Goal: Task Accomplishment & Management: Complete application form

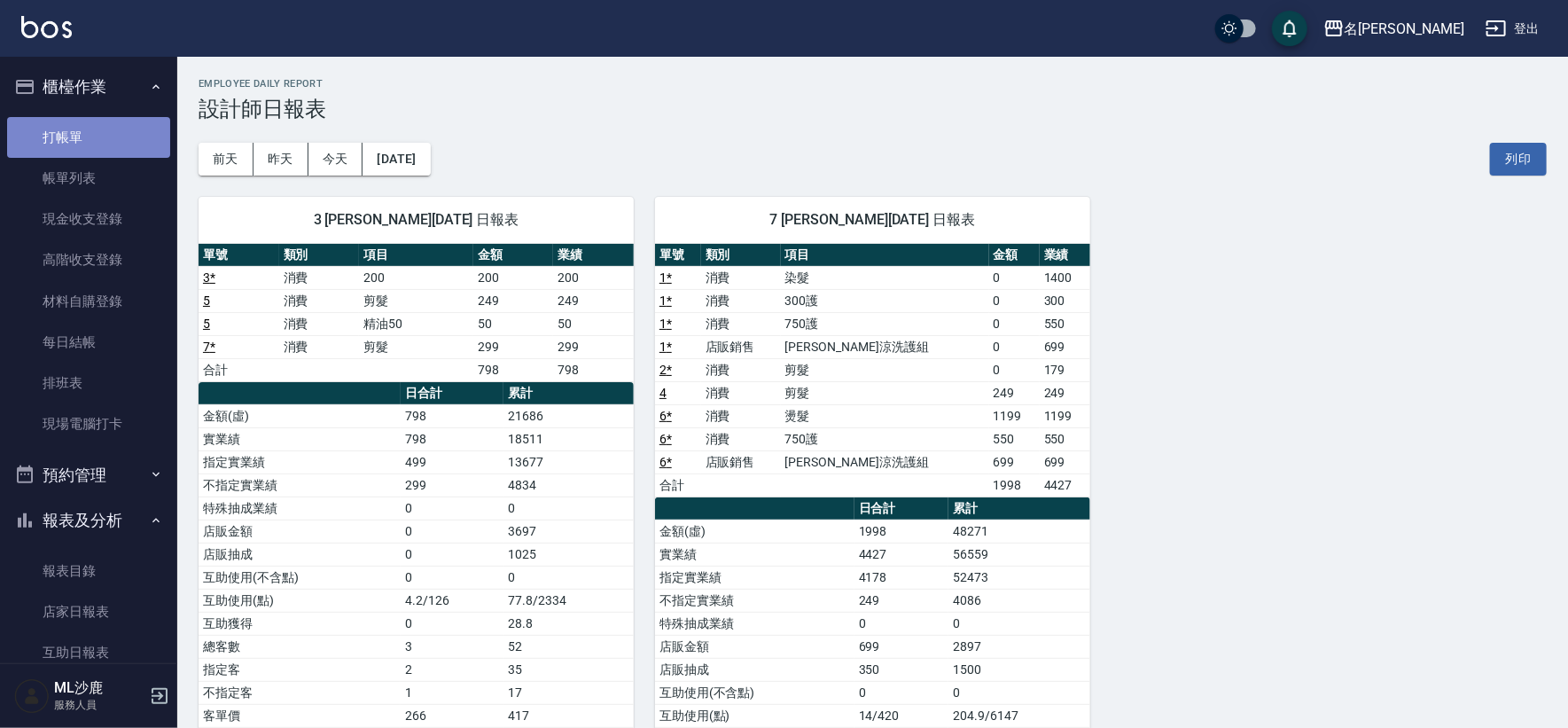
click at [89, 120] on link "打帳單" at bounding box center [88, 137] width 163 height 41
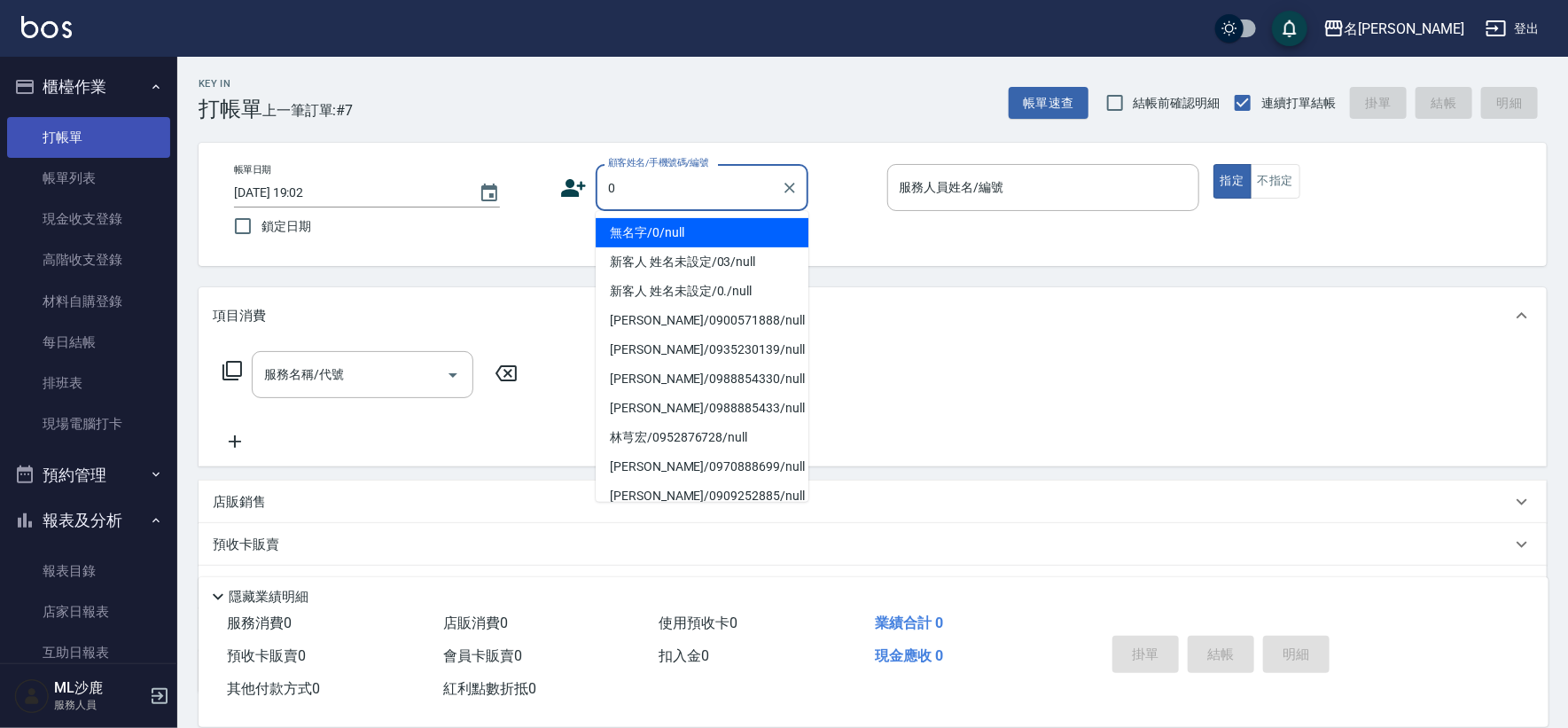
type input "無名字/0/null"
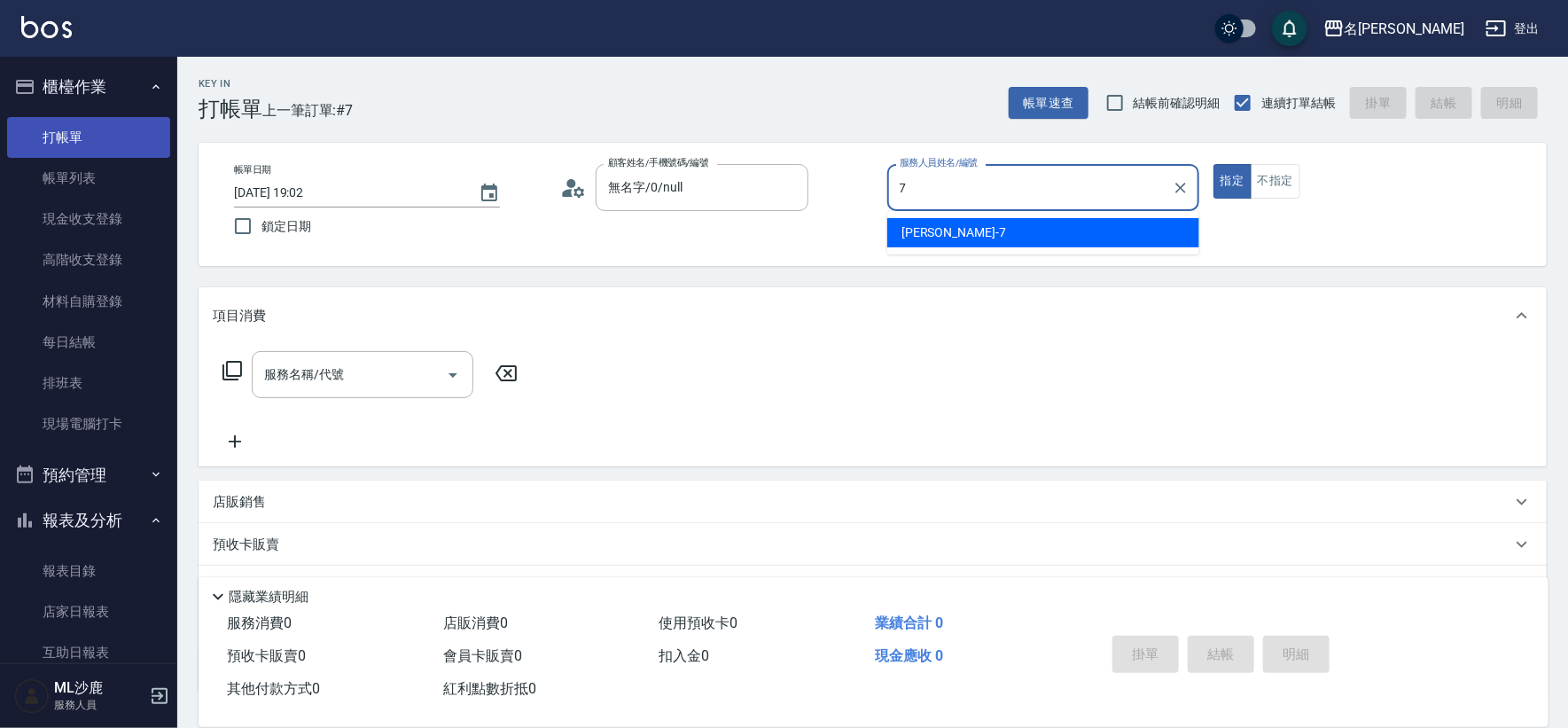
type input "[PERSON_NAME]-7"
type button "true"
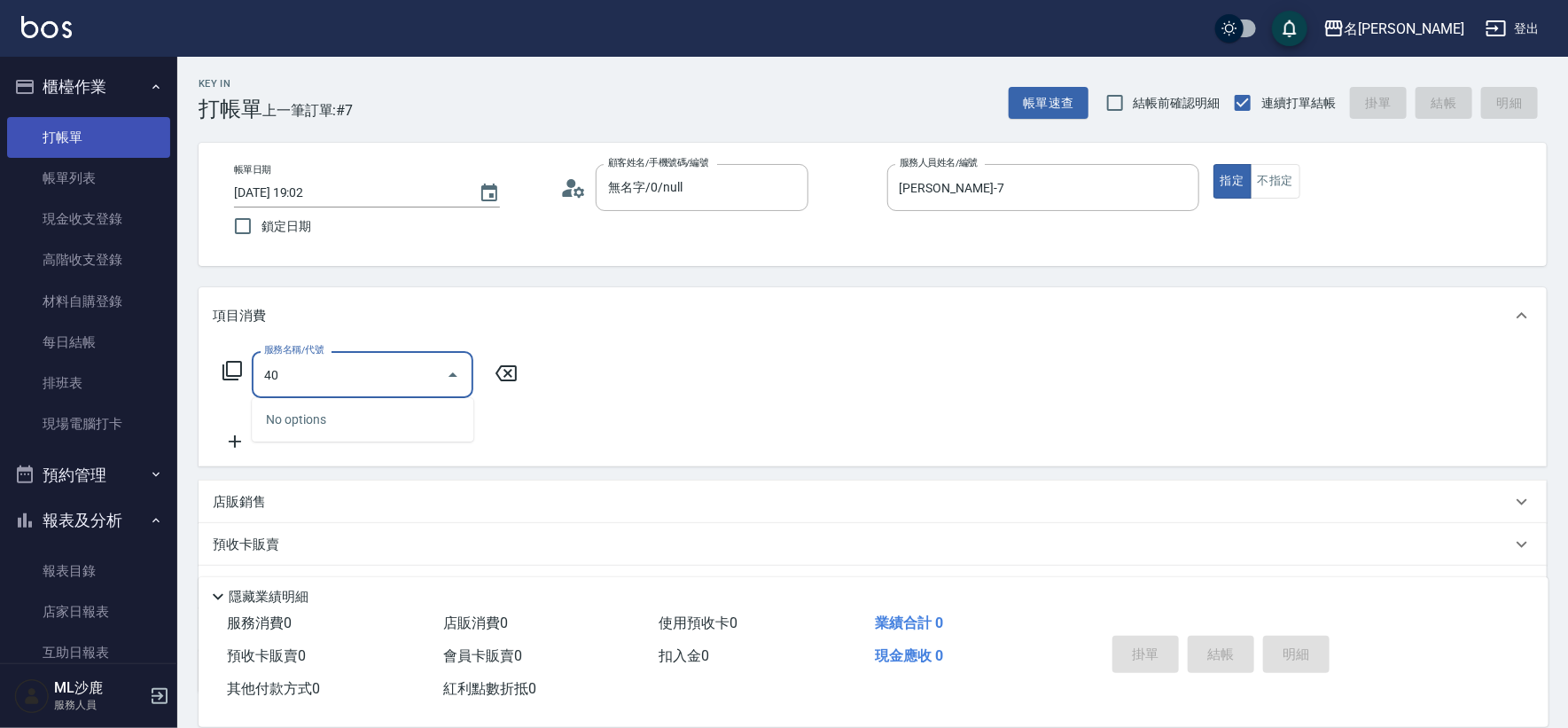
type input "4"
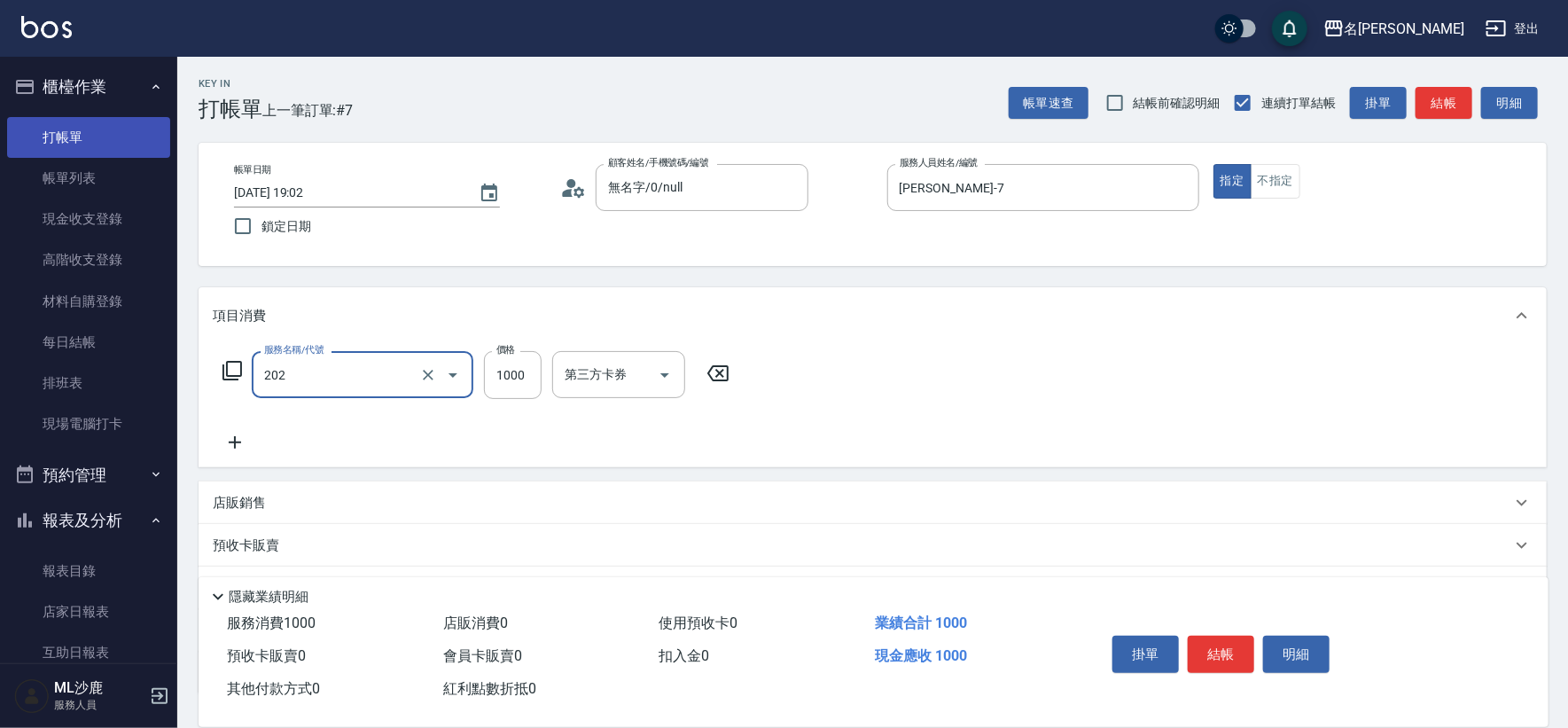
type input "燙髮(202)"
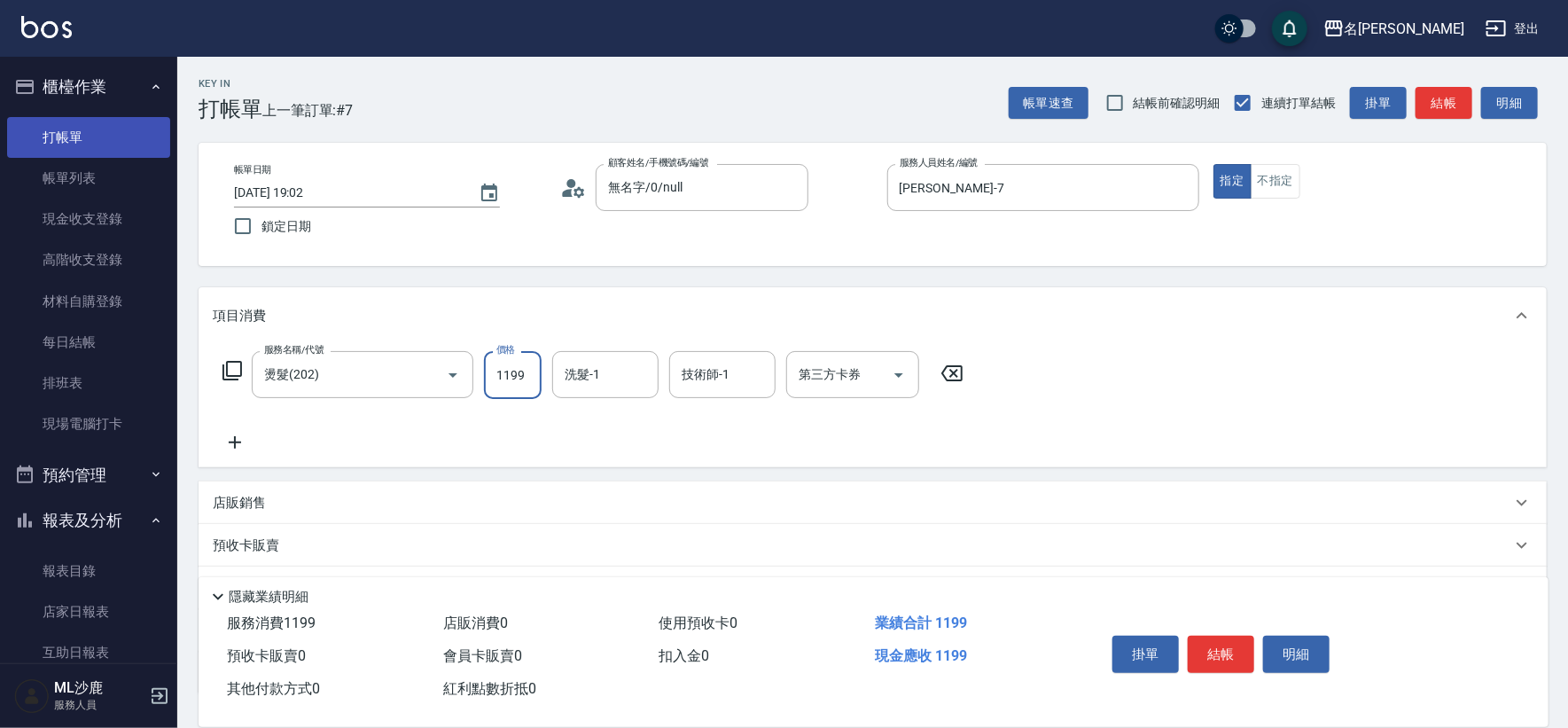
type input "1199"
type input "[PERSON_NAME]-34"
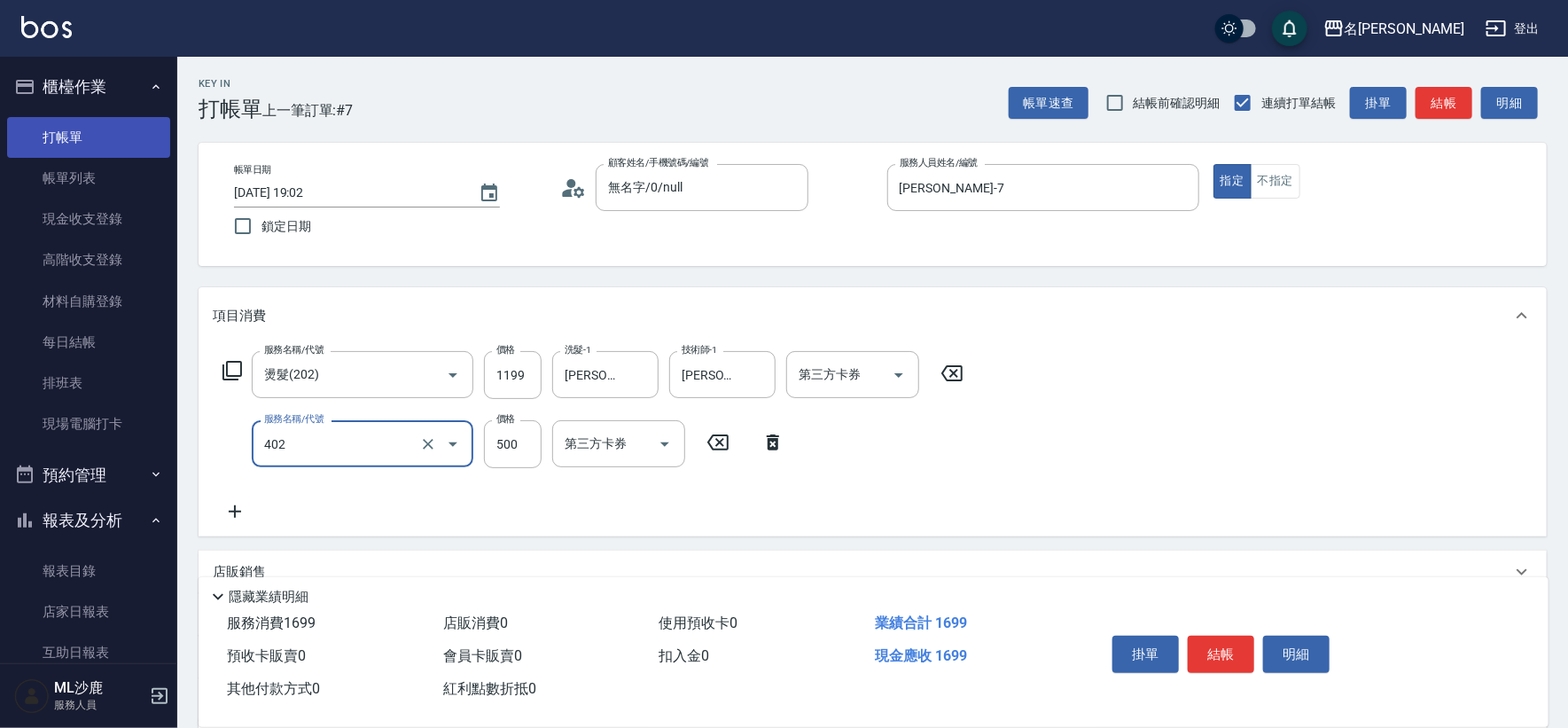
type input "500護(402)"
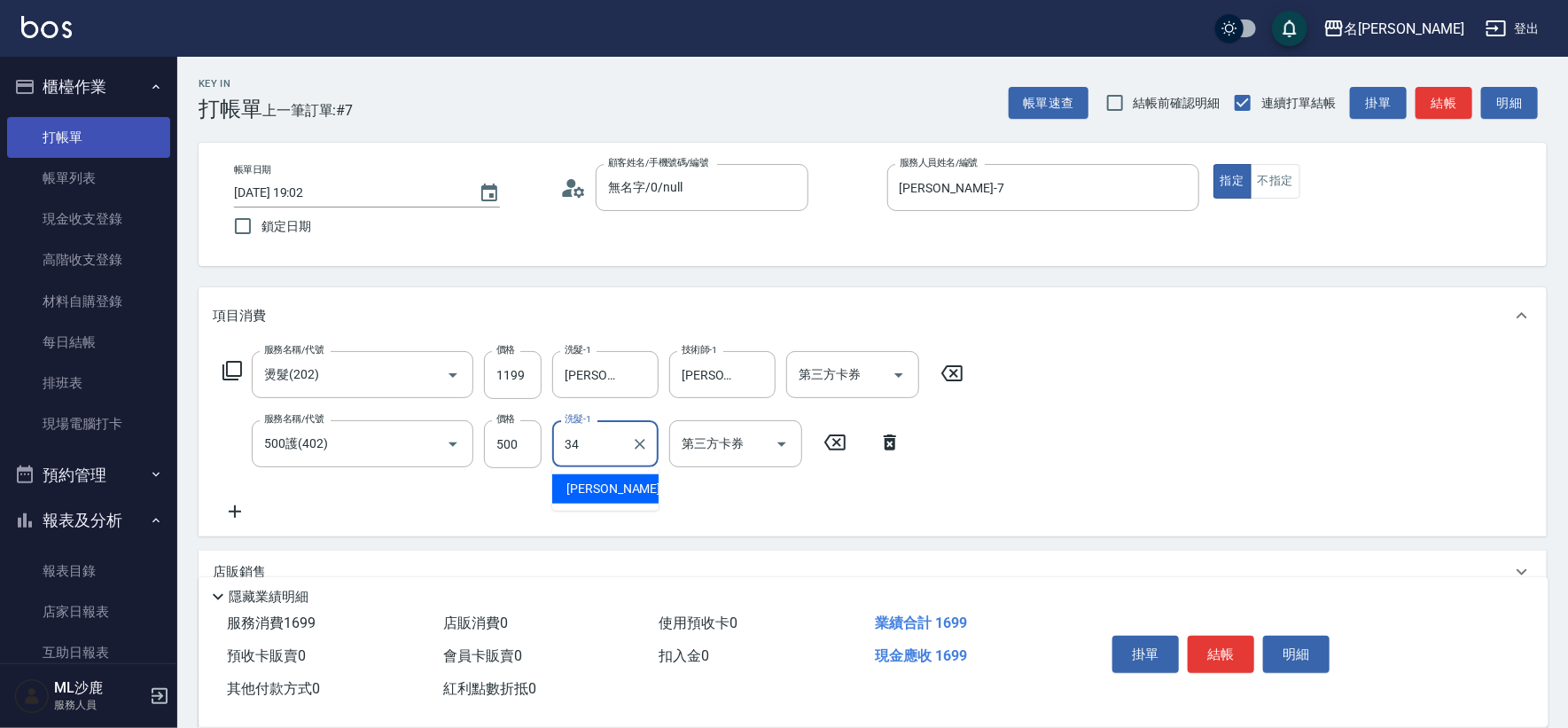
type input "[PERSON_NAME]-34"
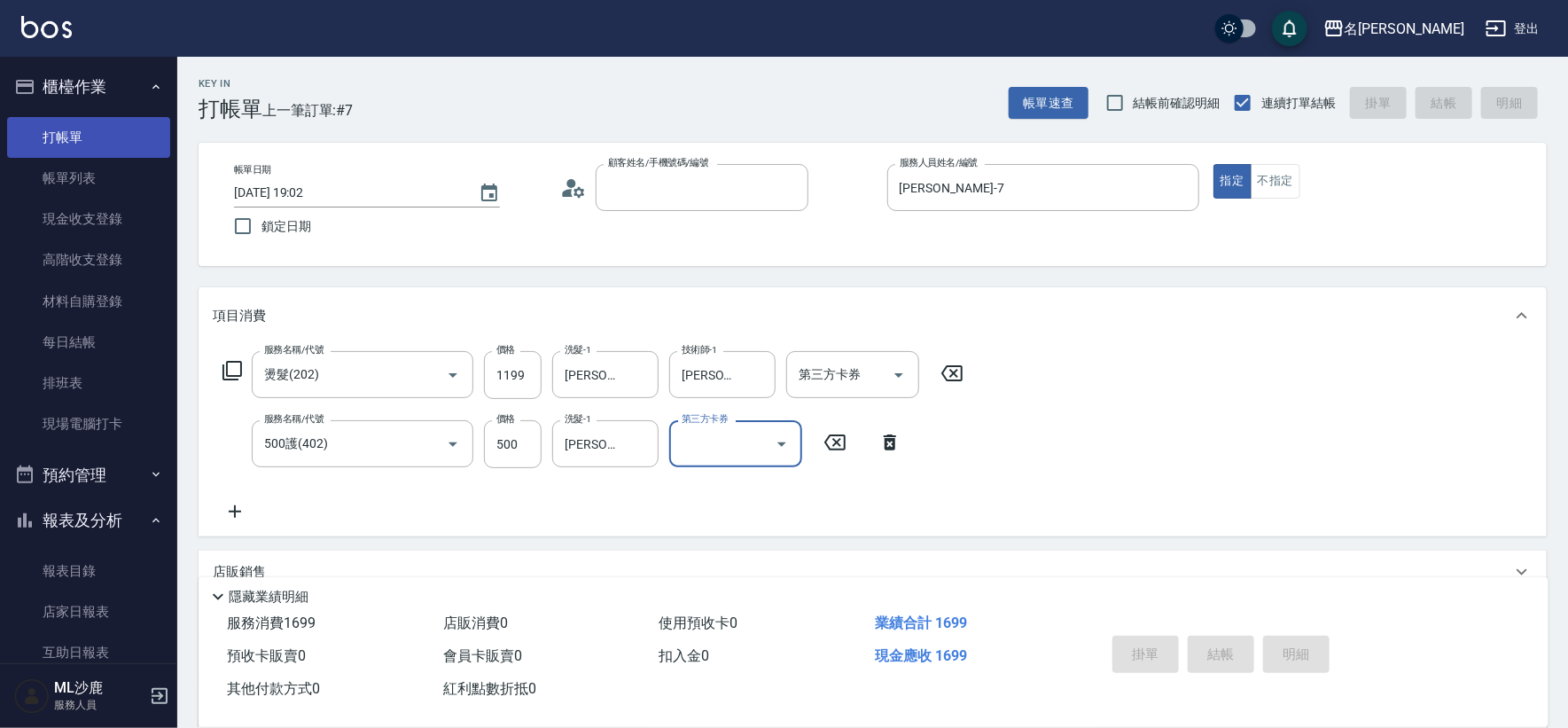
type input "[DATE] 19:03"
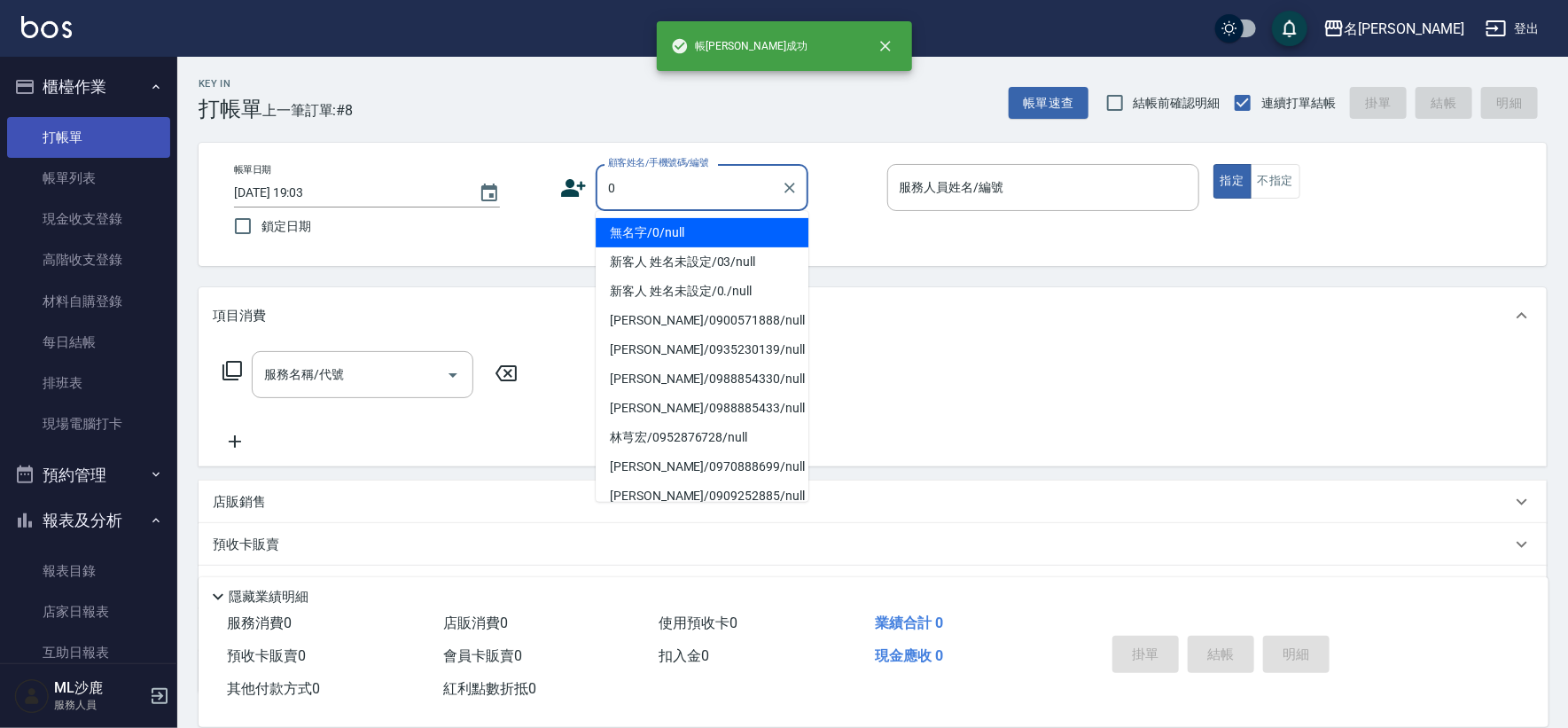
type input "無名字/0/null"
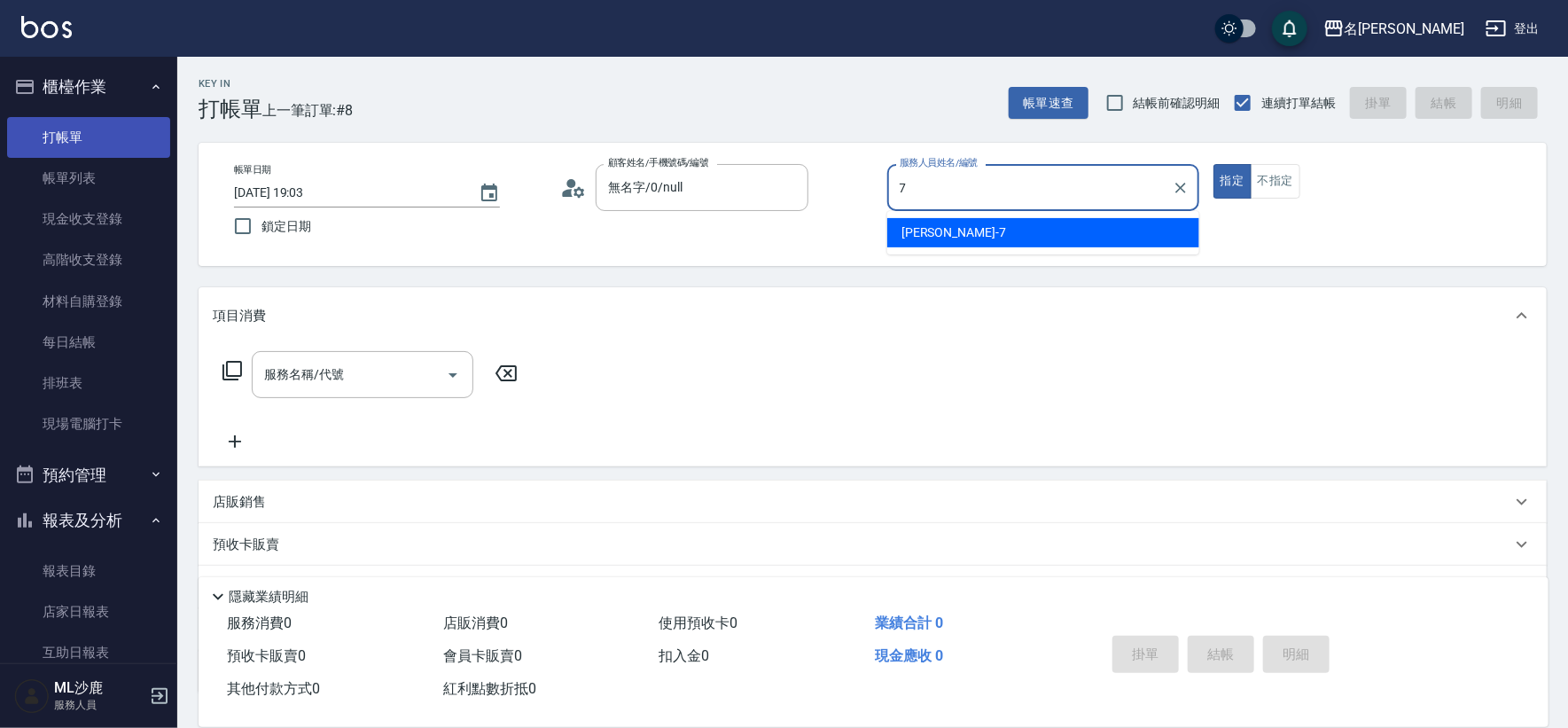
type input "[PERSON_NAME]-7"
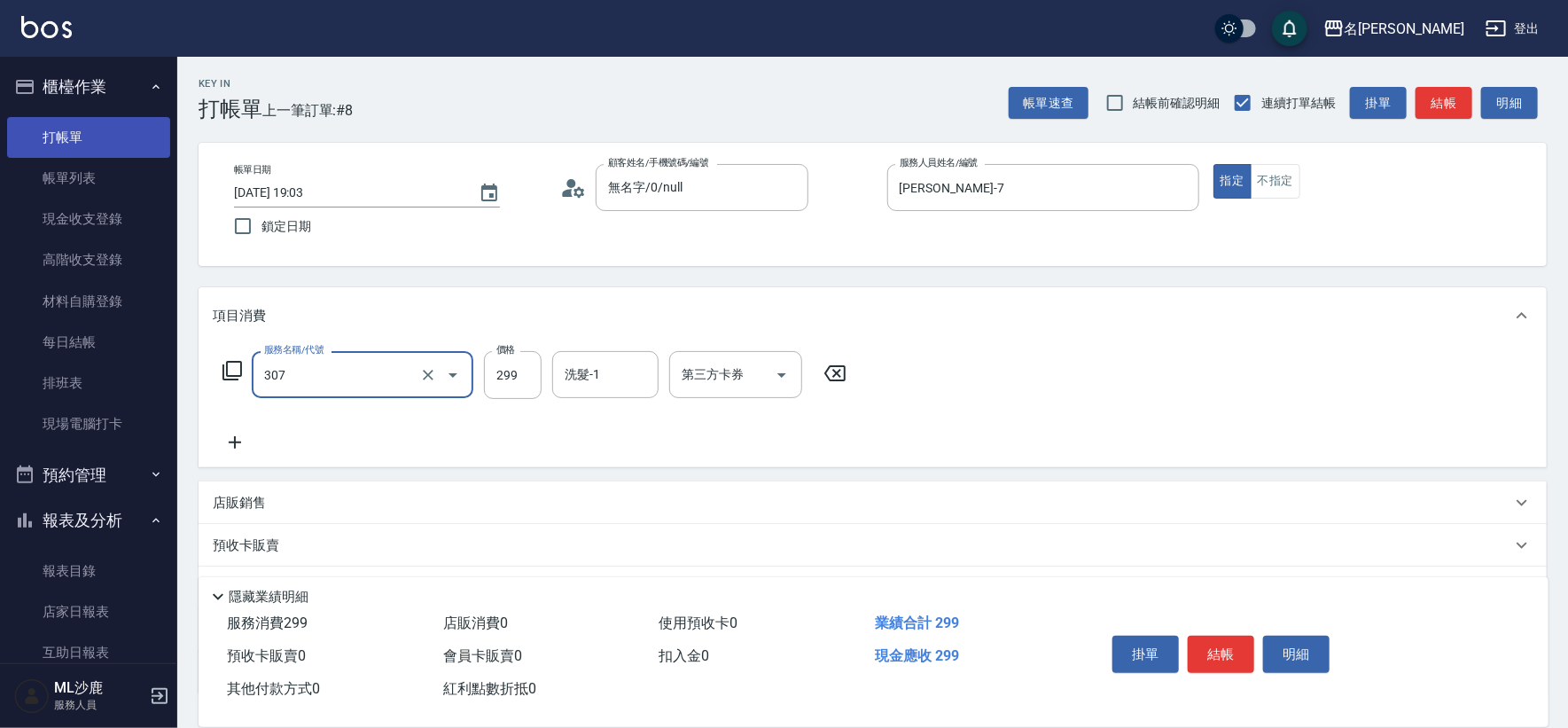
type input "剪髮(307)"
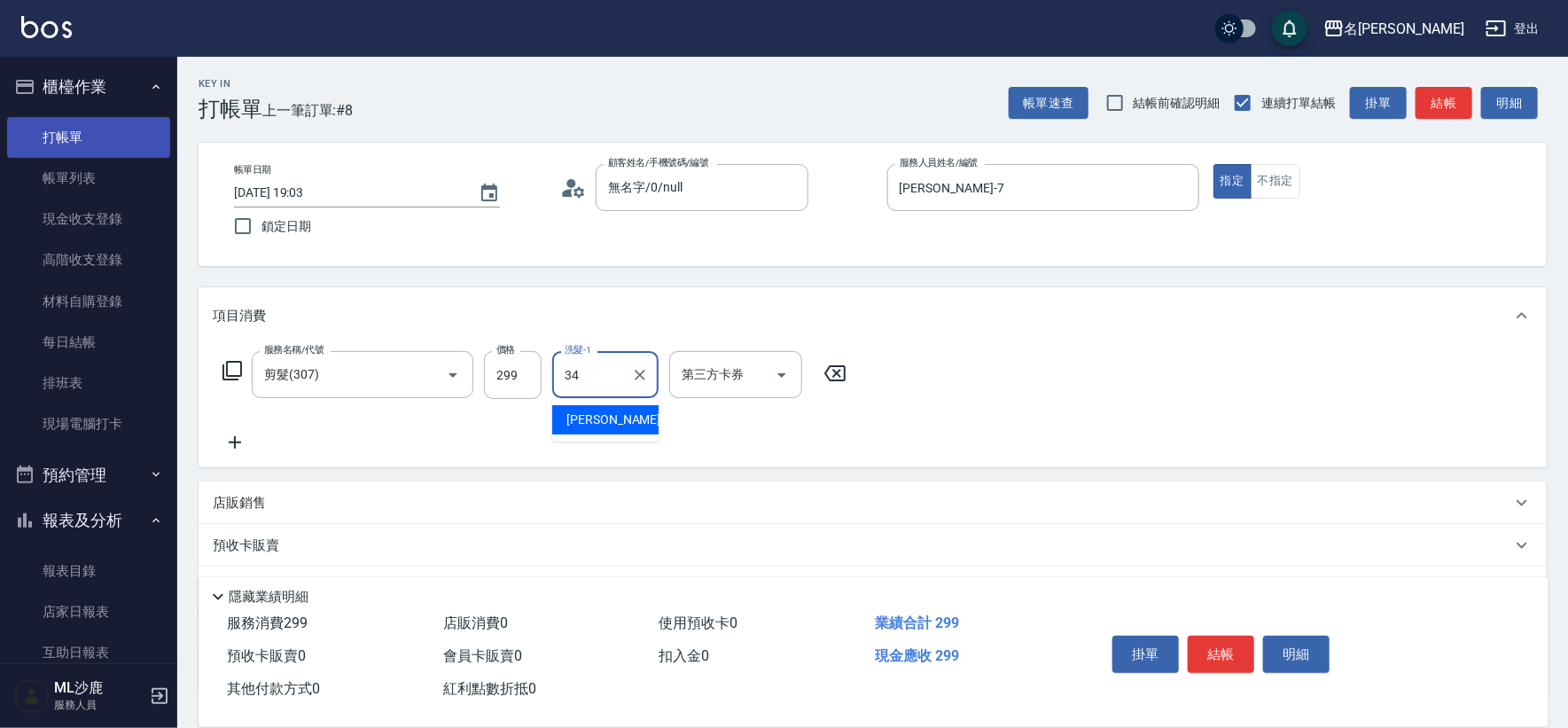
type input "[PERSON_NAME]-34"
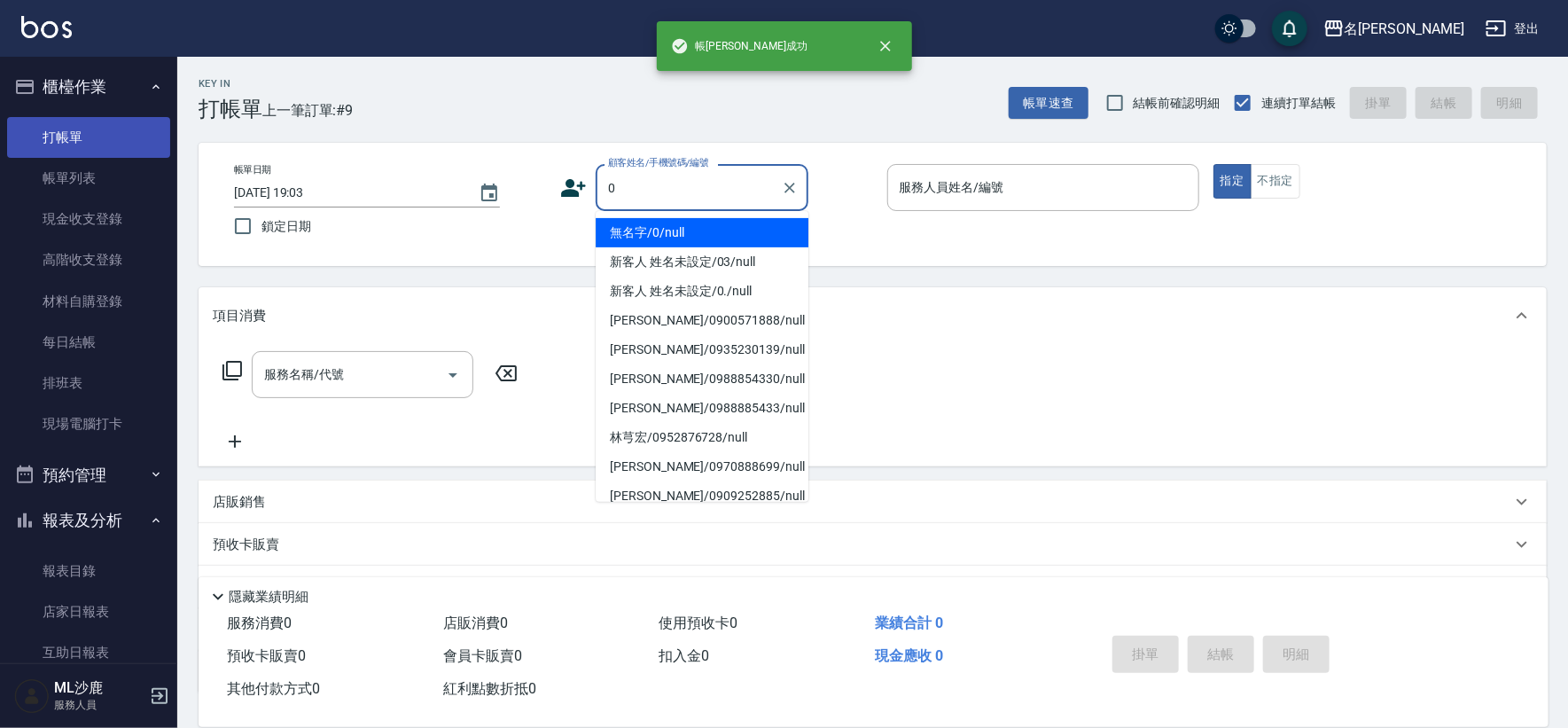
type input "無名字/0/null"
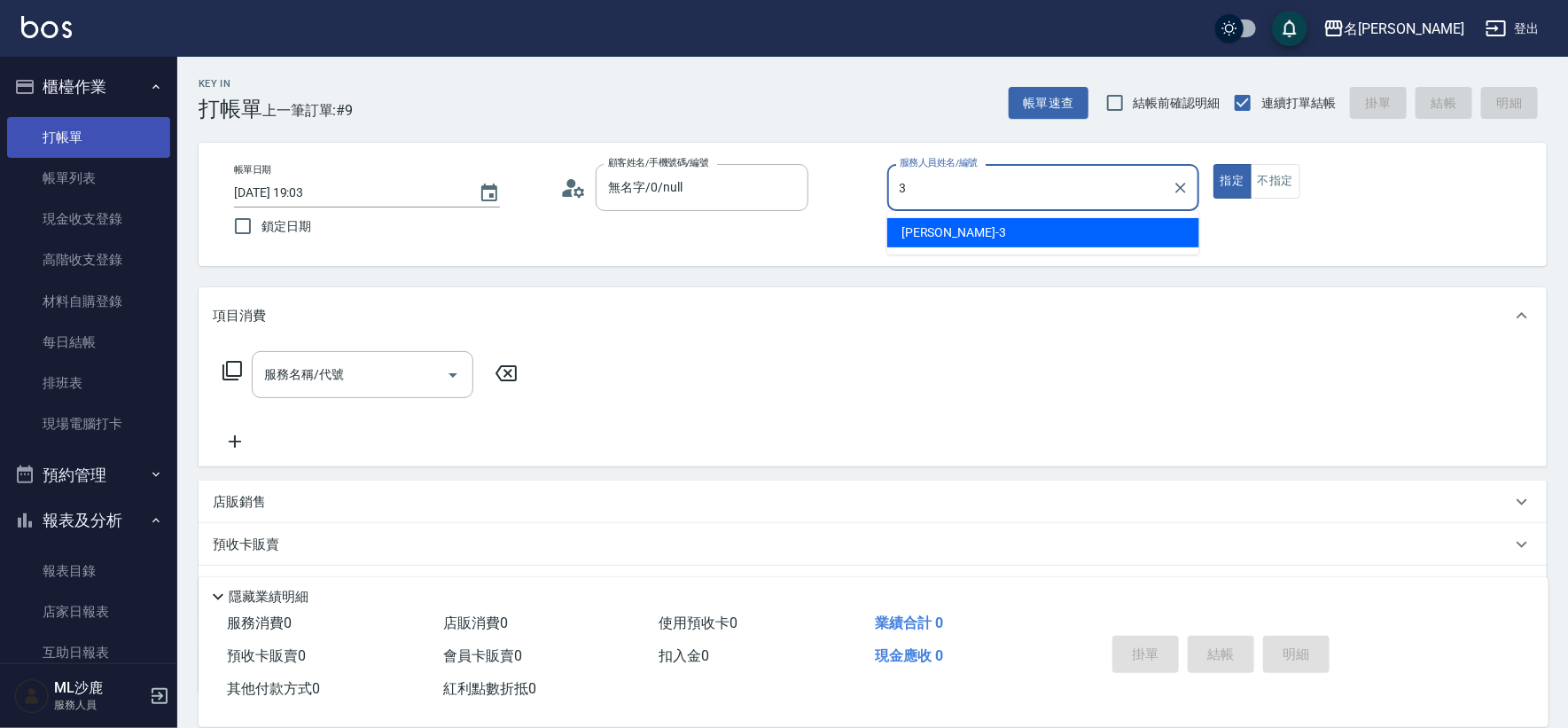
type input "[PERSON_NAME]-3"
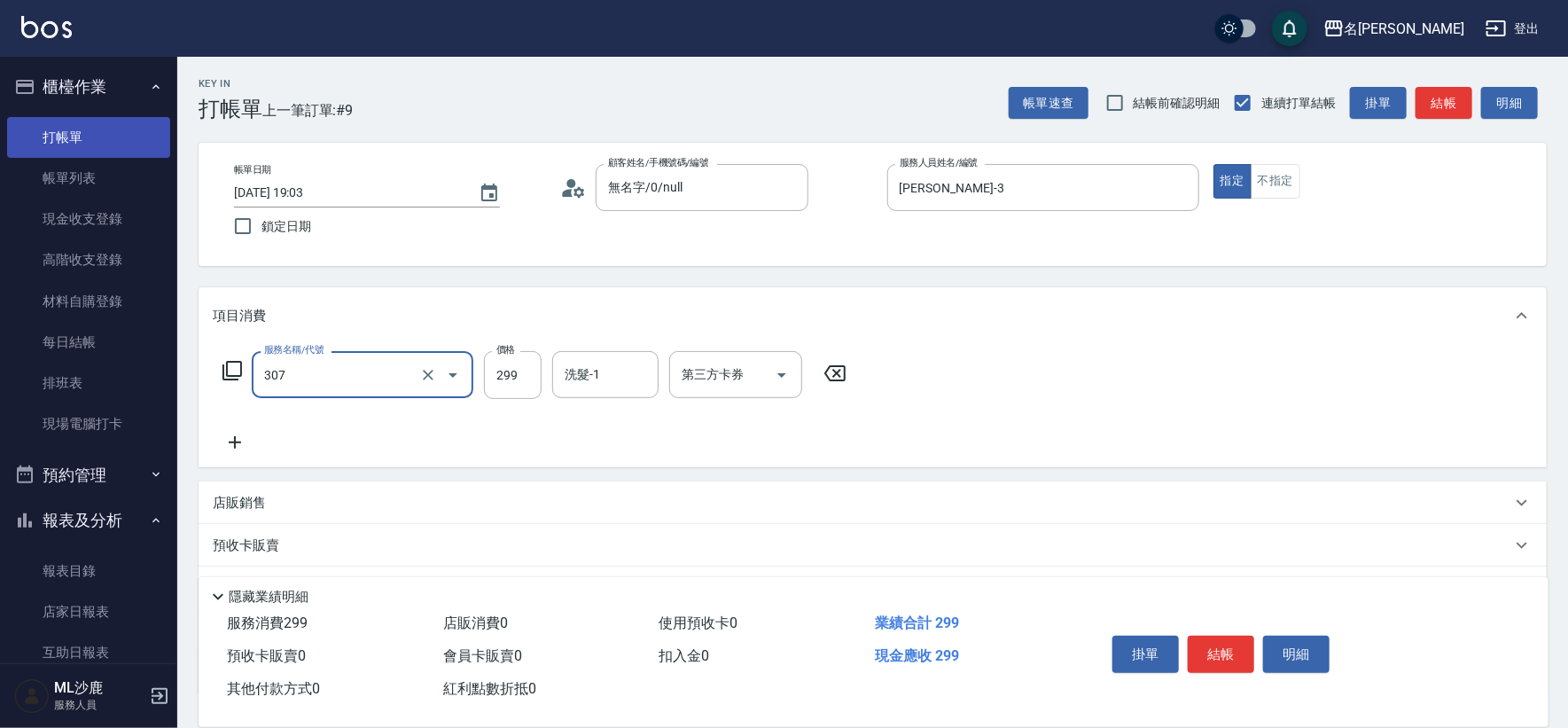
type input "剪髮(307)"
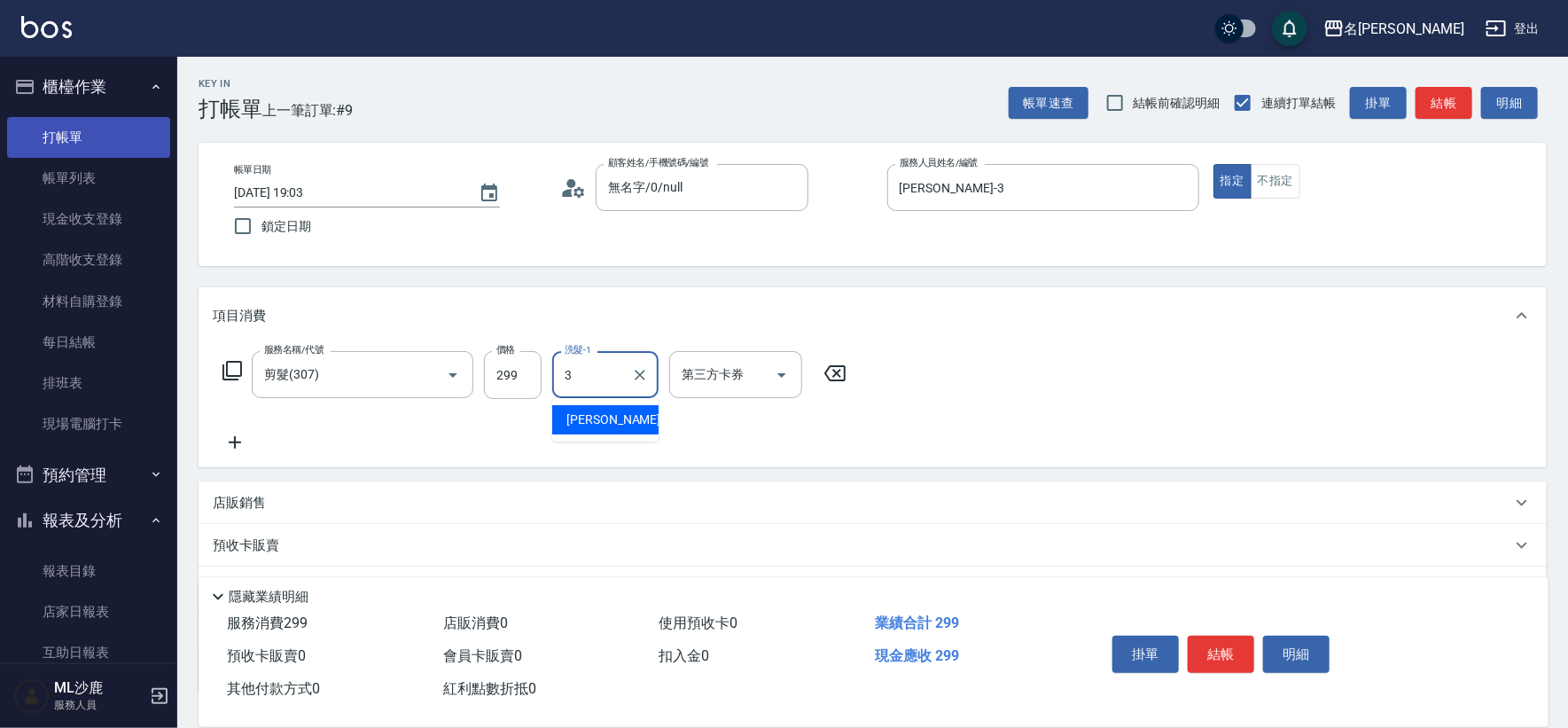
type input "[PERSON_NAME]-3"
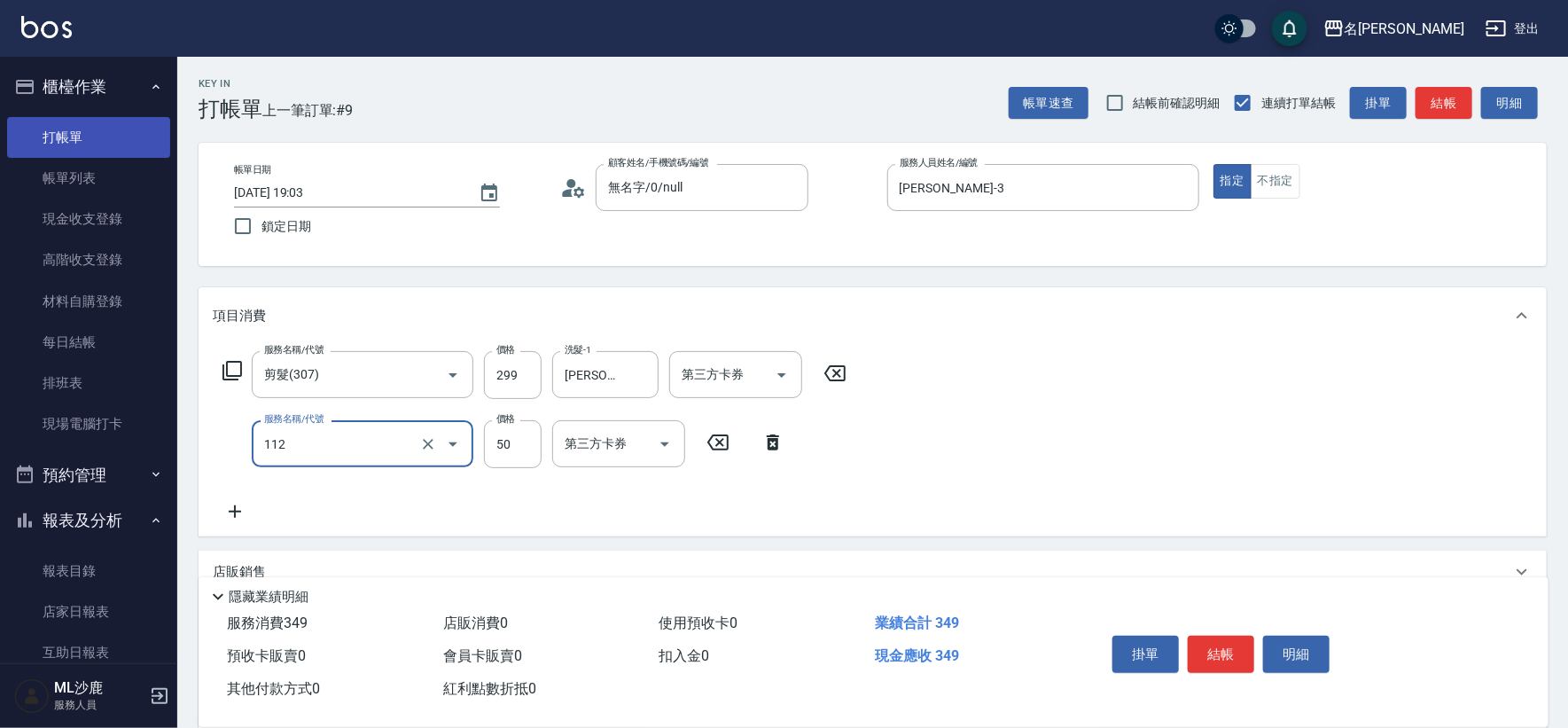
type input "精油50(112)"
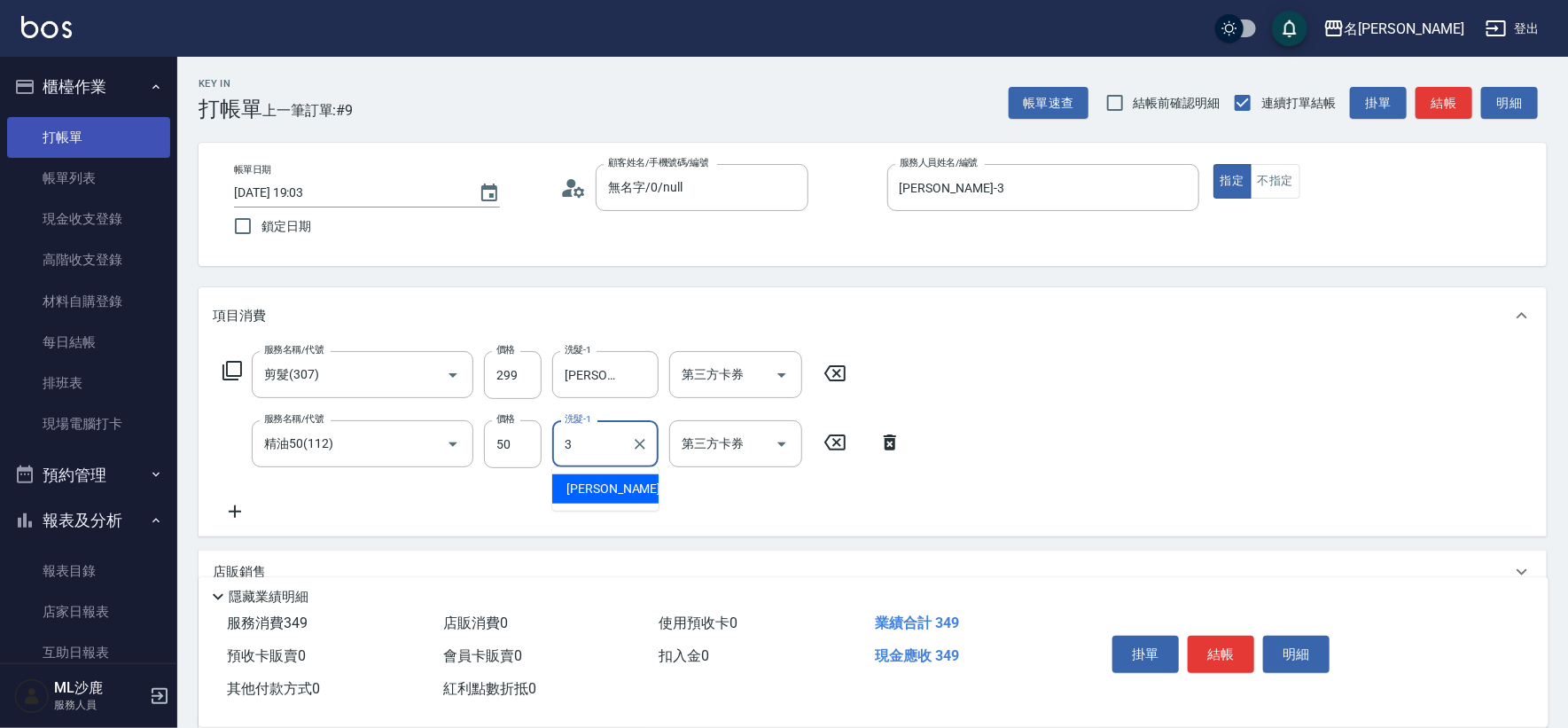
type input "[PERSON_NAME]-3"
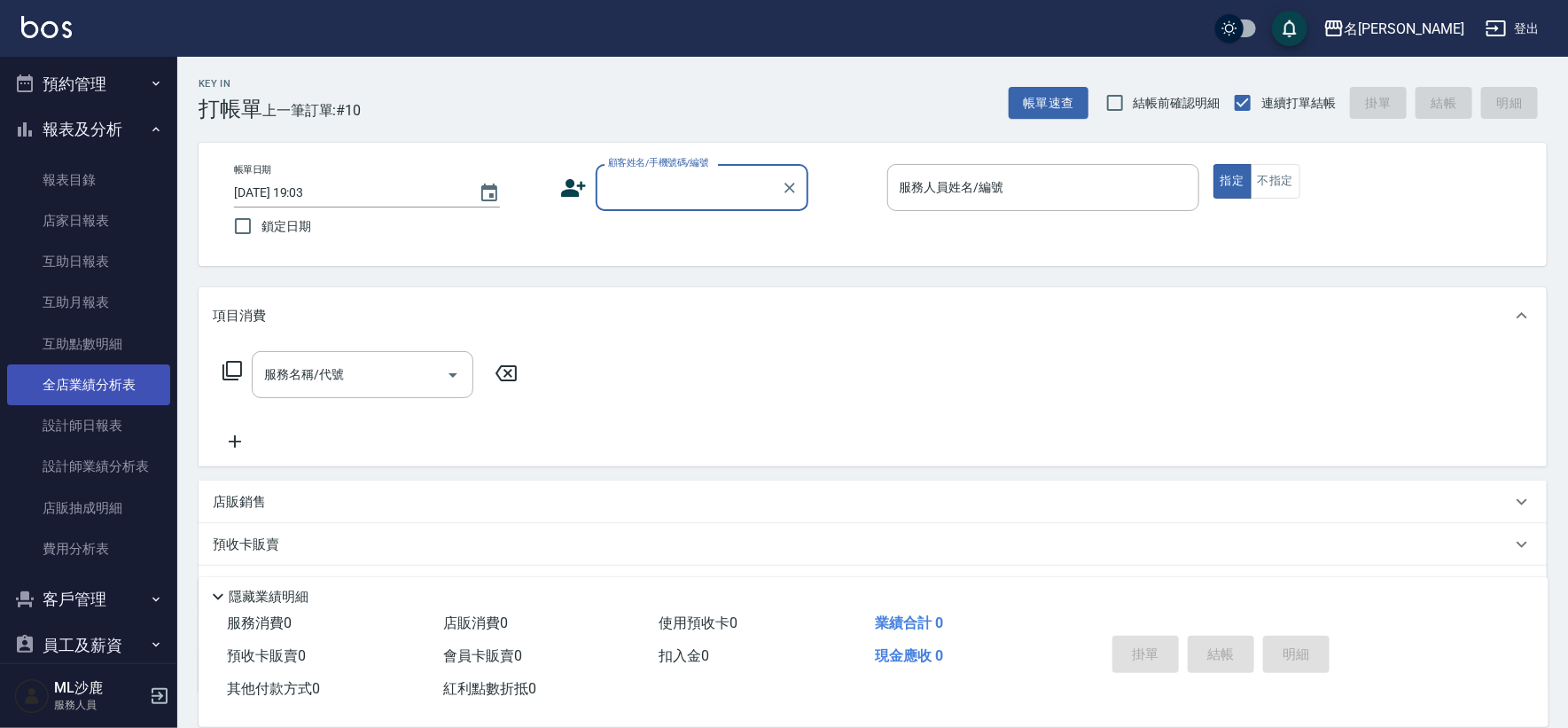
scroll to position [393, 0]
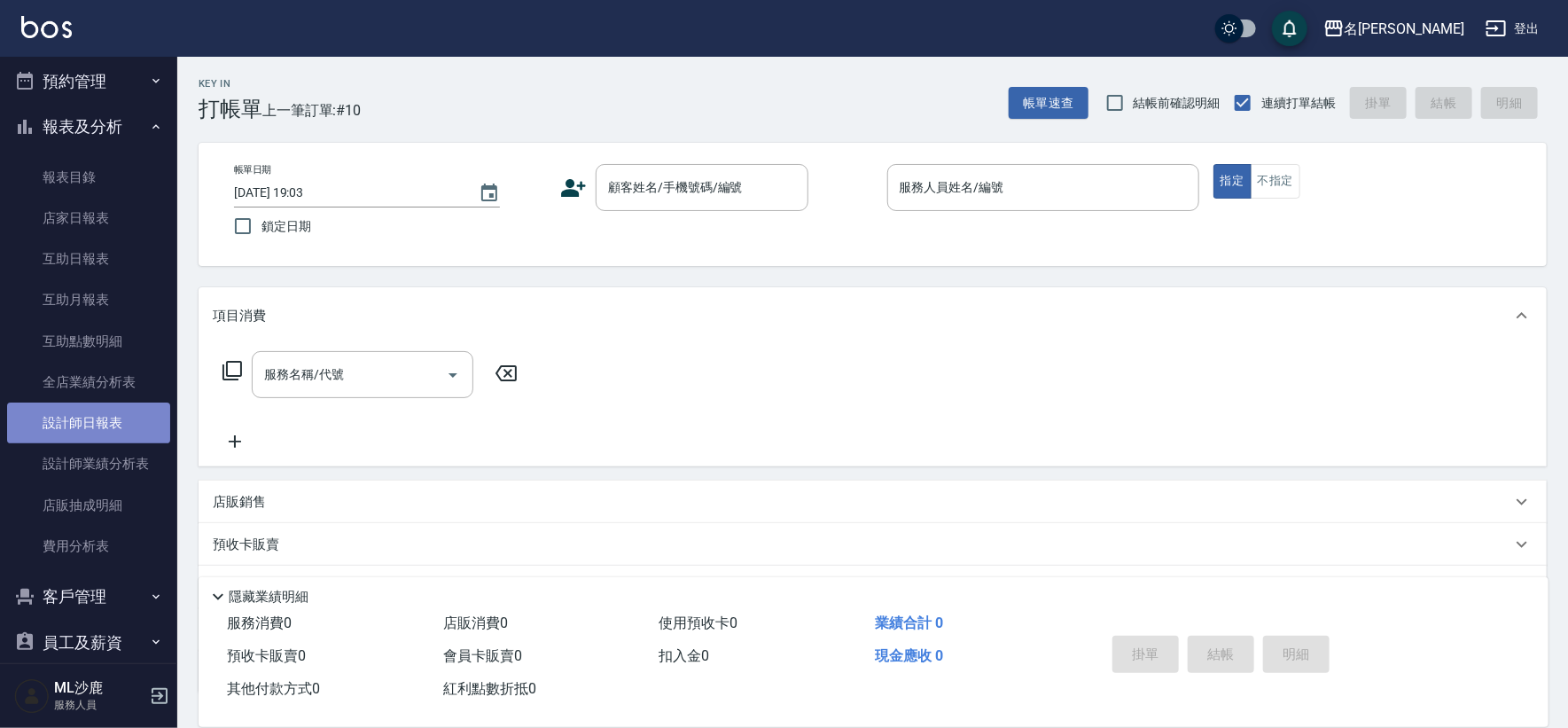
click at [96, 439] on link "設計師日報表" at bounding box center [88, 423] width 163 height 41
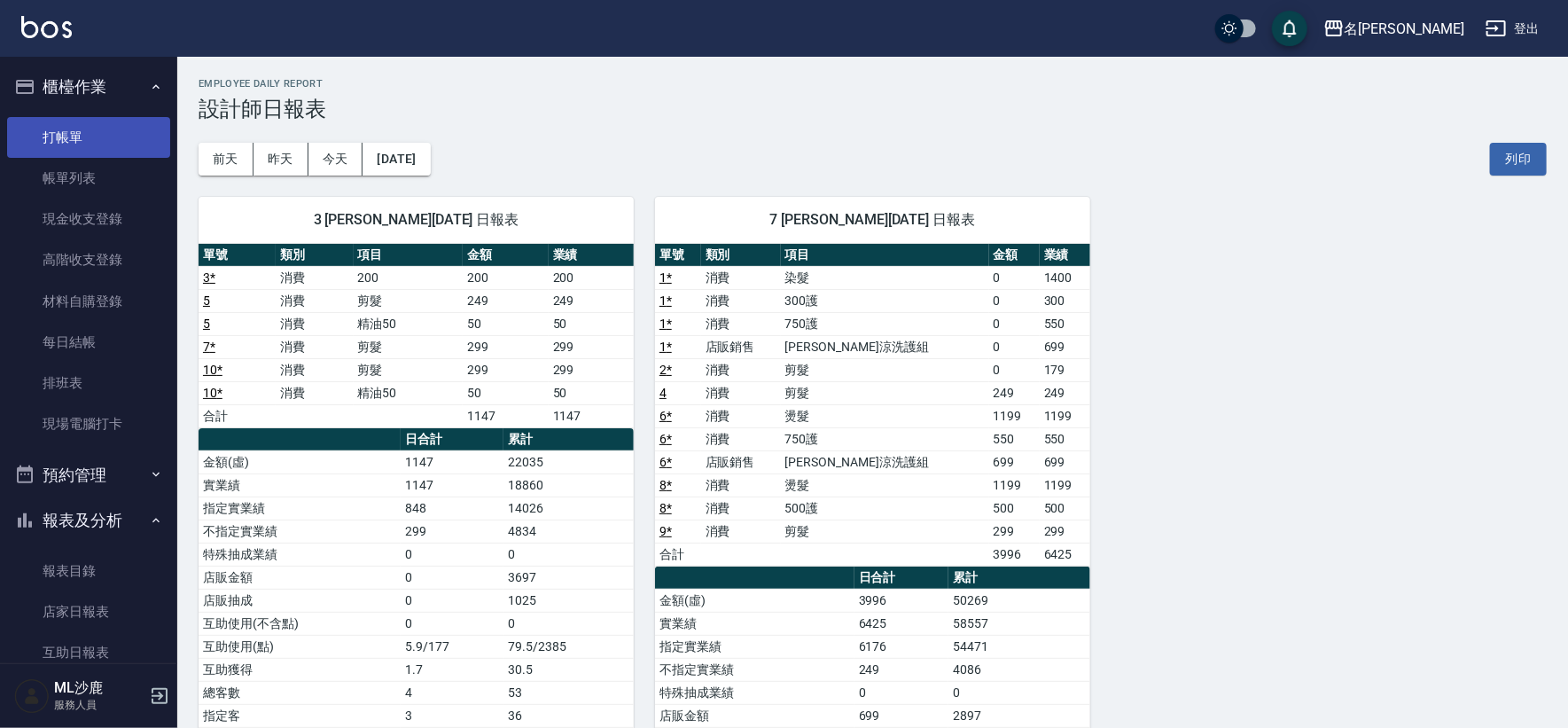
click at [88, 151] on link "打帳單" at bounding box center [88, 137] width 163 height 41
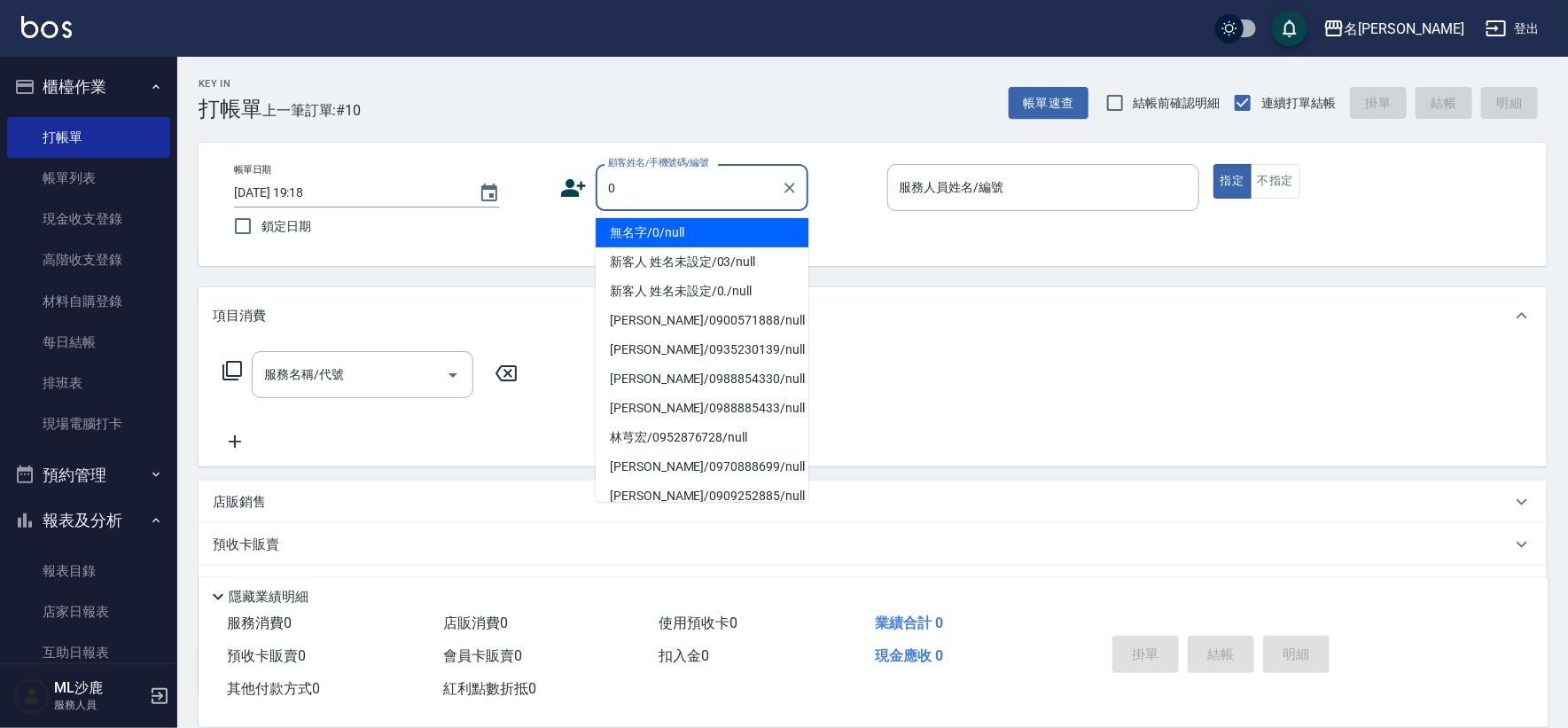
type input "無名字/0/null"
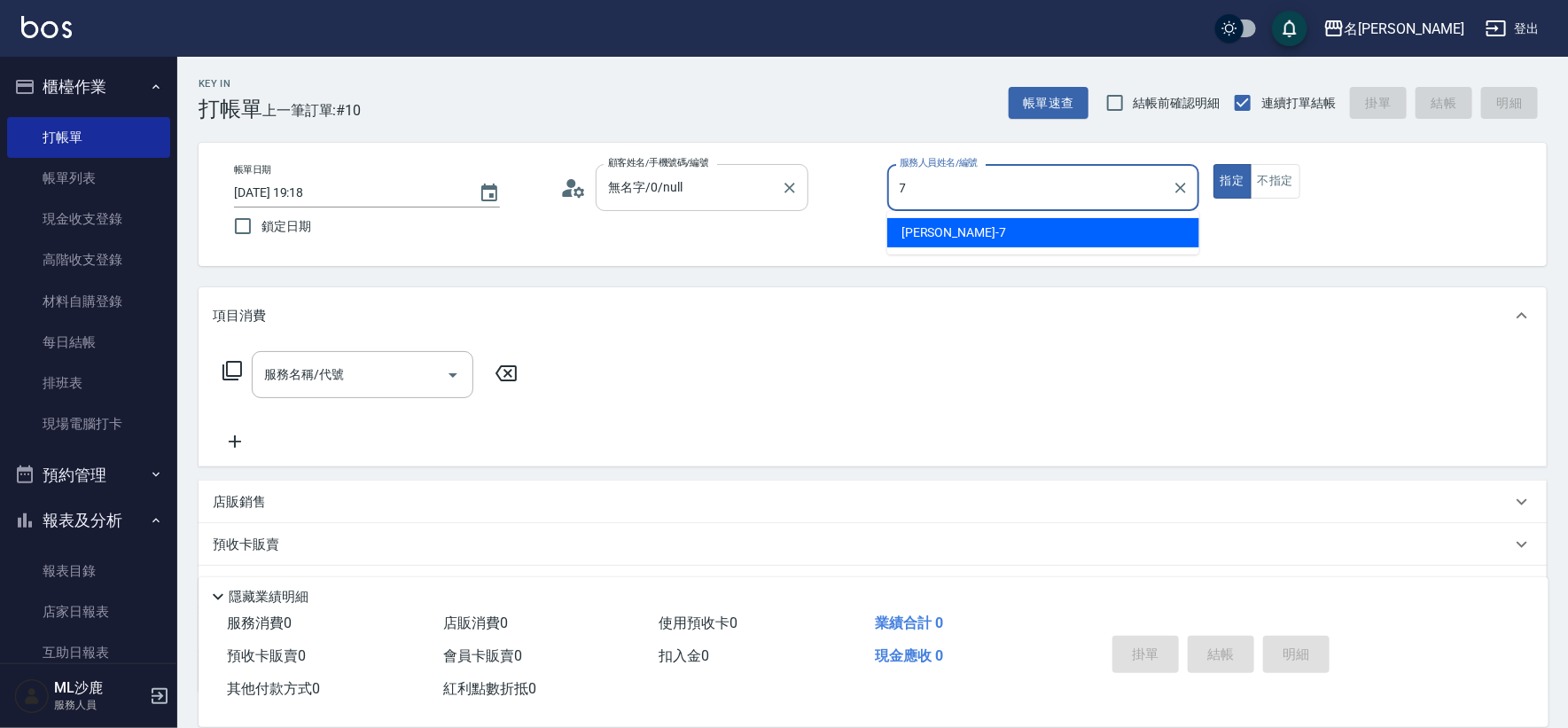
type input "[PERSON_NAME]-7"
type button "true"
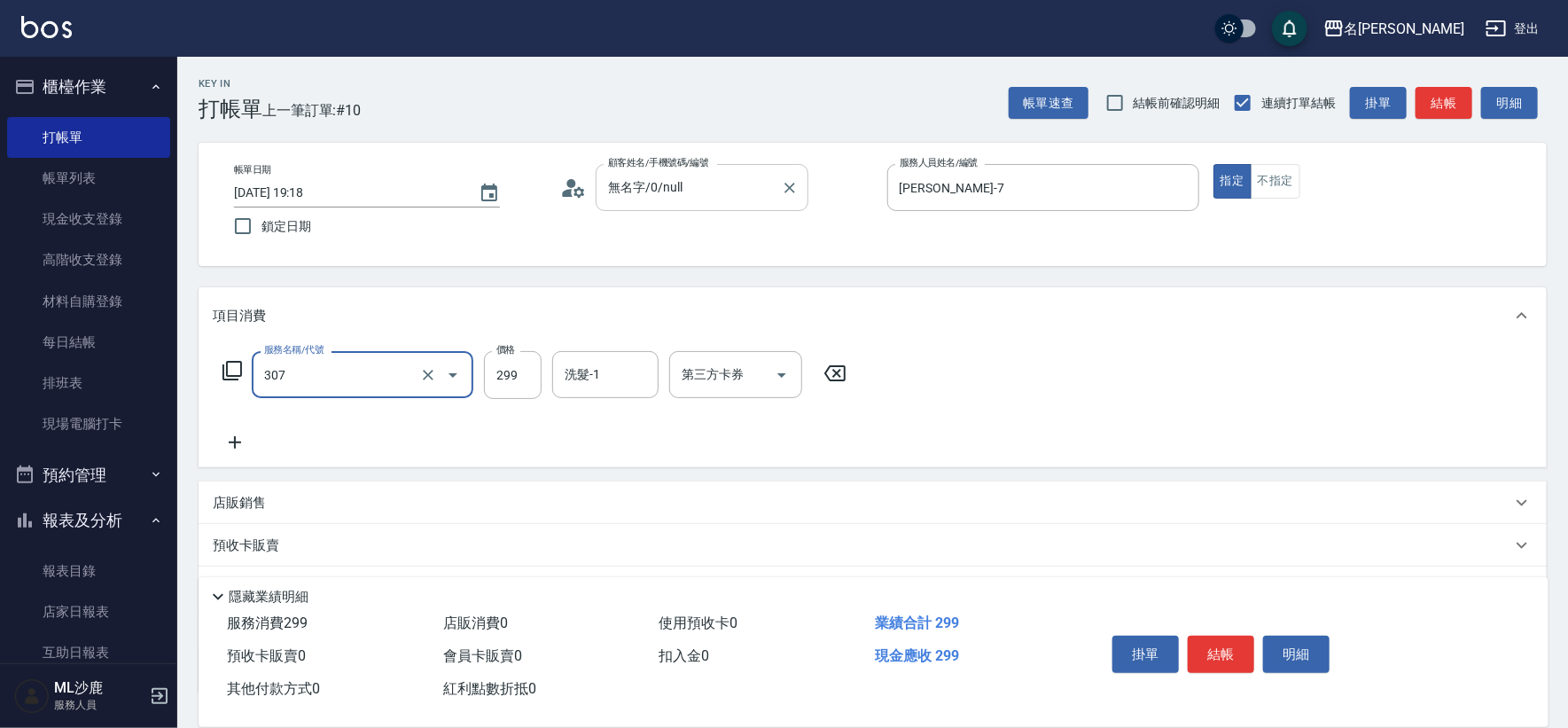
type input "剪髮(307)"
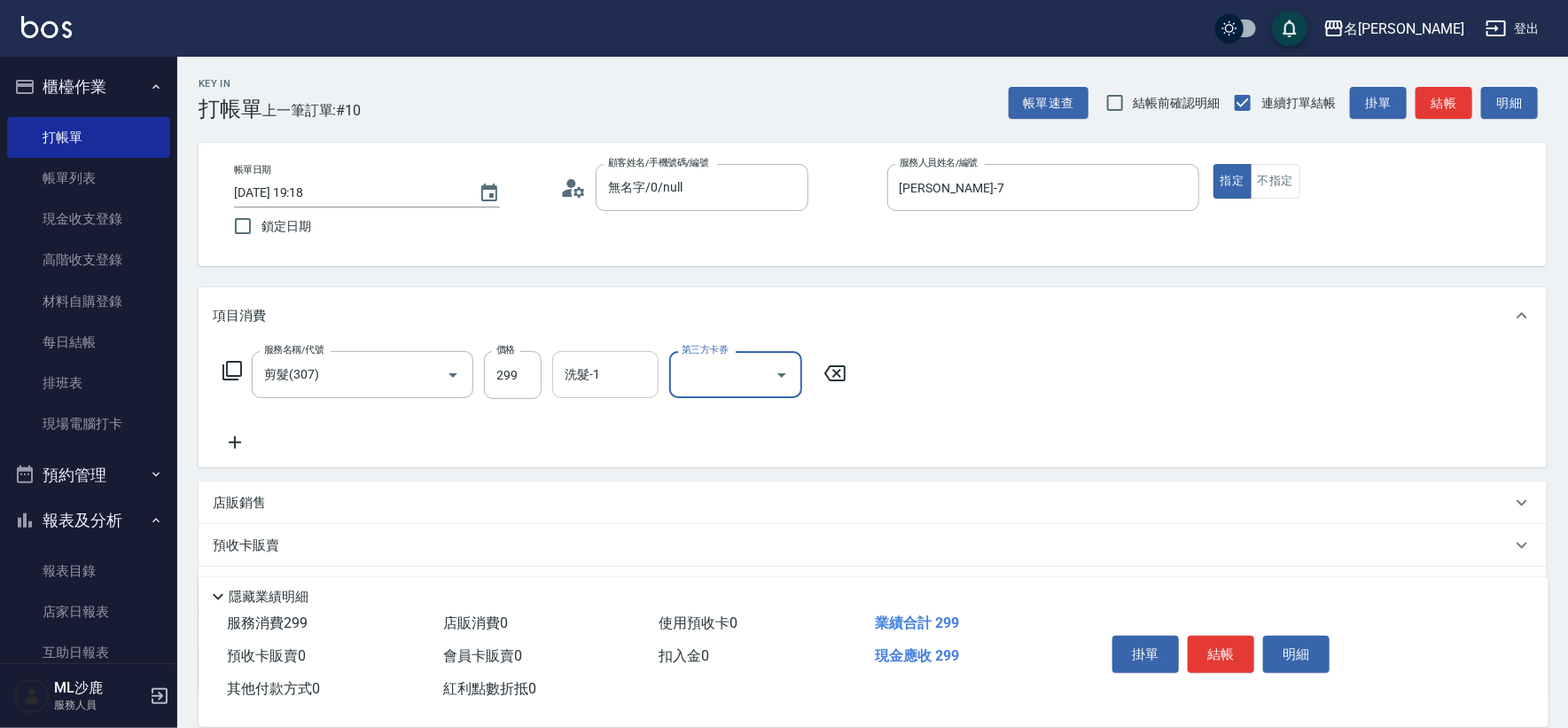
click at [612, 375] on input "洗髮-1" at bounding box center [605, 375] width 90 height 31
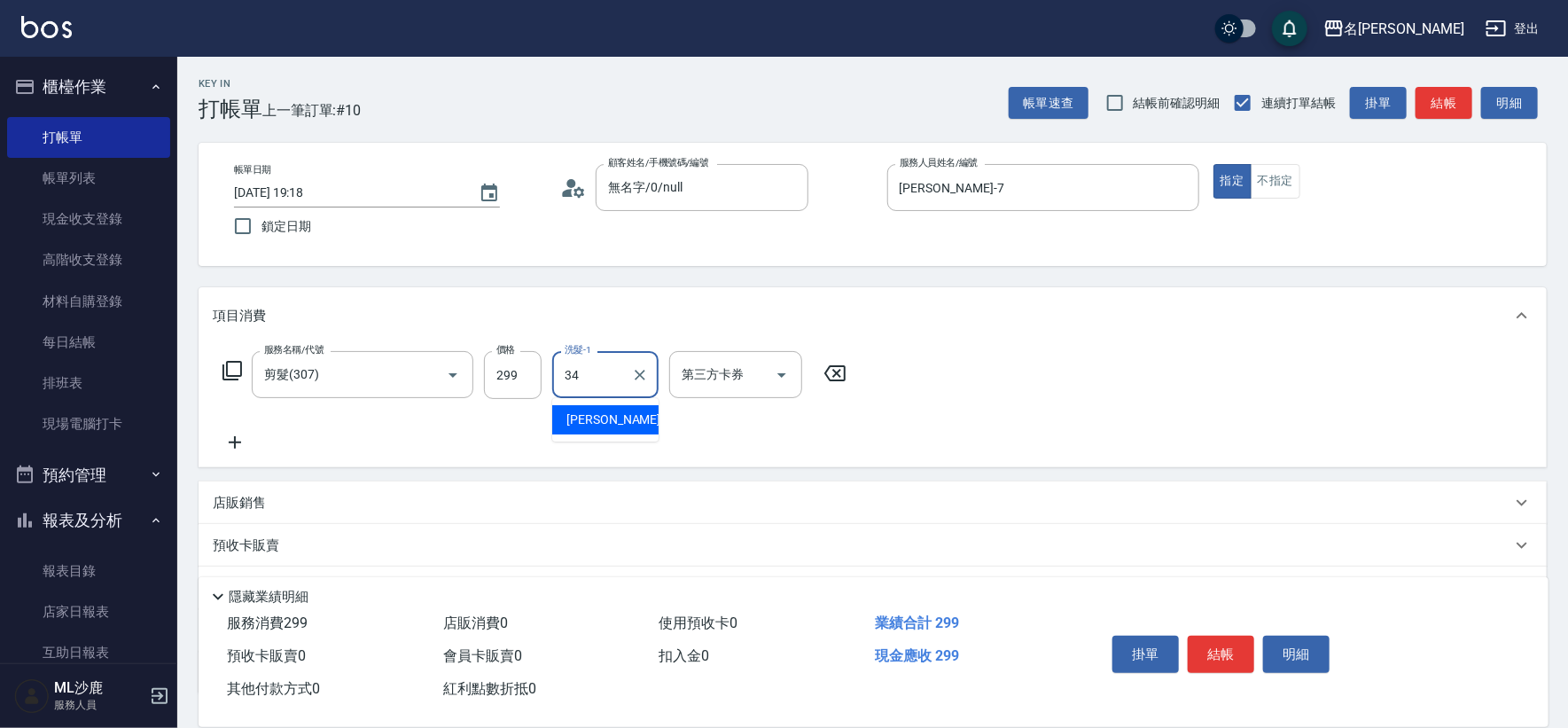
type input "[PERSON_NAME]-34"
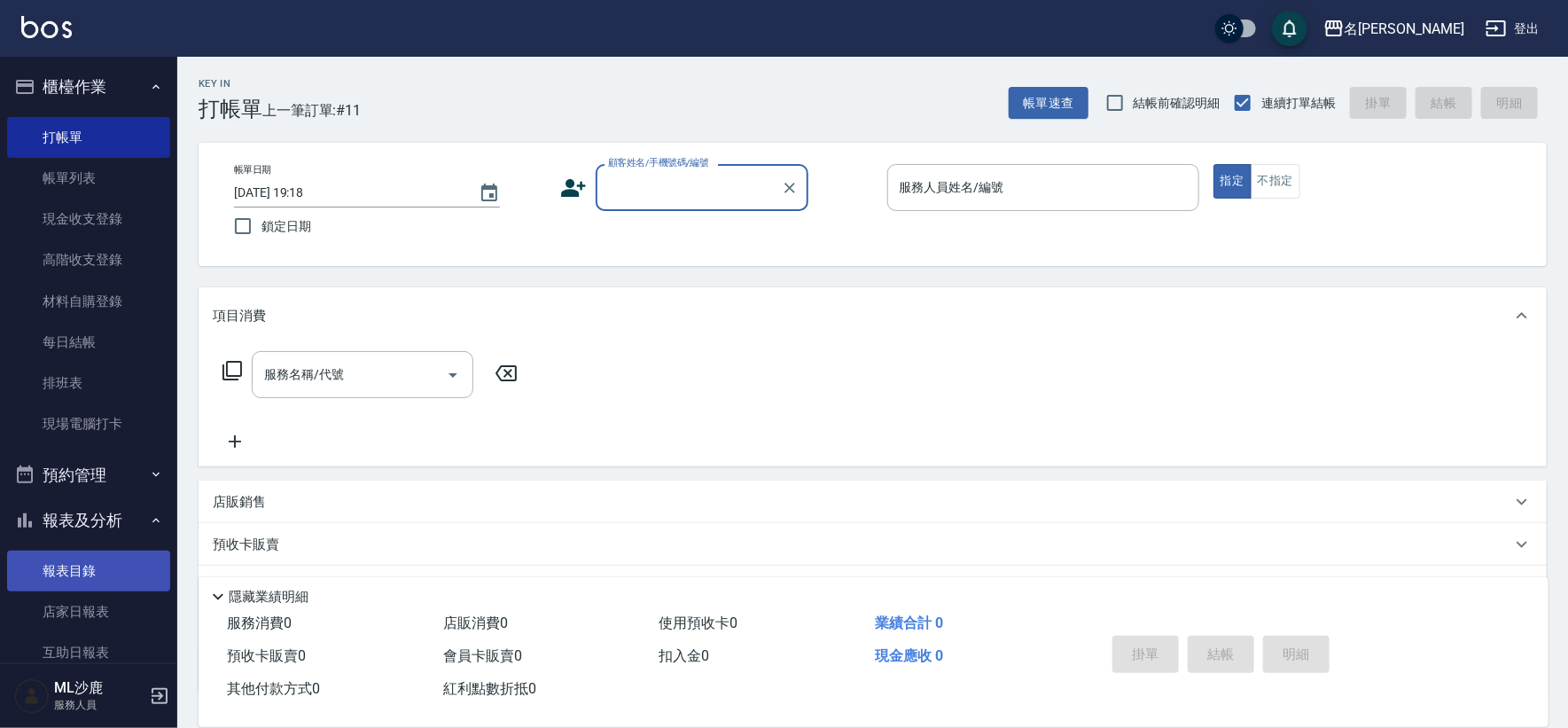
scroll to position [98, 0]
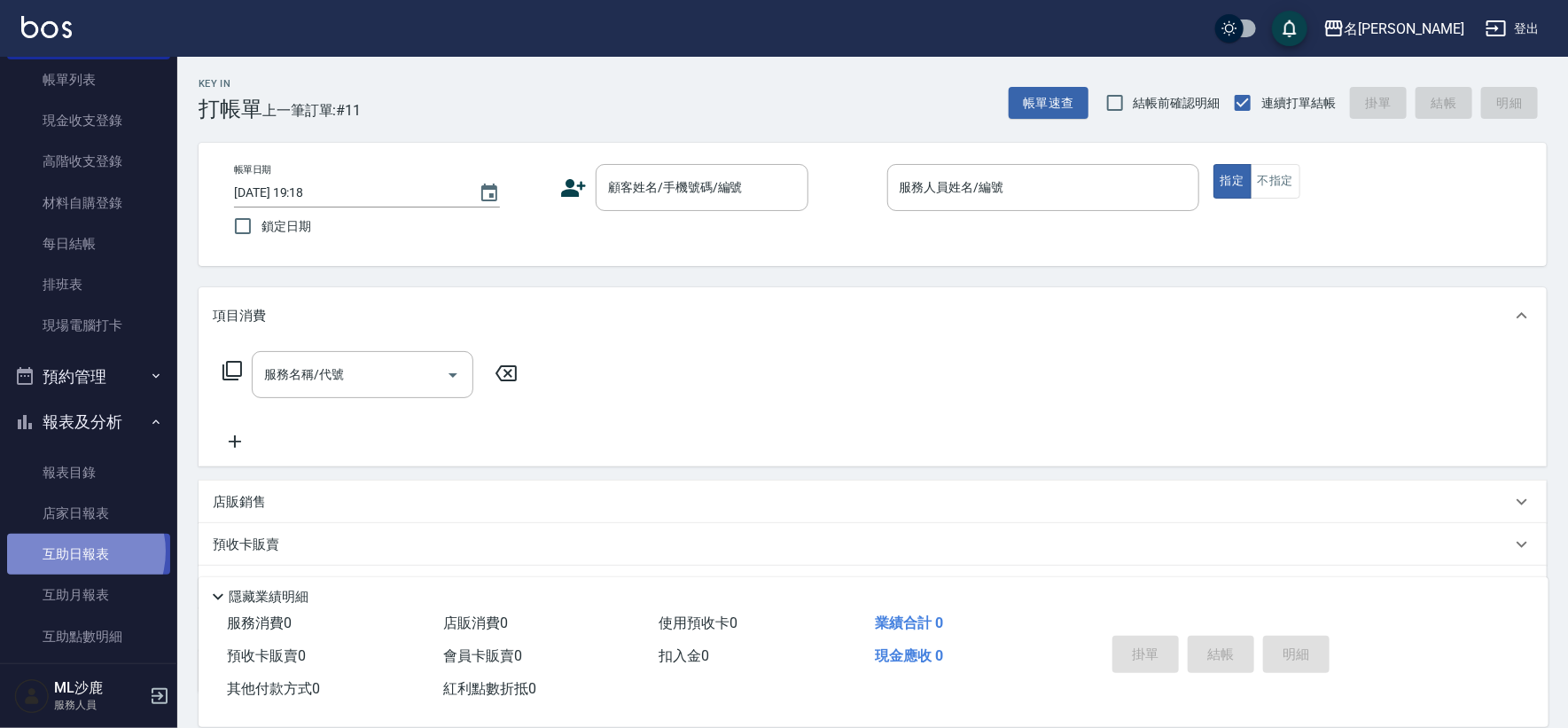
click at [72, 551] on link "互助日報表" at bounding box center [88, 554] width 163 height 41
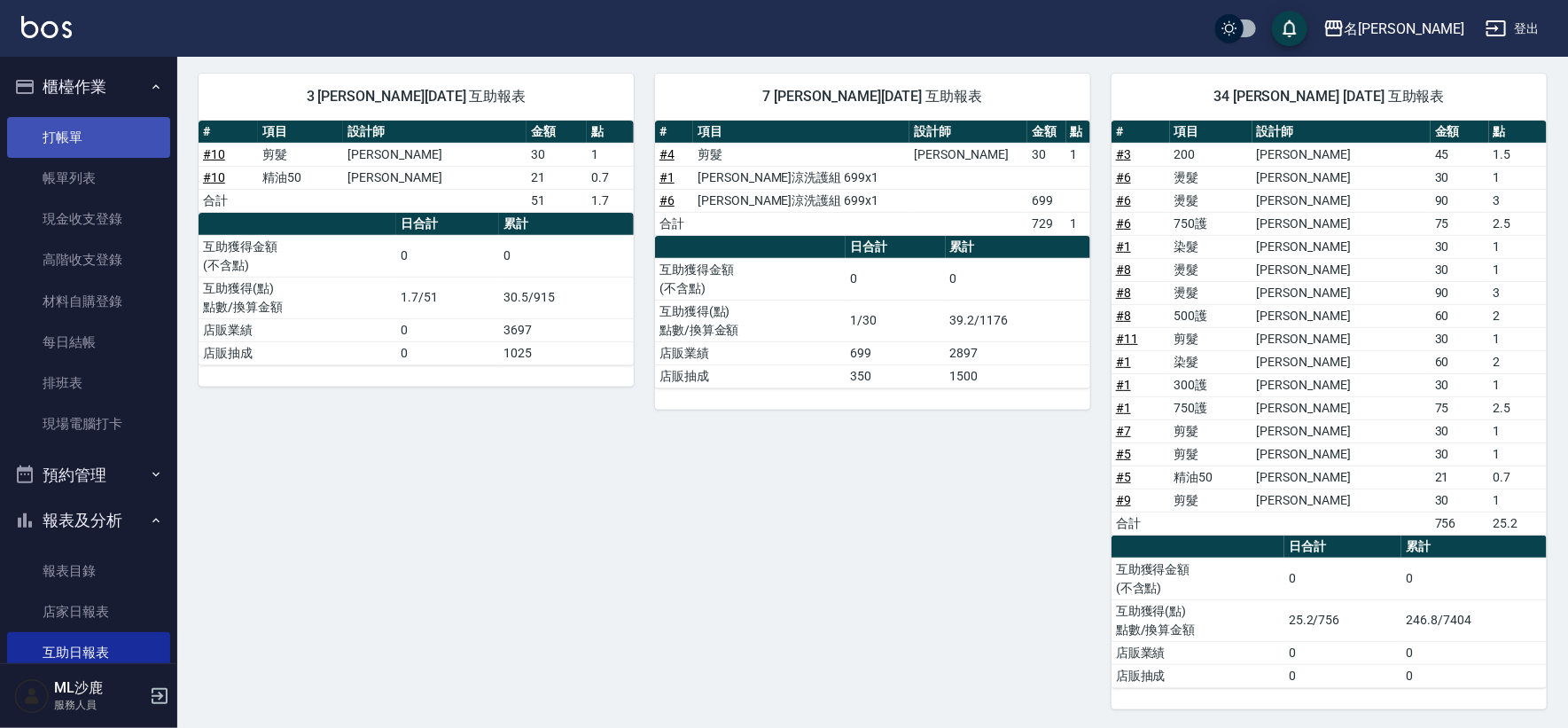
click at [106, 130] on link "打帳單" at bounding box center [88, 137] width 163 height 41
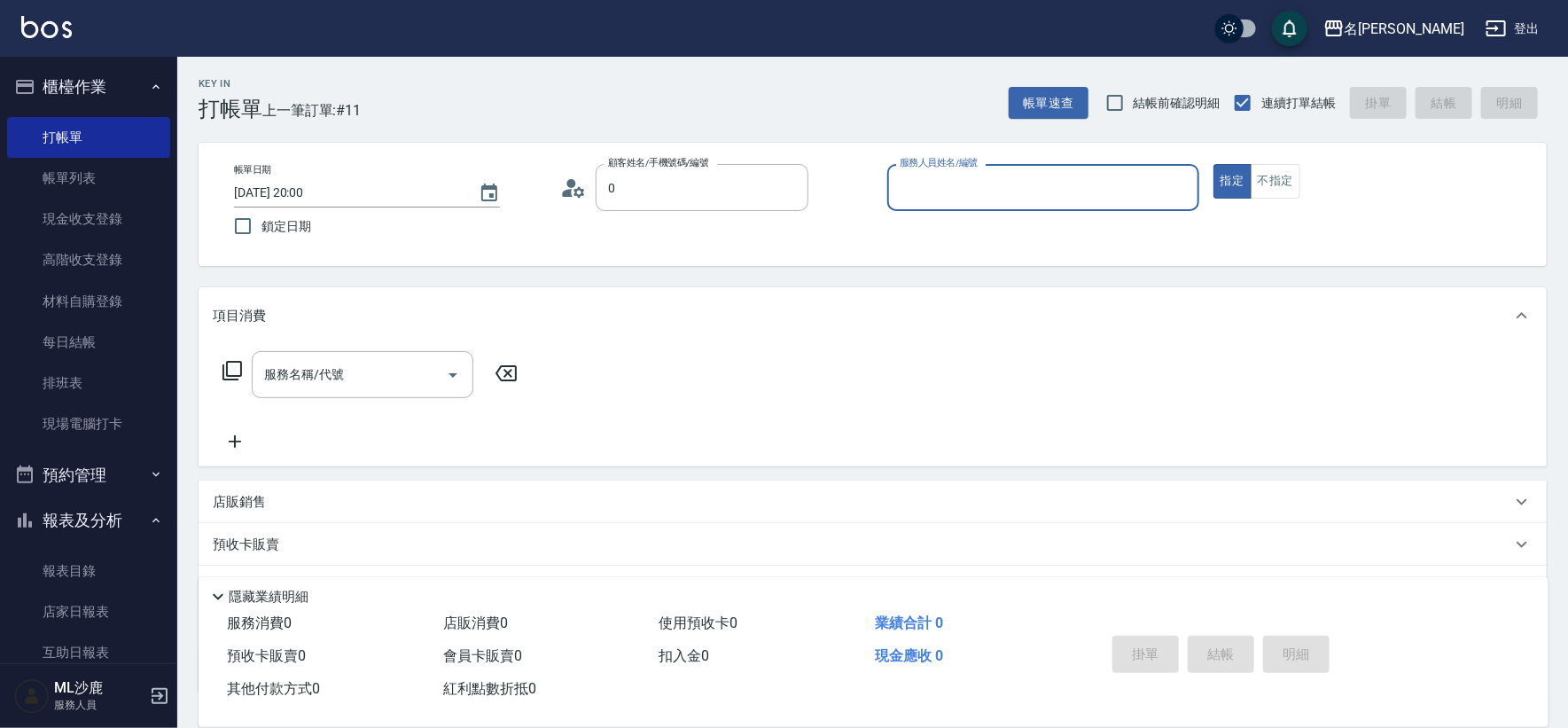
type input "無名字/0/null"
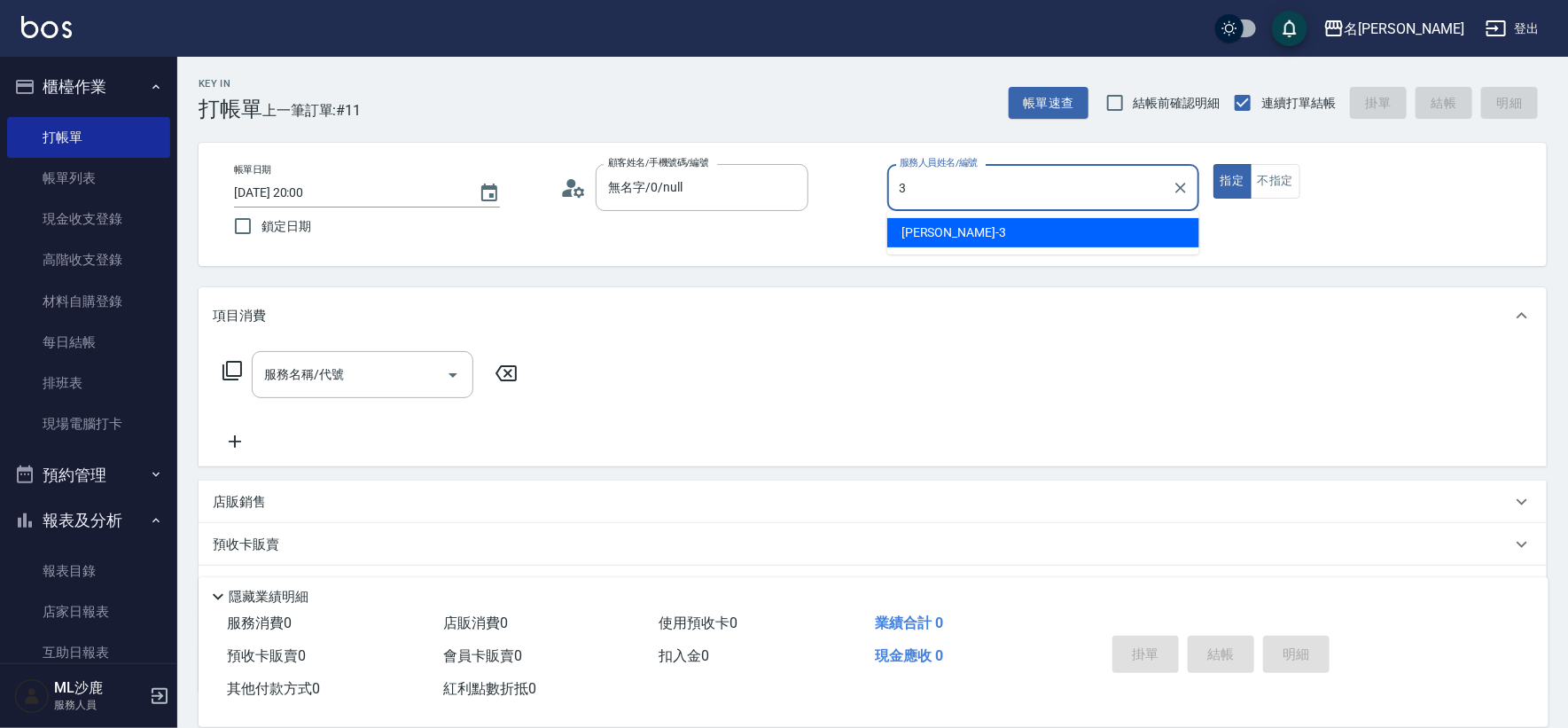
type input "[PERSON_NAME]-3"
type button "true"
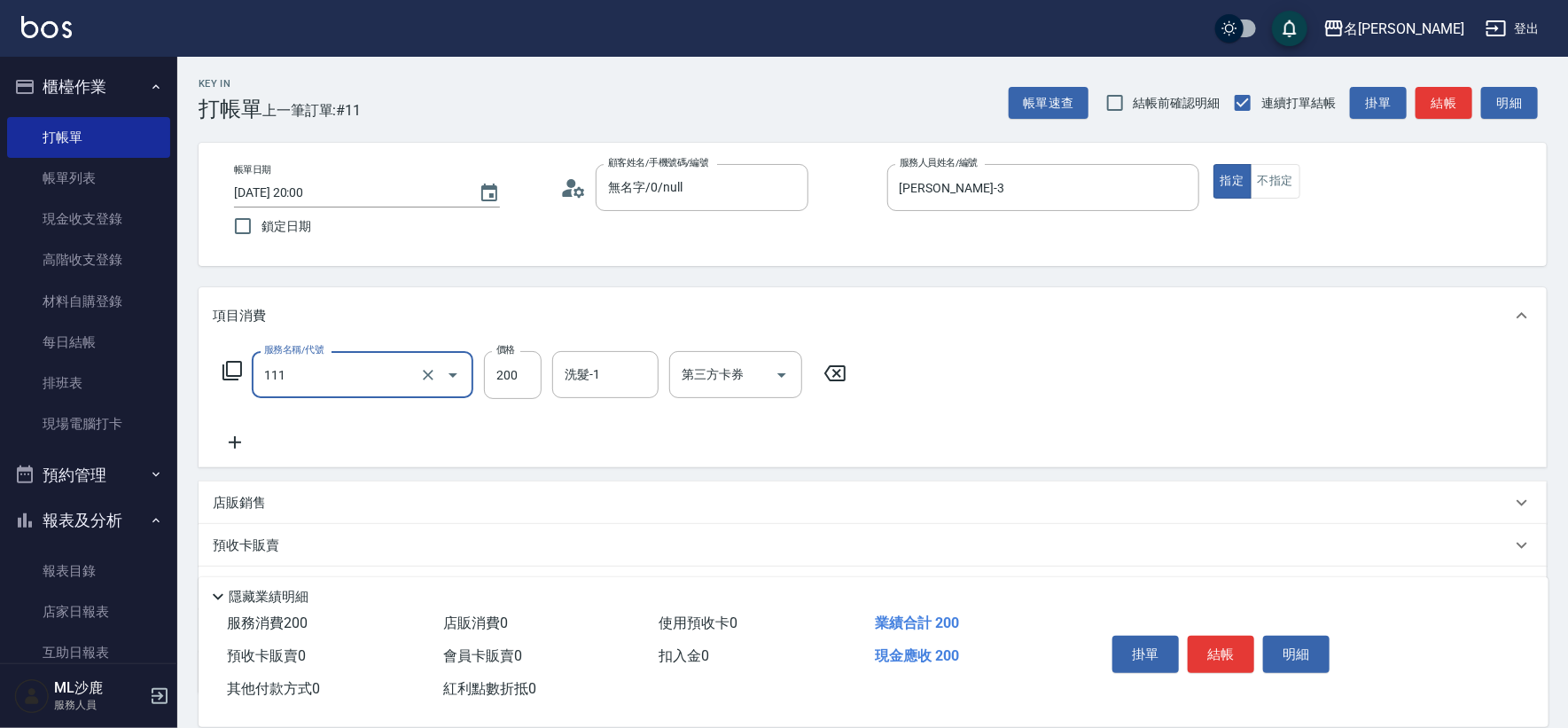
type input "200(111)"
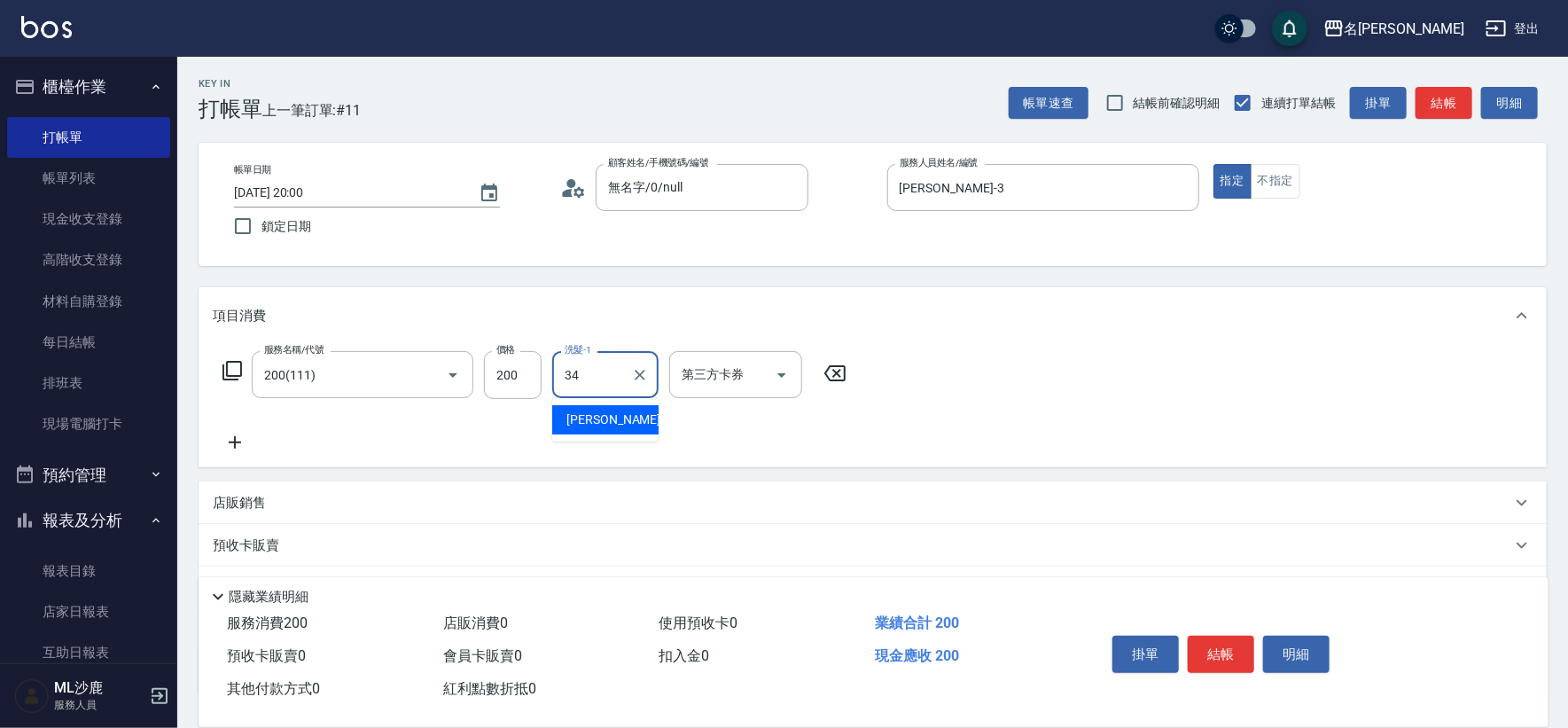
type input "[PERSON_NAME]-34"
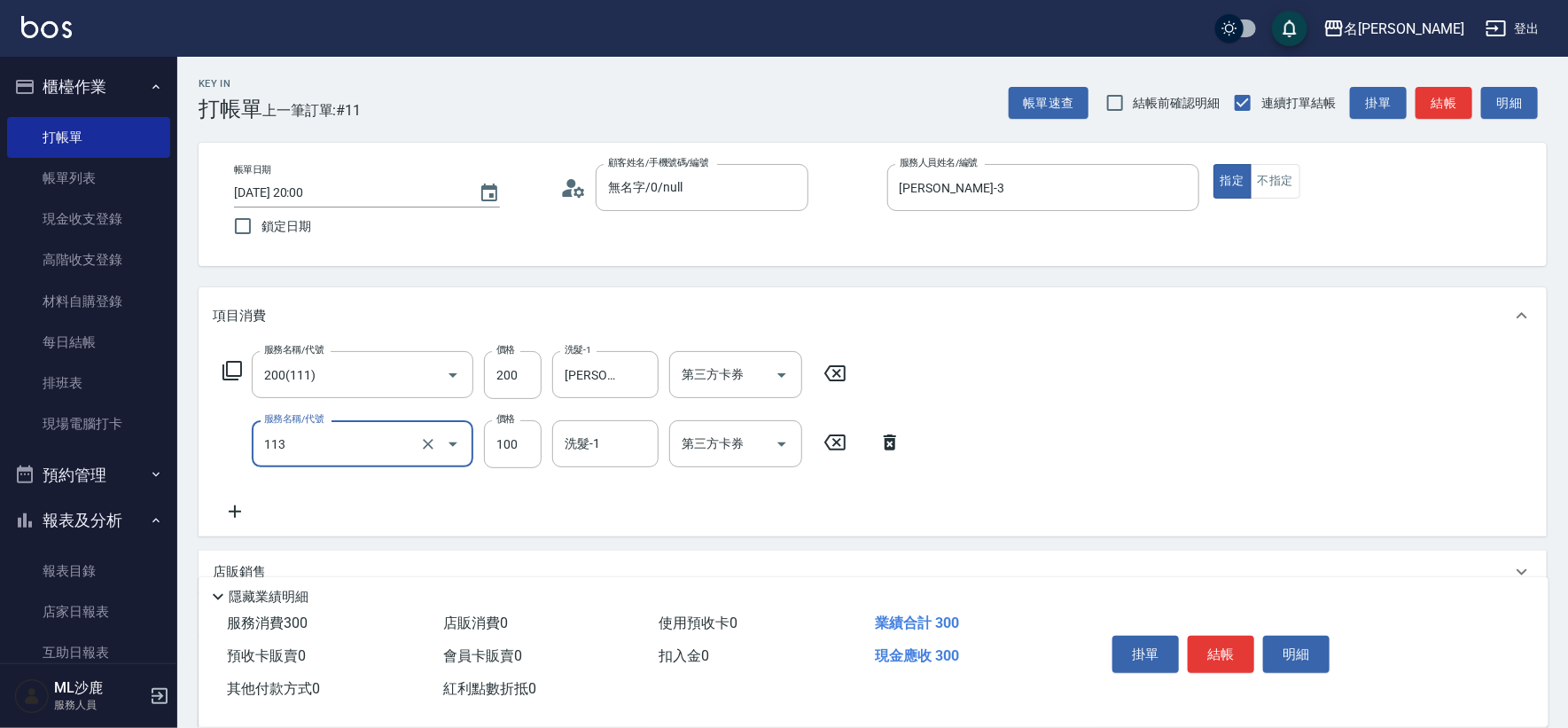
type input "瞬護100(113)"
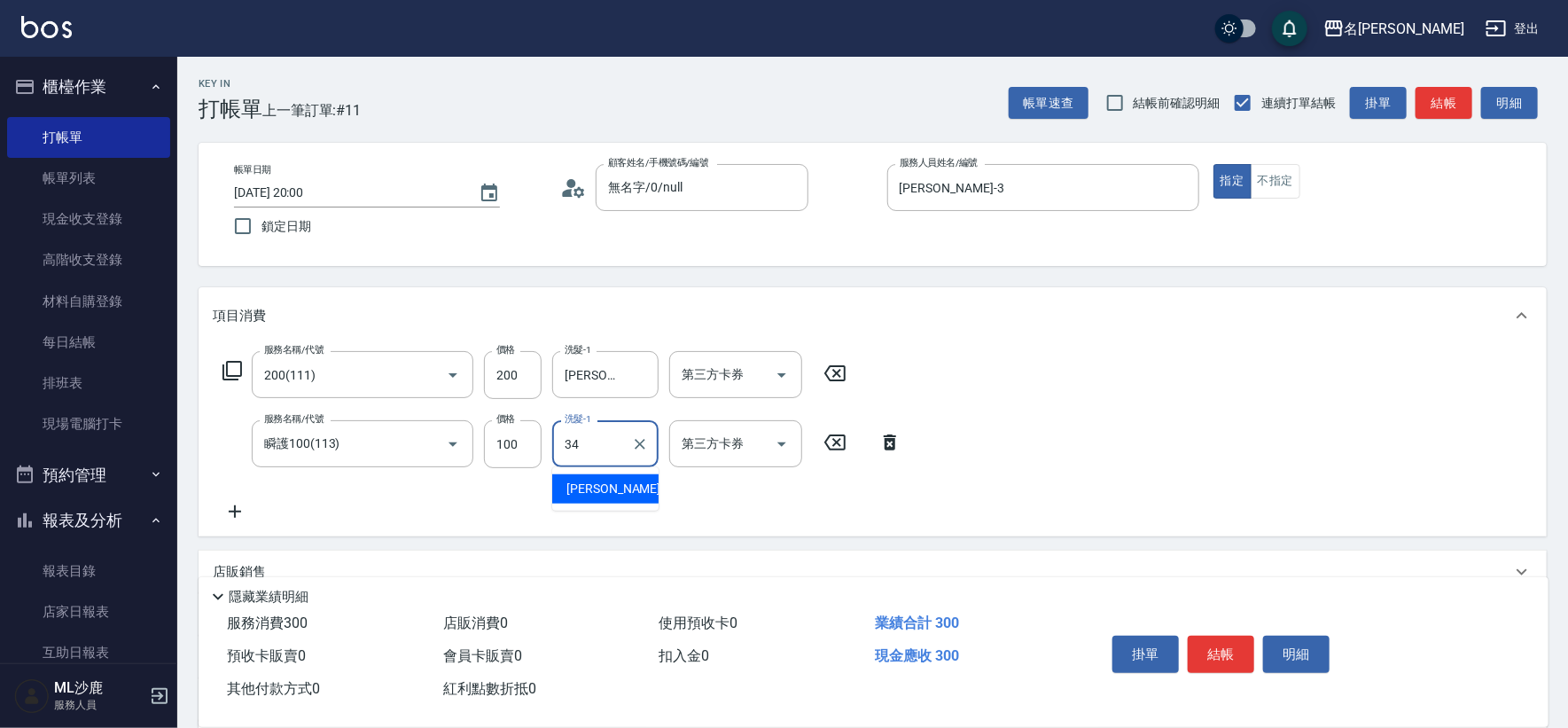
type input "[PERSON_NAME]-34"
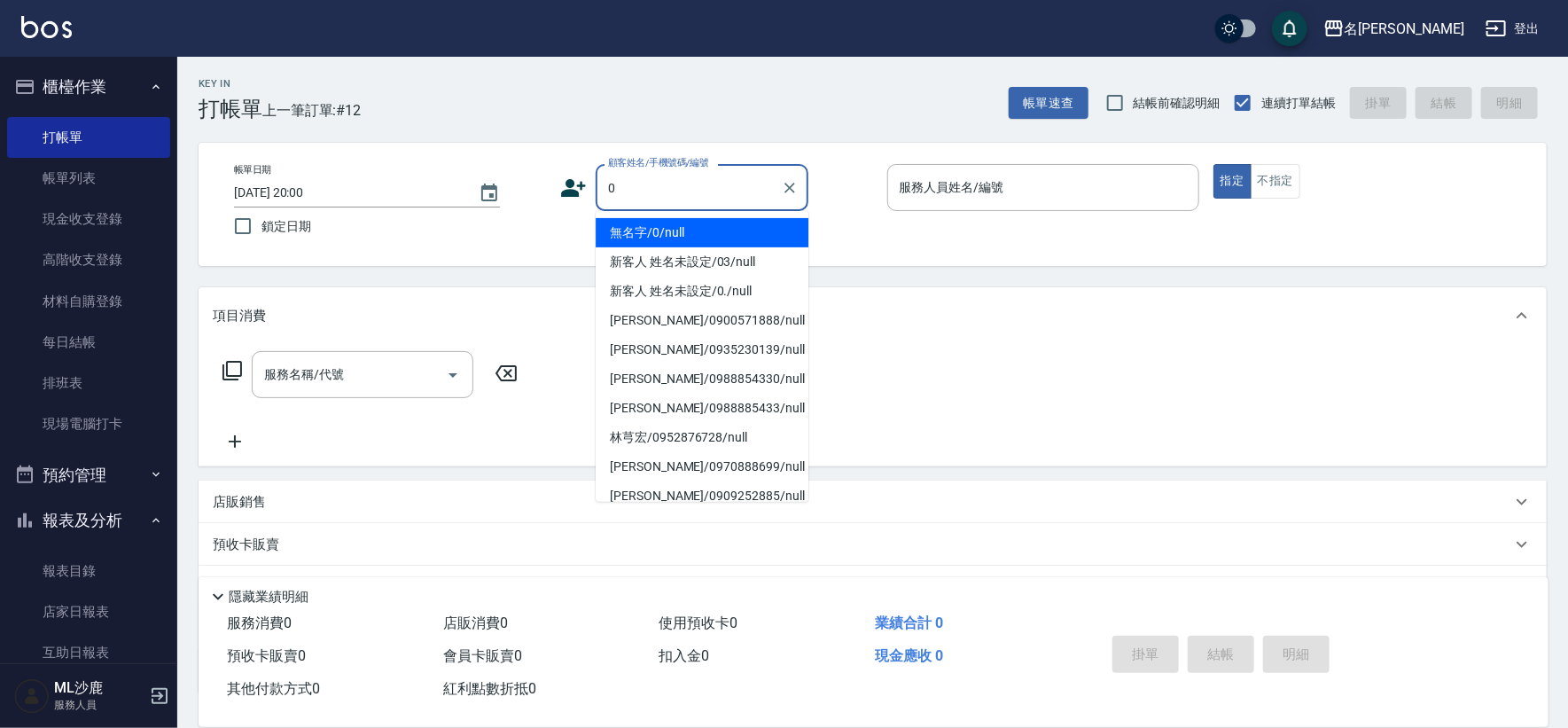
type input "無名字/0/null"
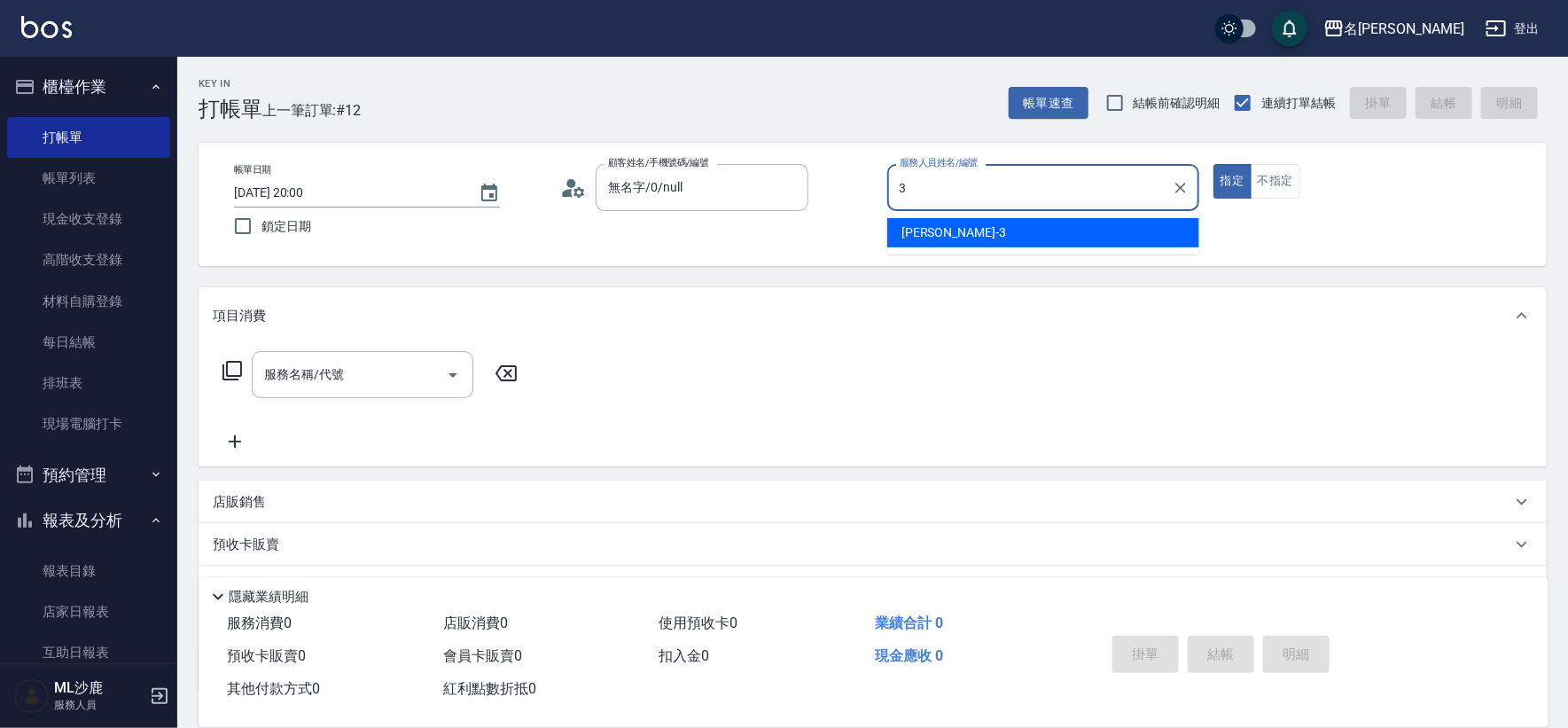
type input "[PERSON_NAME]-3"
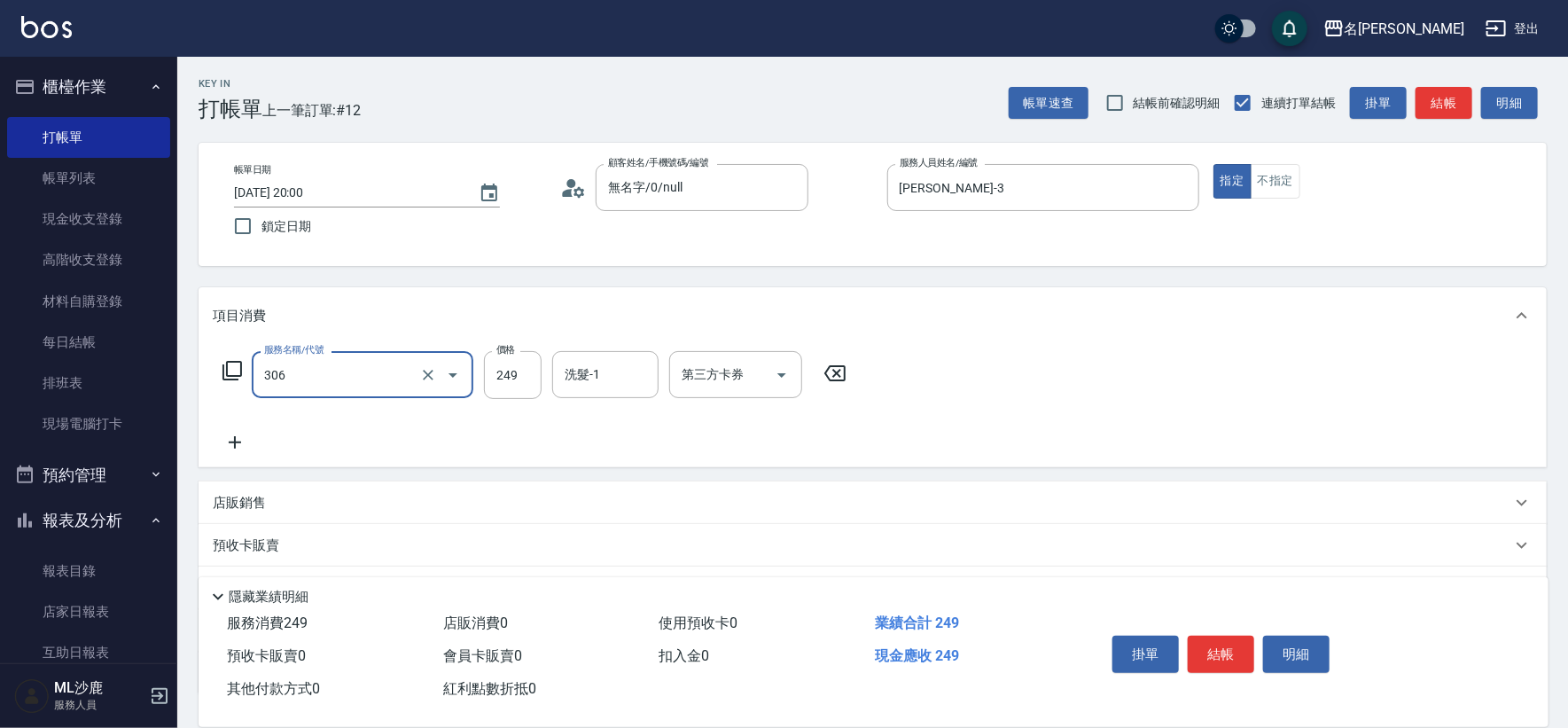
type input "剪髮(306)"
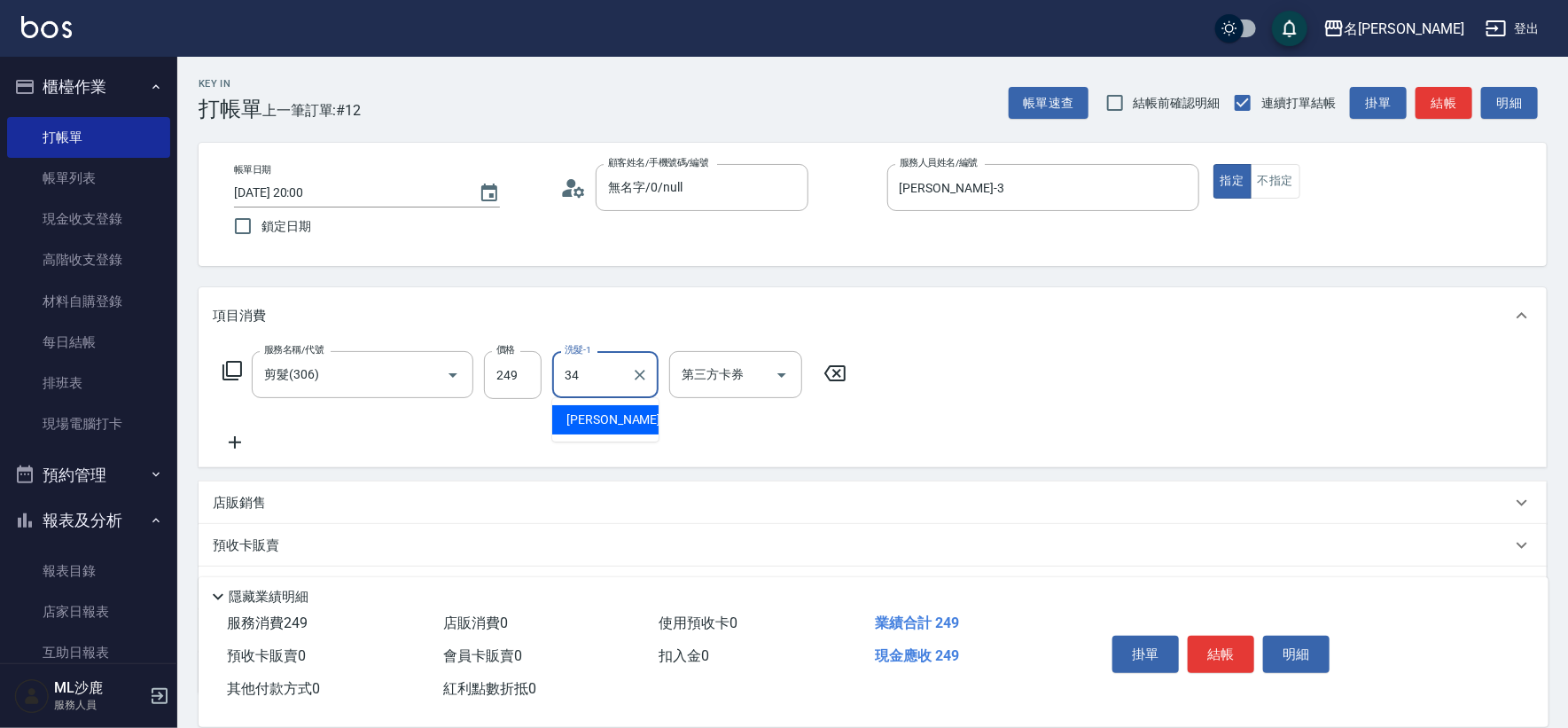
type input "[PERSON_NAME]-34"
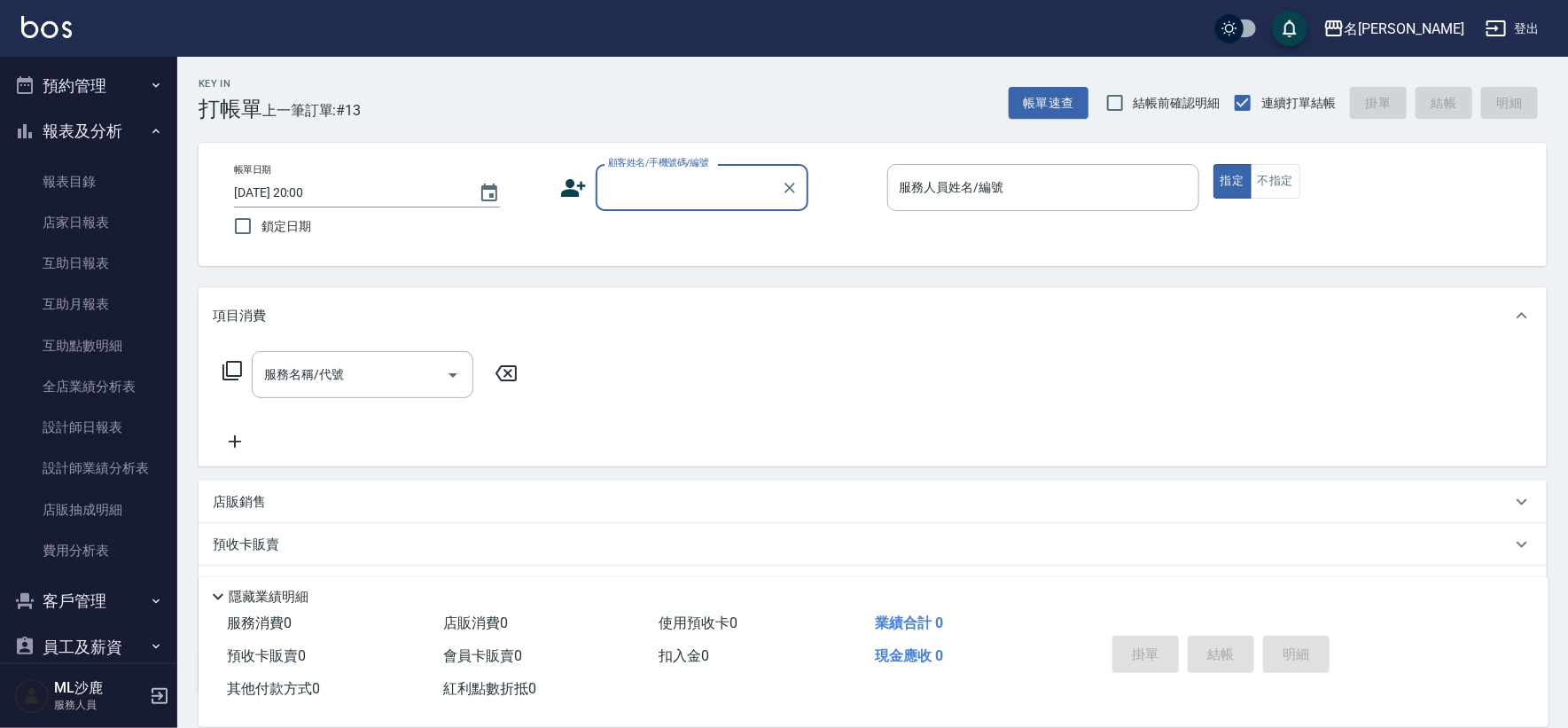
scroll to position [393, 0]
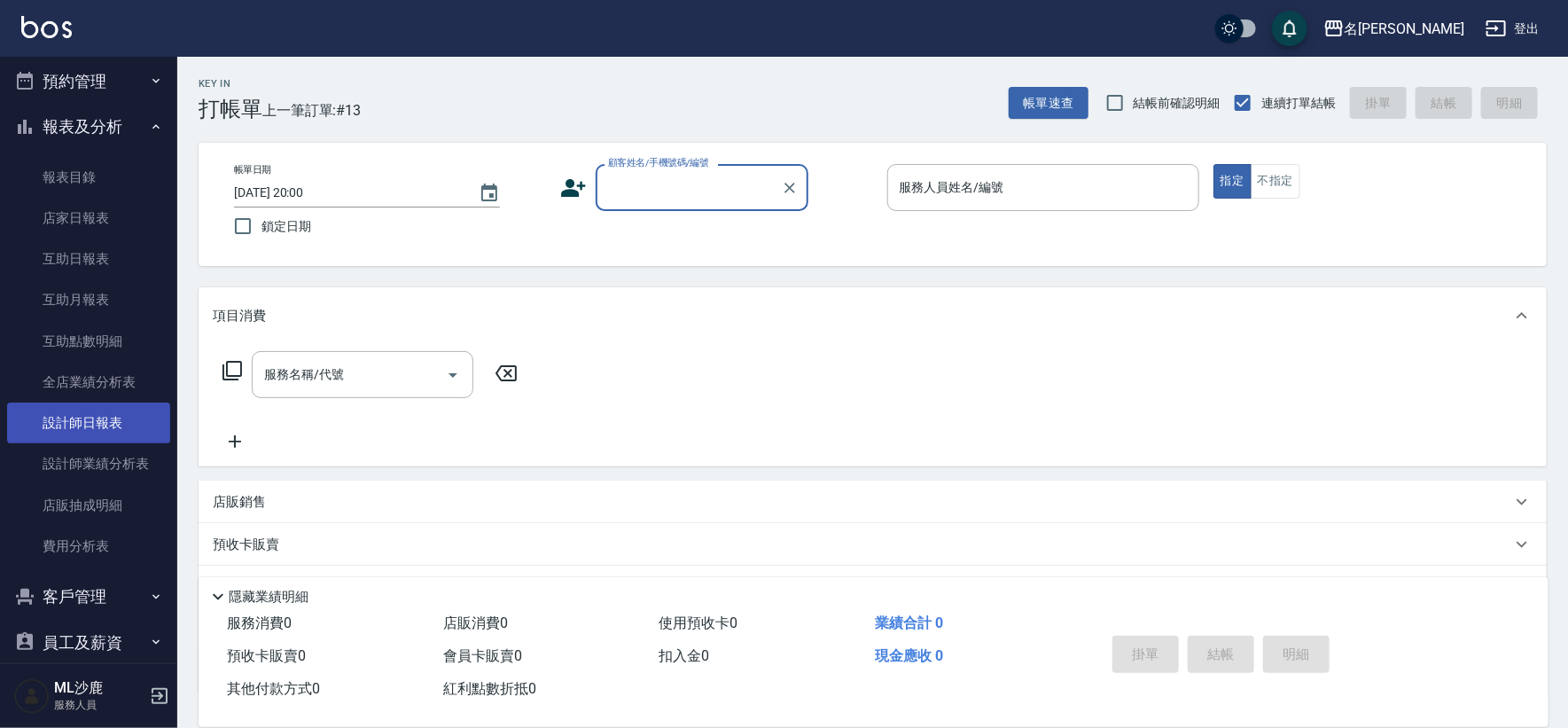
click at [105, 424] on link "設計師日報表" at bounding box center [88, 423] width 163 height 41
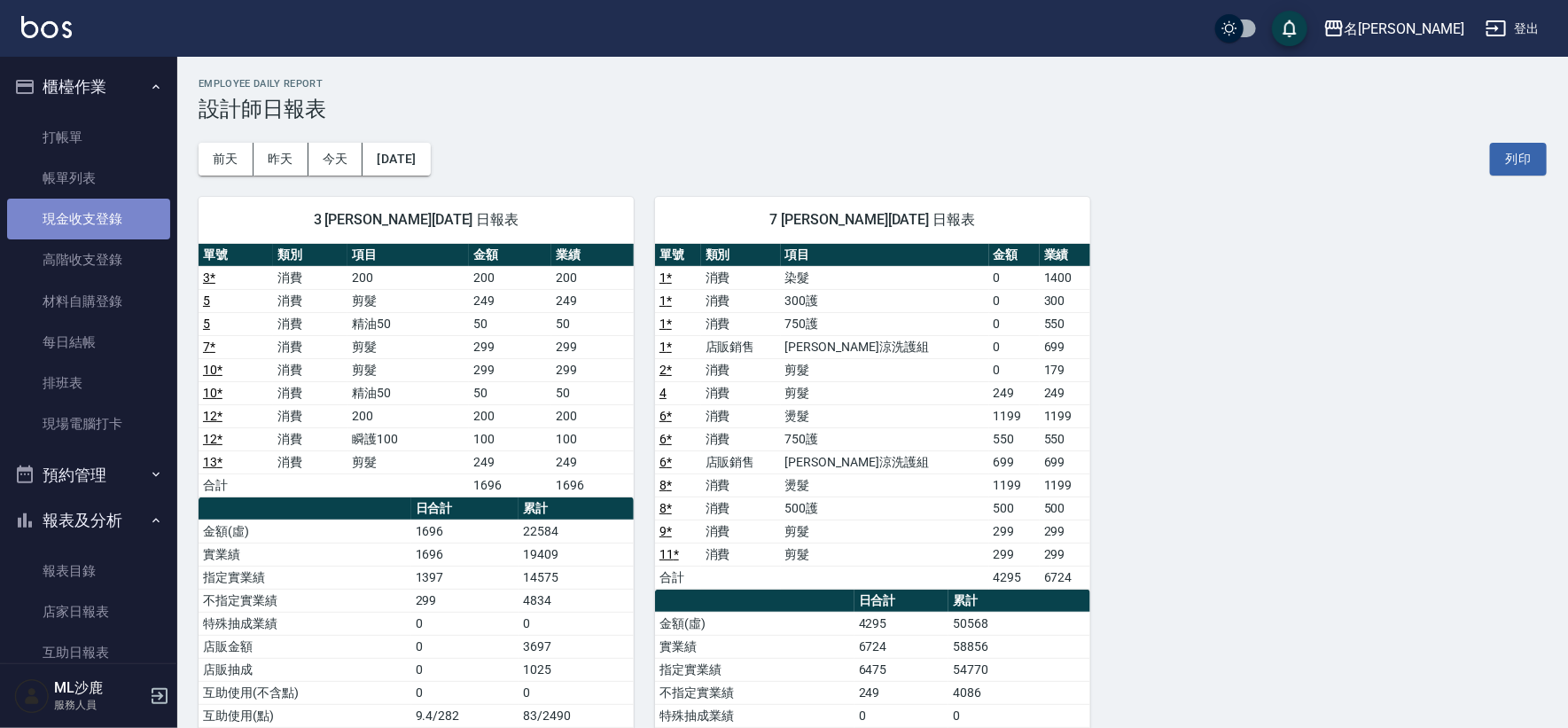
click at [88, 213] on link "現金收支登錄" at bounding box center [88, 219] width 163 height 41
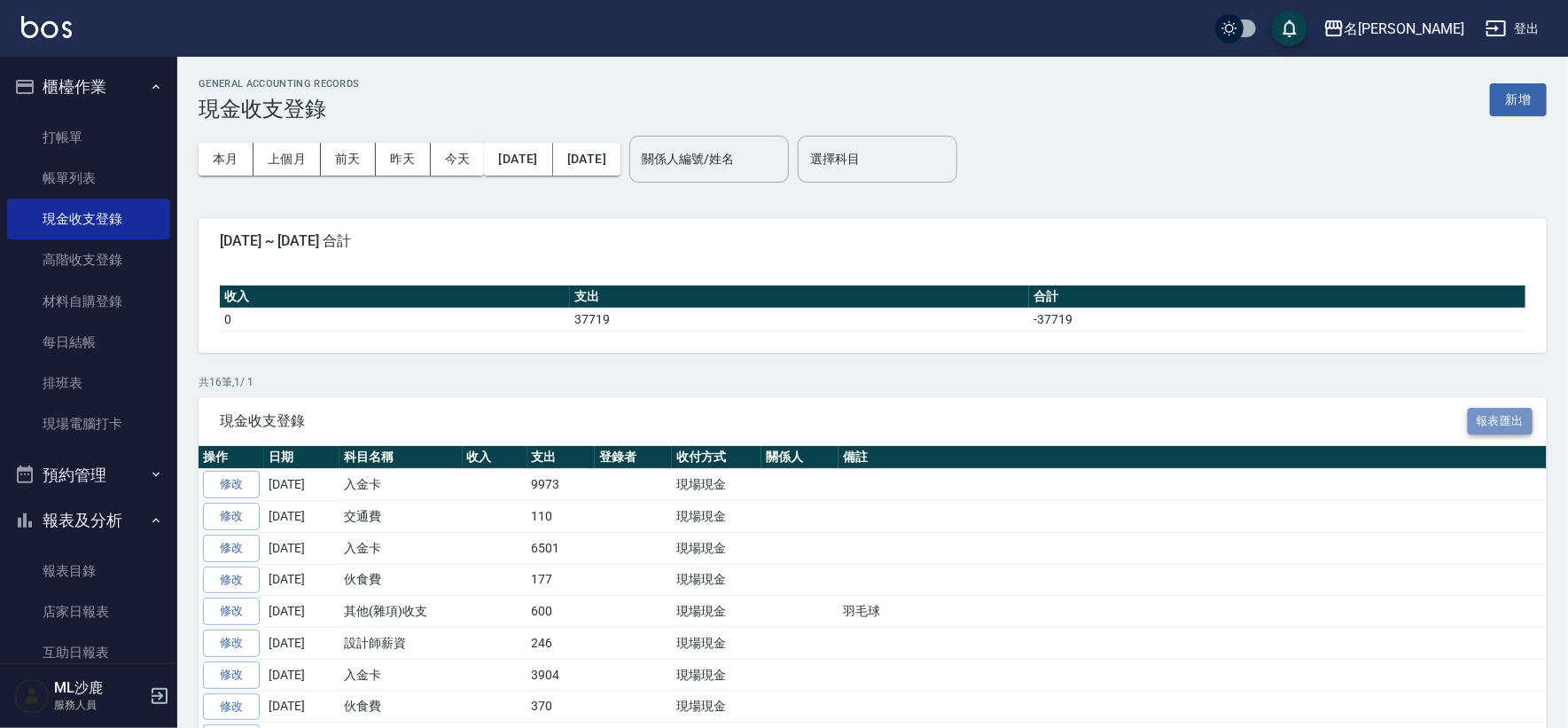
click at [1499, 420] on button "報表匯出" at bounding box center [1500, 421] width 66 height 27
click at [1500, 100] on button "新增" at bounding box center [1518, 99] width 57 height 32
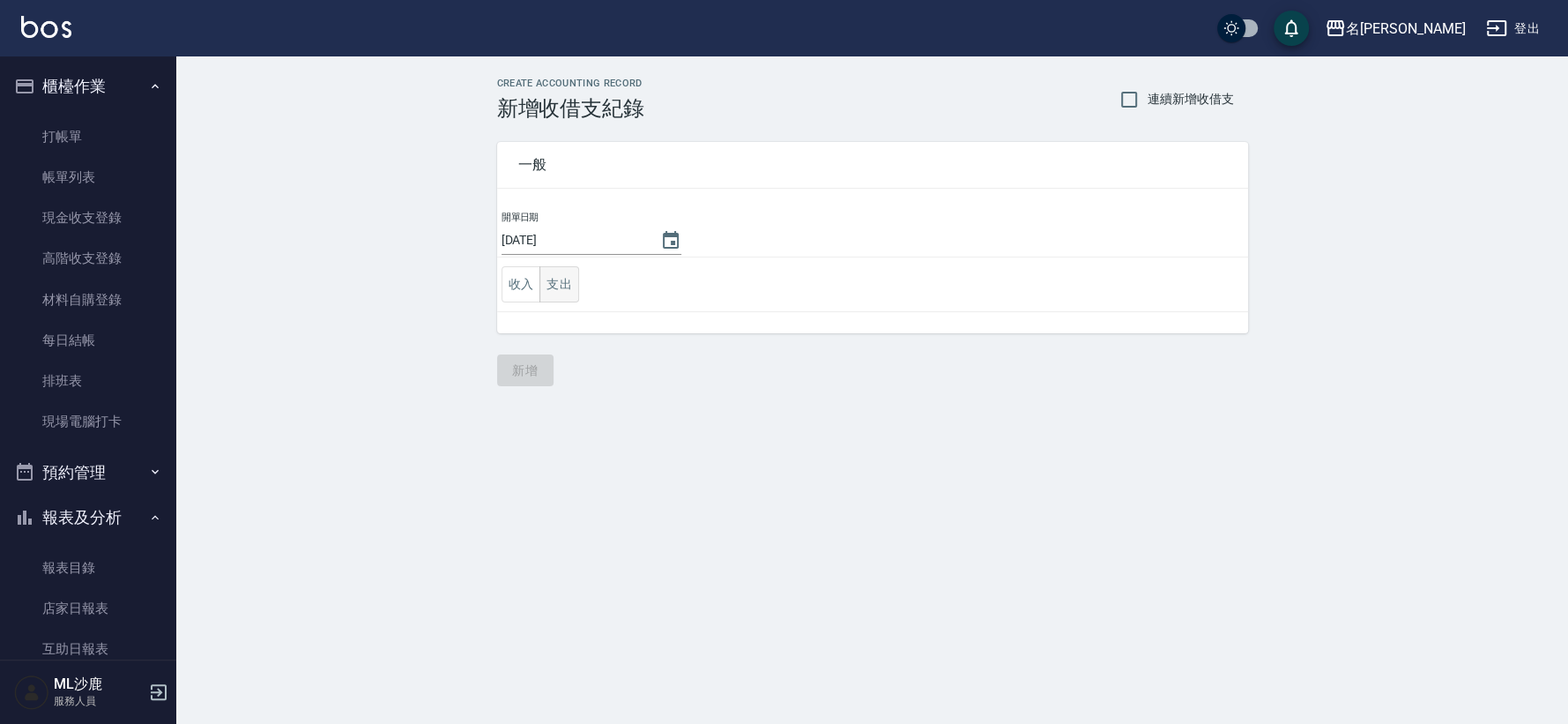
click at [548, 284] on button "支出" at bounding box center [559, 284] width 40 height 36
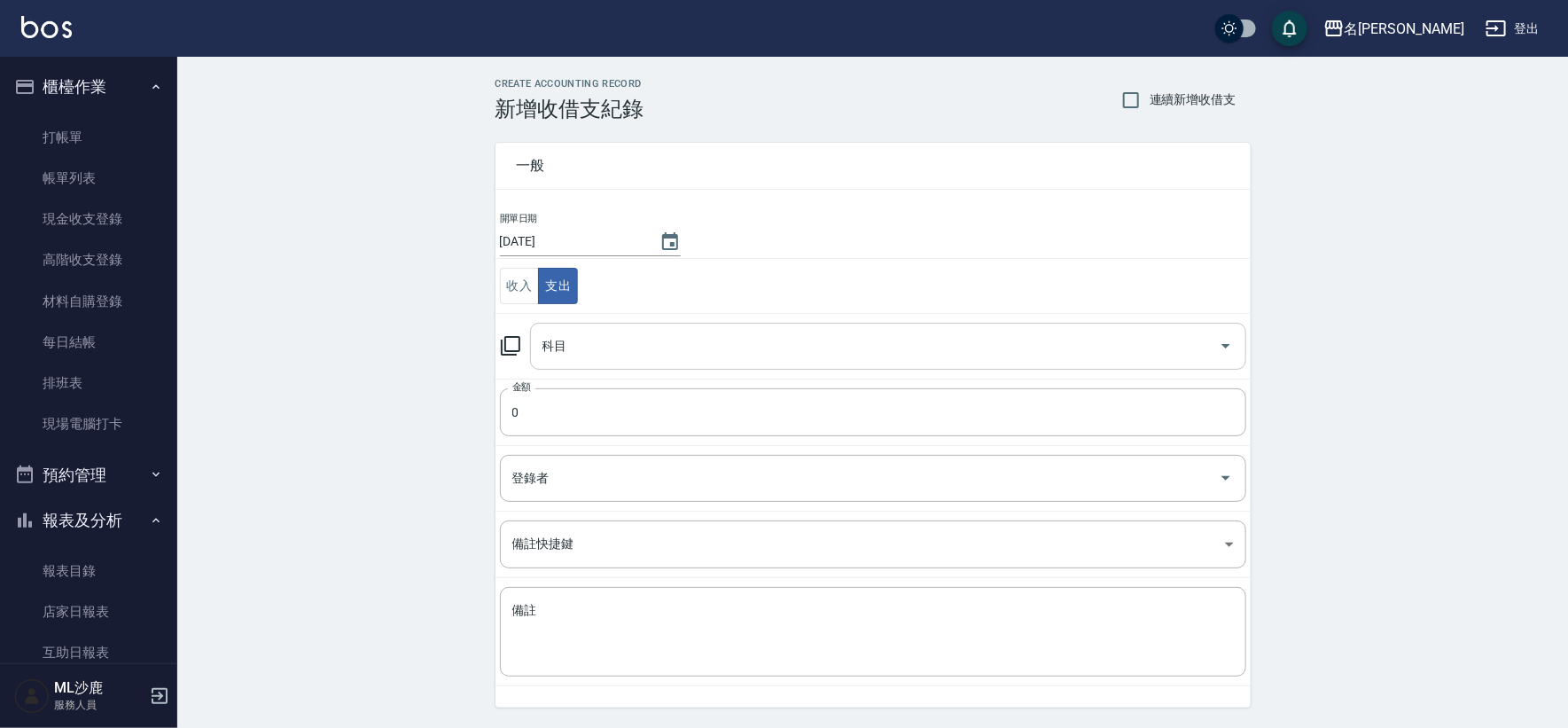
click at [599, 340] on input "科目" at bounding box center [874, 346] width 673 height 31
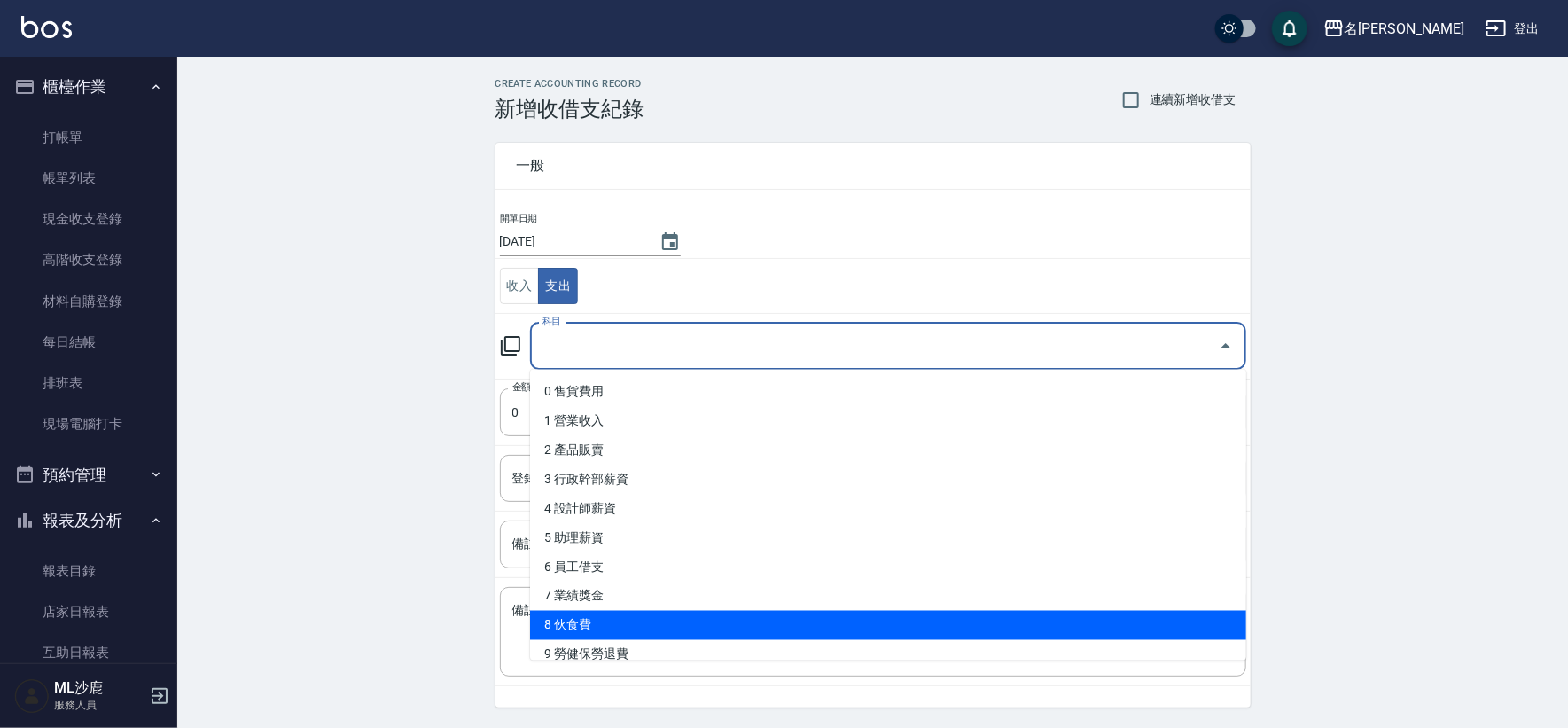
click at [620, 627] on li "8 伙食費" at bounding box center [888, 625] width 716 height 29
type input "8 伙食費"
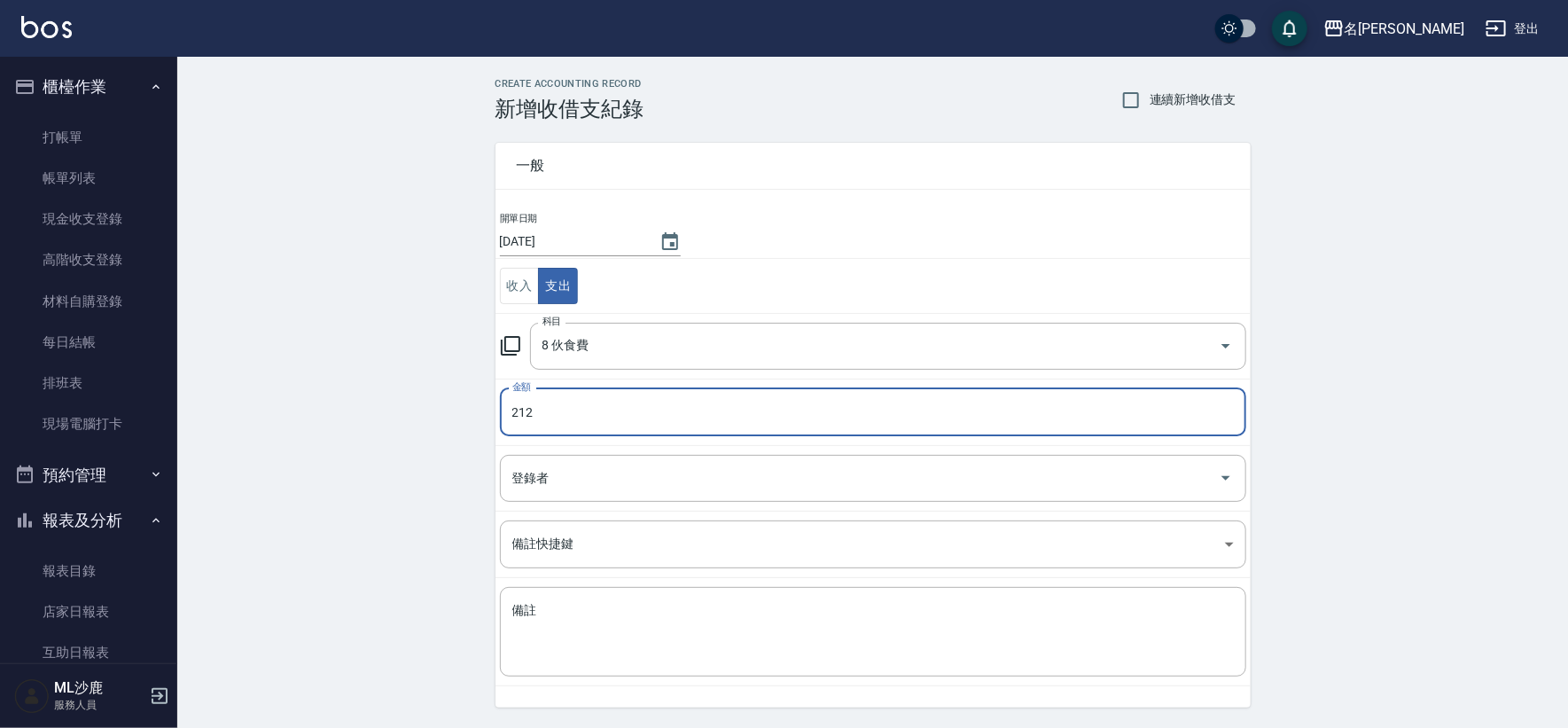
type input "212"
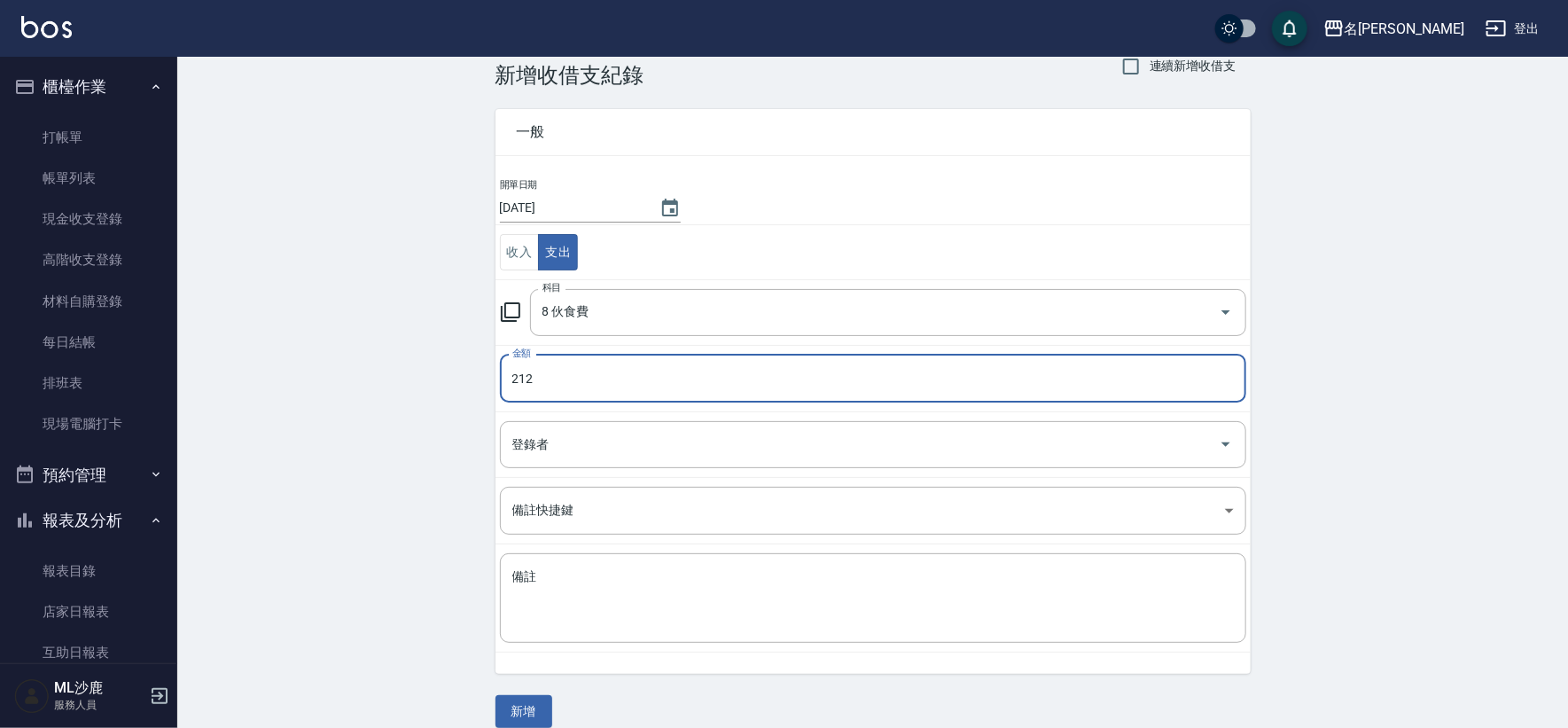
scroll to position [53, 0]
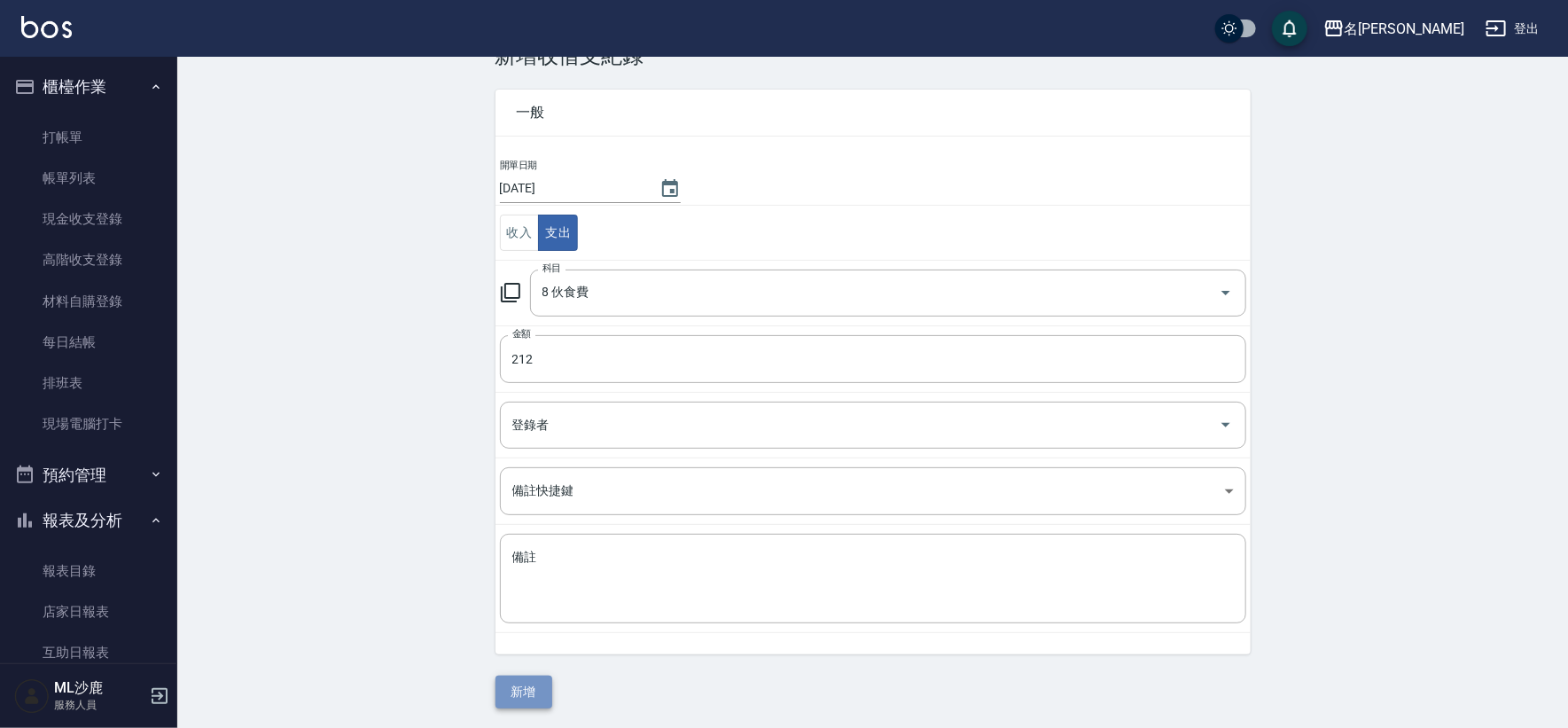
click at [545, 691] on button "新增" at bounding box center [524, 691] width 57 height 32
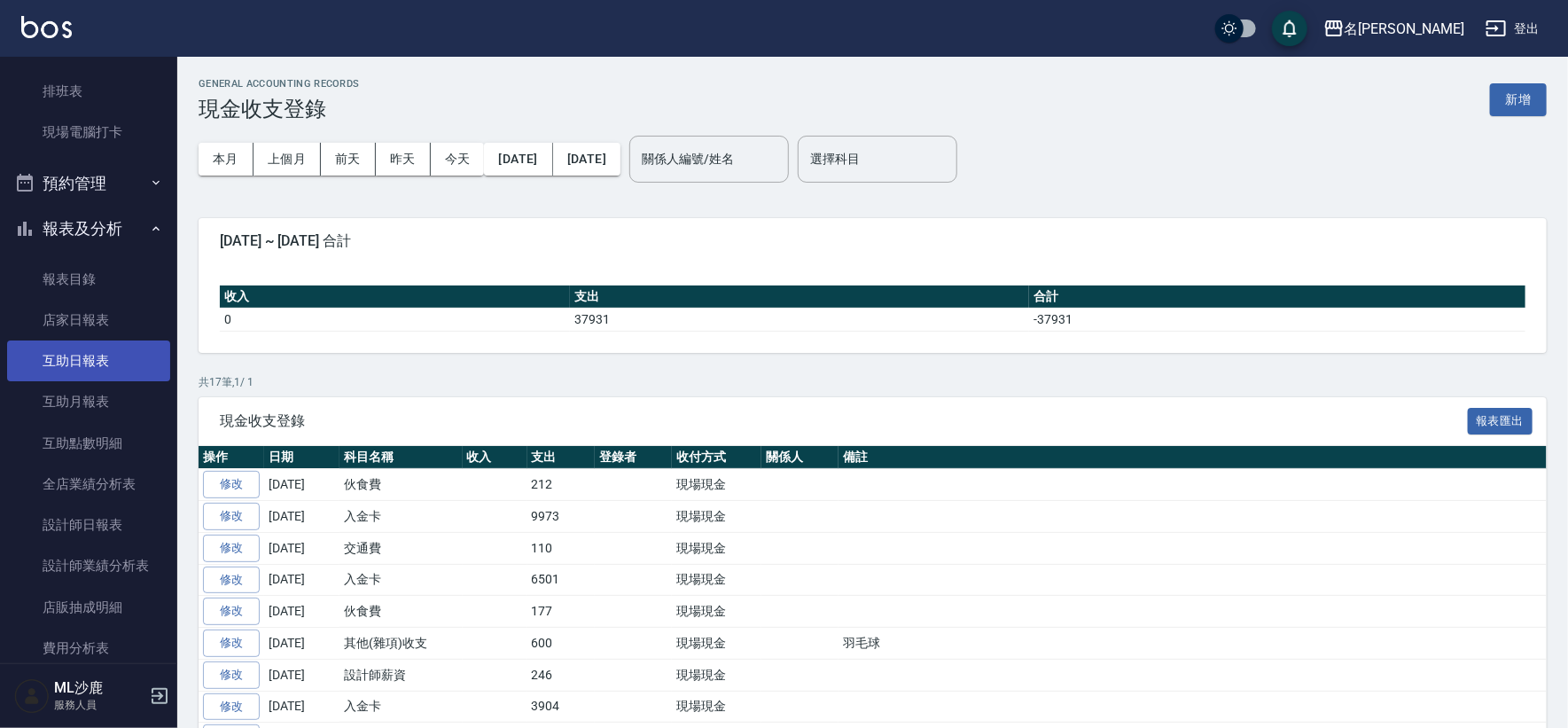
scroll to position [295, 0]
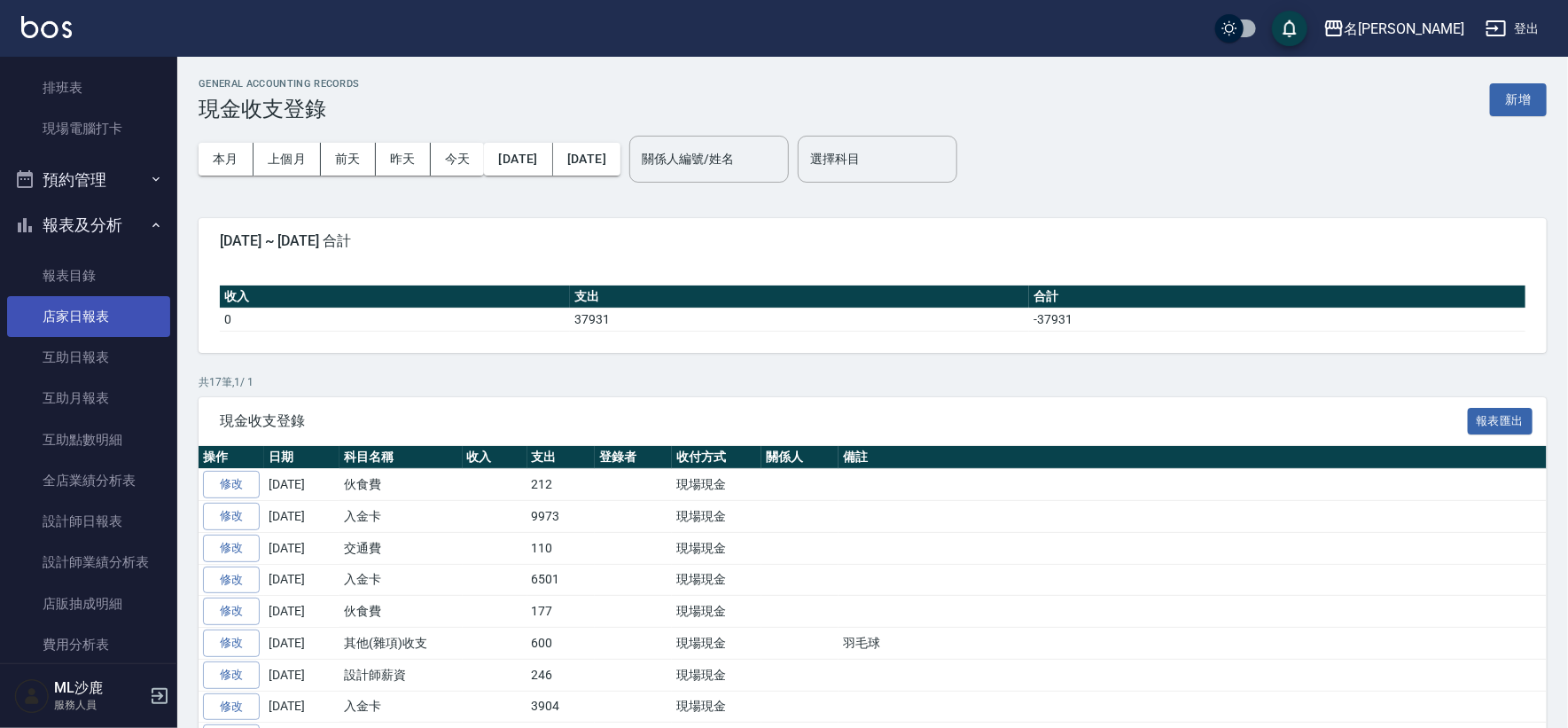
click at [78, 320] on link "店家日報表" at bounding box center [88, 317] width 163 height 41
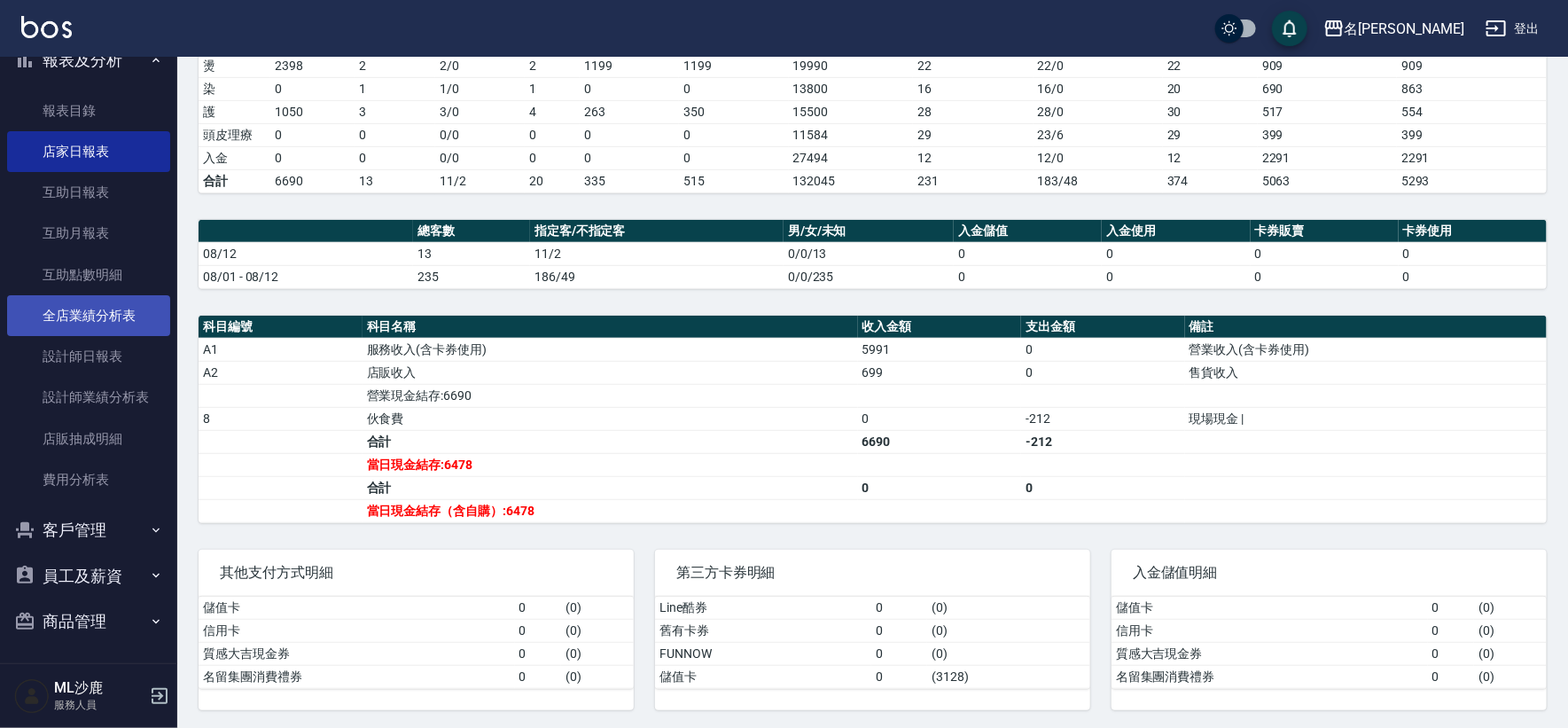
scroll to position [462, 0]
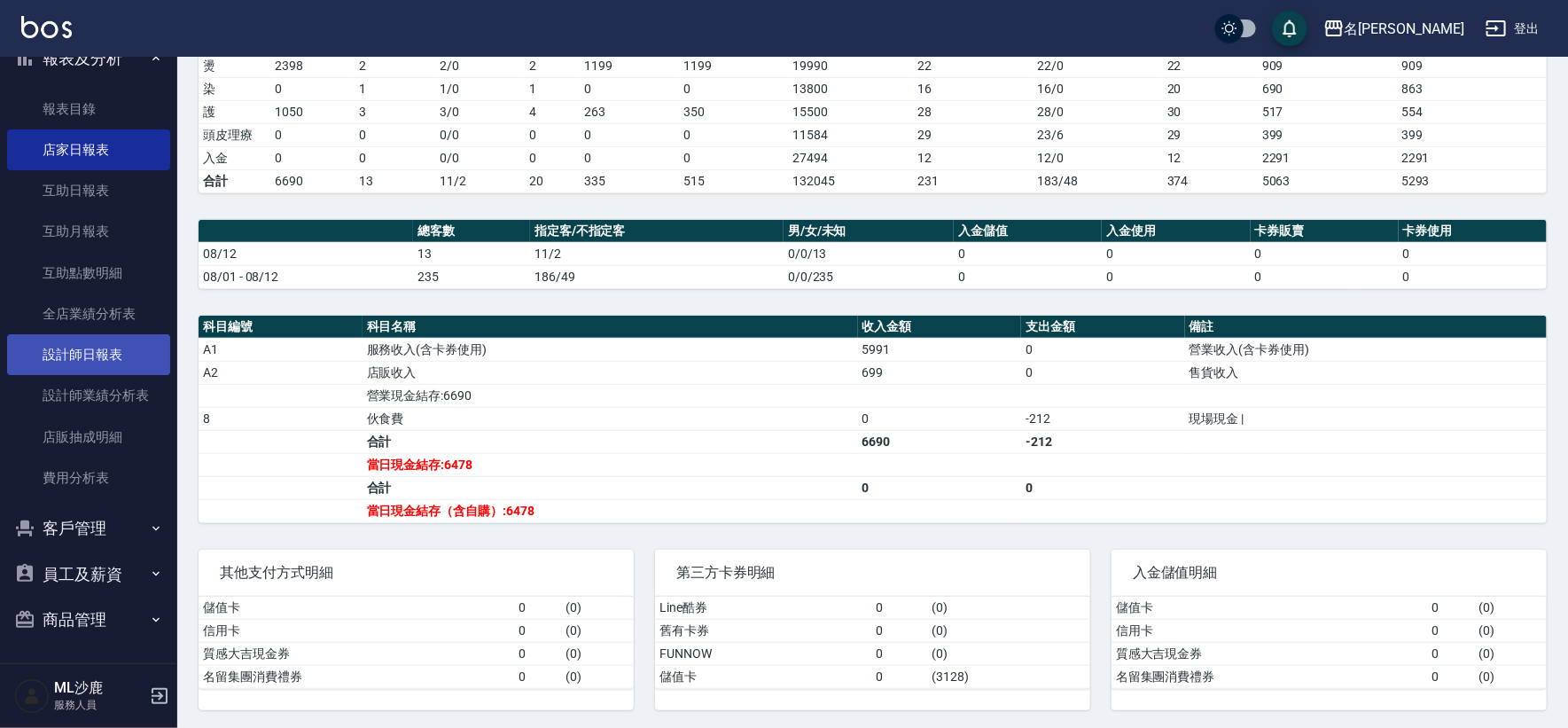
click at [105, 346] on link "設計師日報表" at bounding box center [88, 355] width 163 height 41
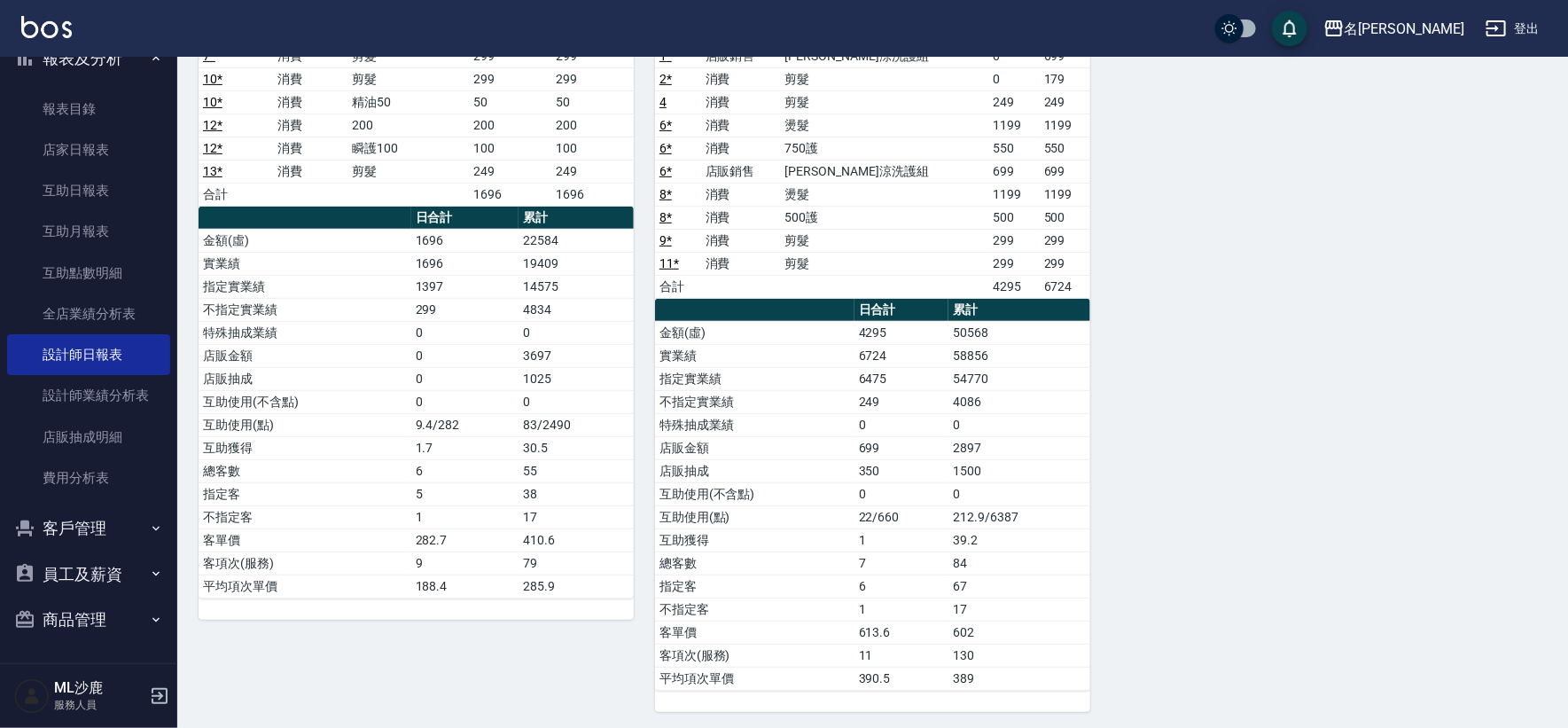
scroll to position [292, 0]
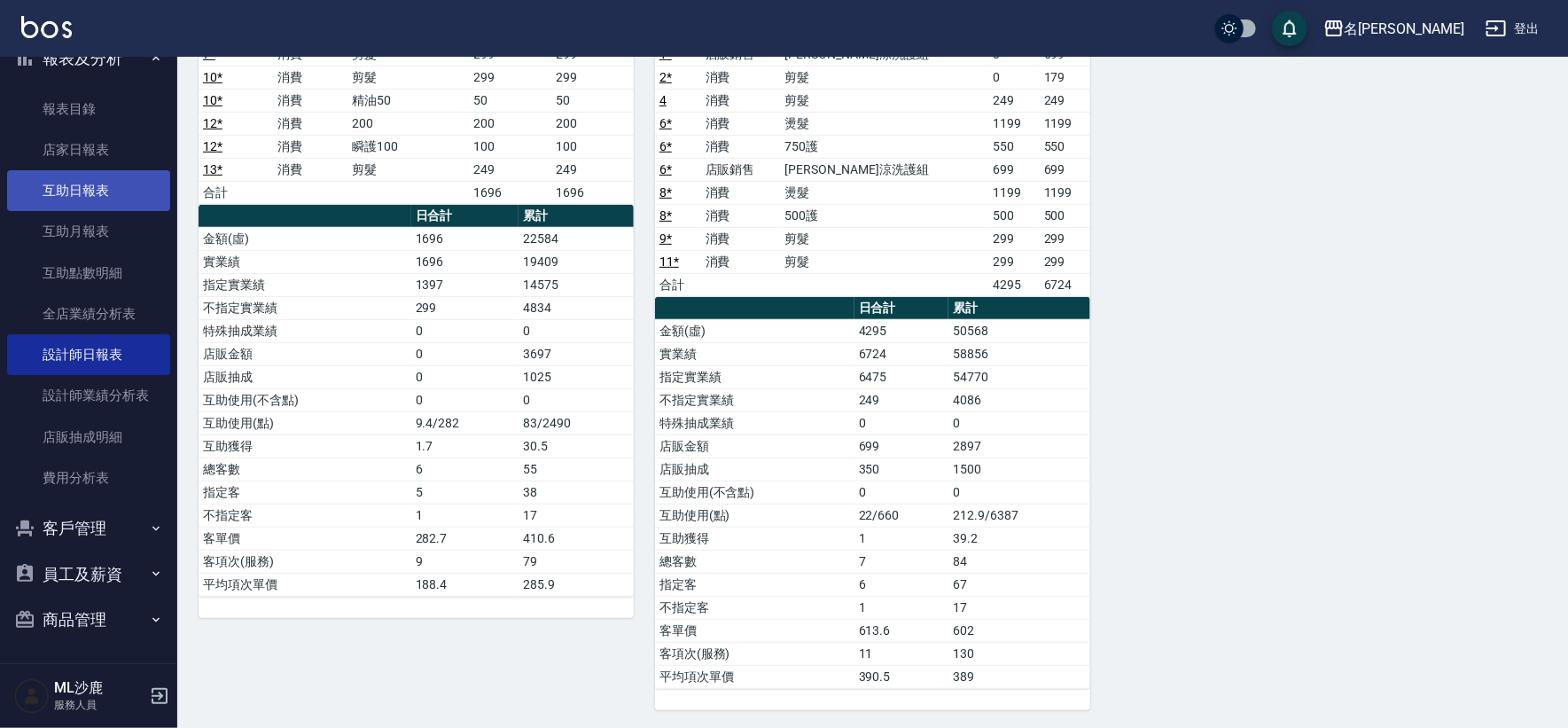
click at [71, 180] on link "互助日報表" at bounding box center [88, 190] width 163 height 41
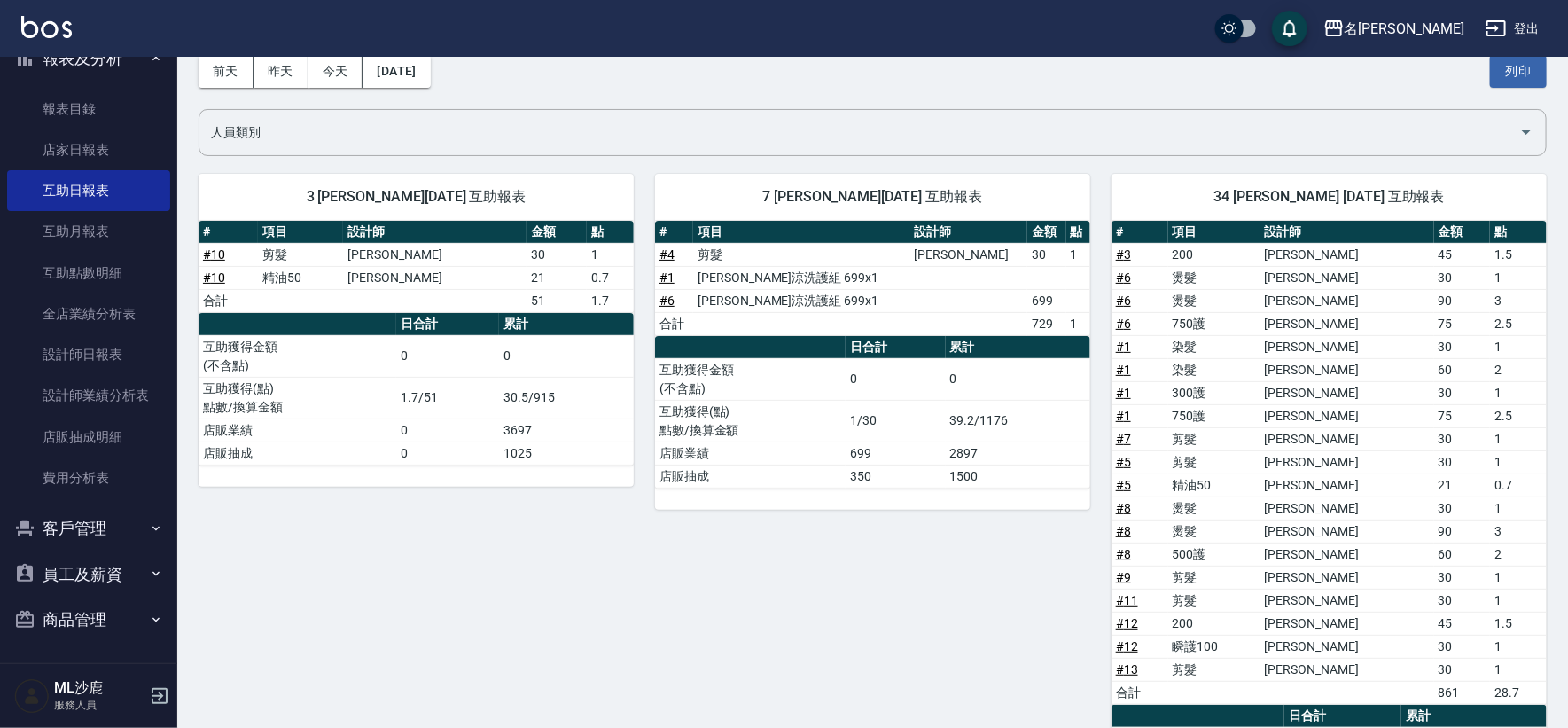
scroll to position [197, 0]
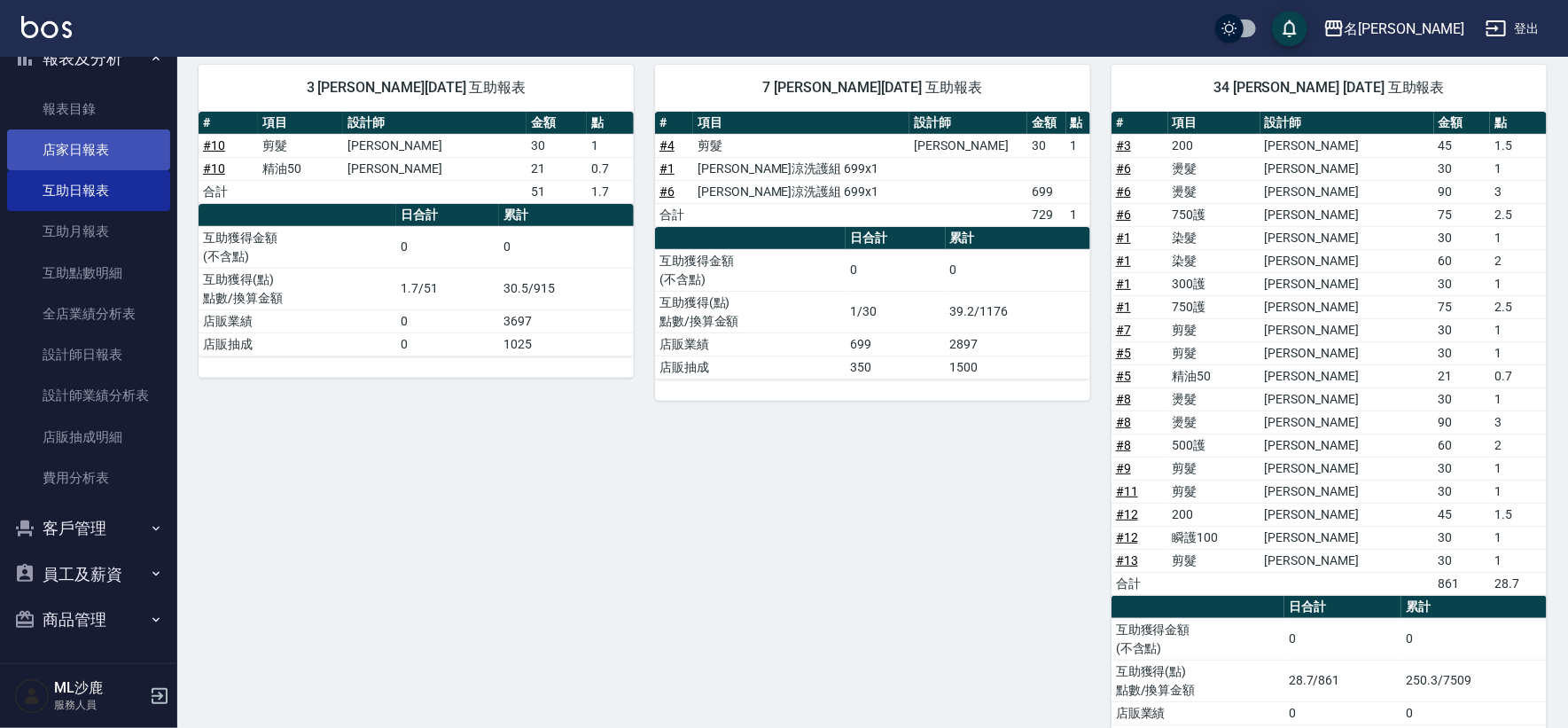
click at [115, 143] on link "店家日報表" at bounding box center [88, 150] width 163 height 41
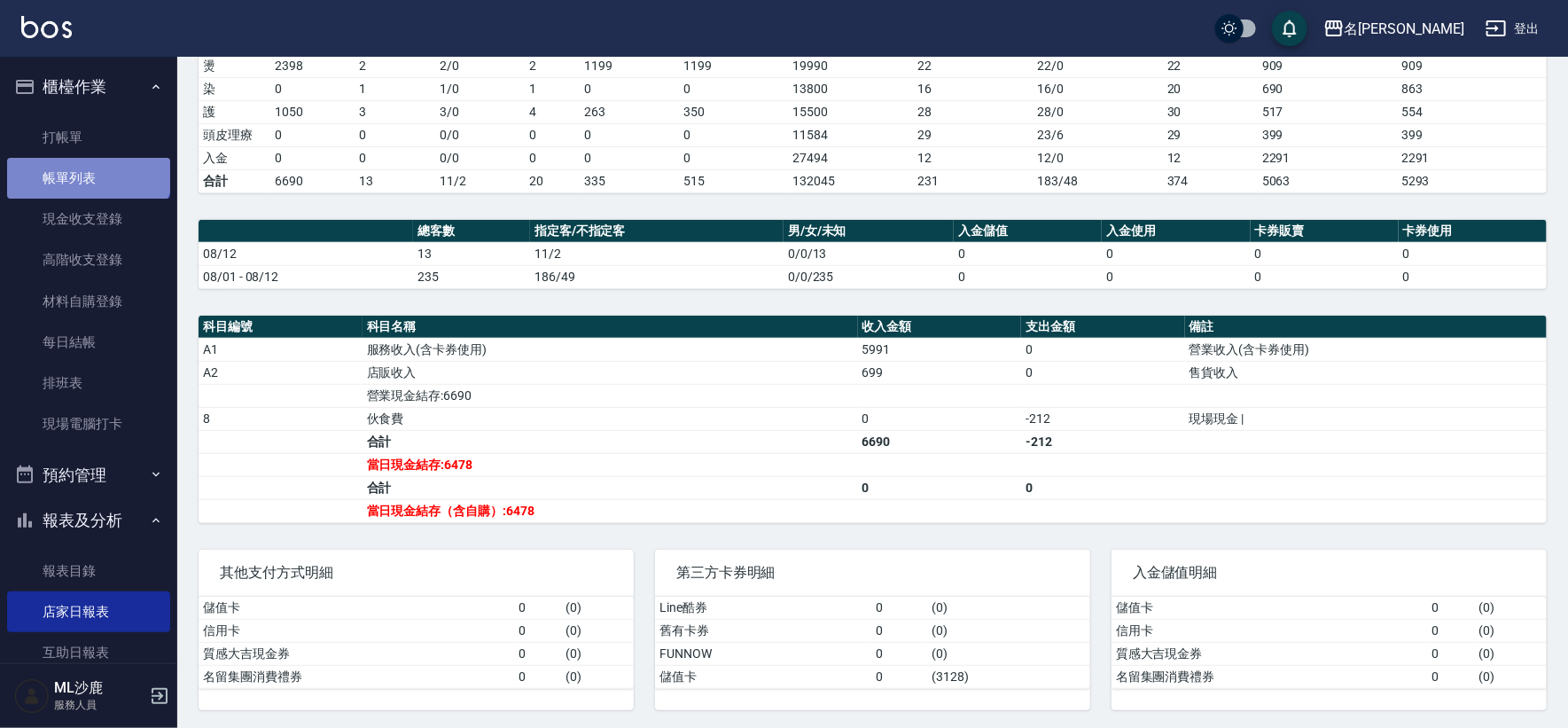
click at [87, 163] on link "帳單列表" at bounding box center [88, 179] width 163 height 41
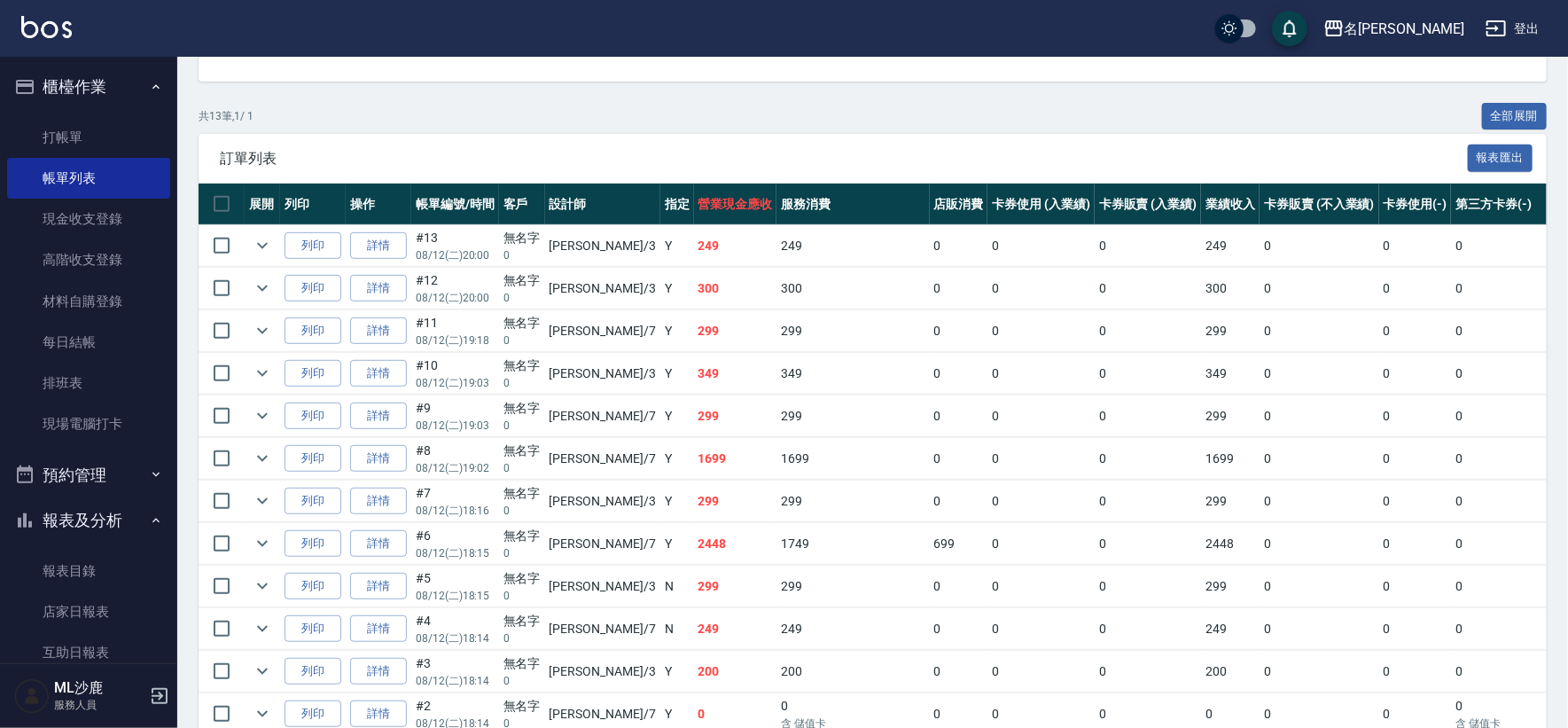
scroll to position [342, 0]
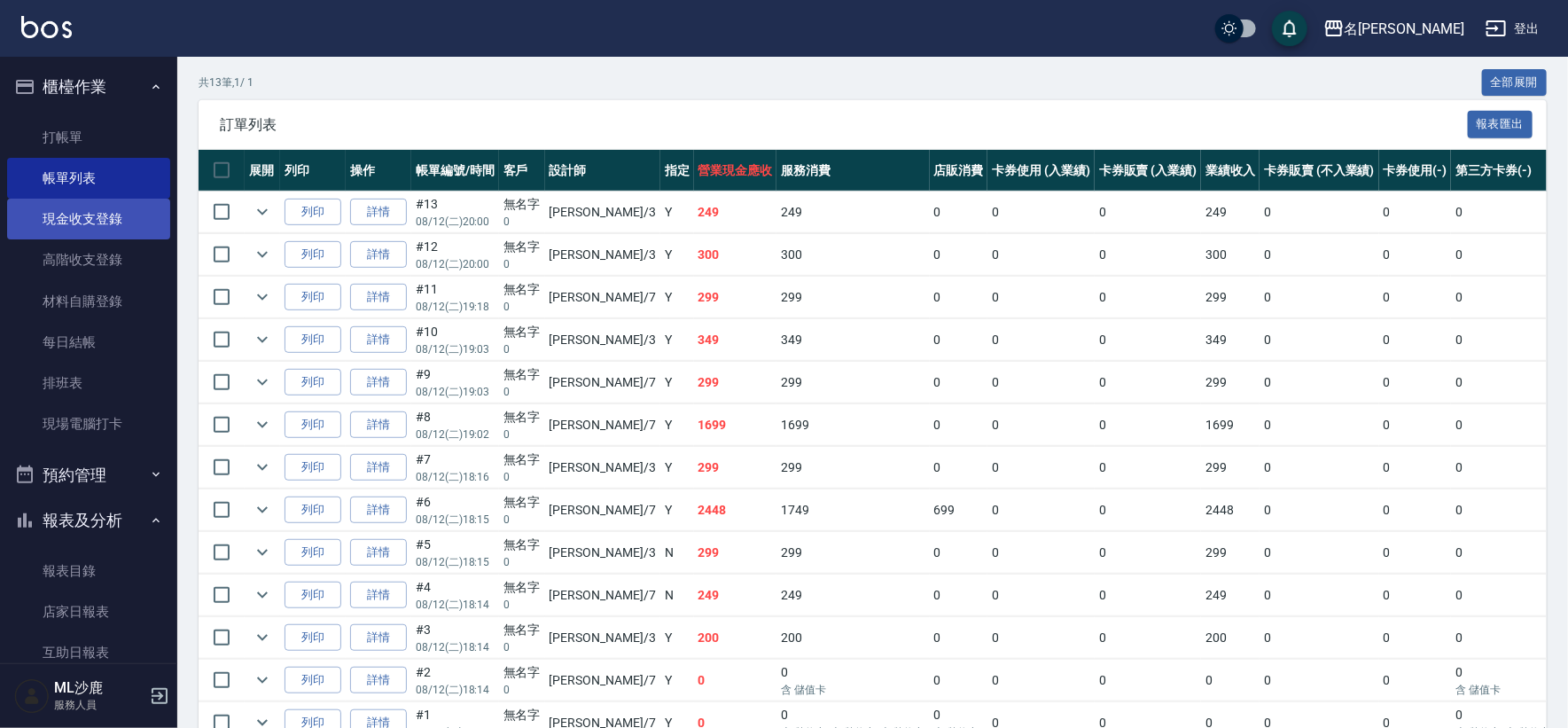
click at [95, 210] on link "現金收支登錄" at bounding box center [88, 219] width 163 height 41
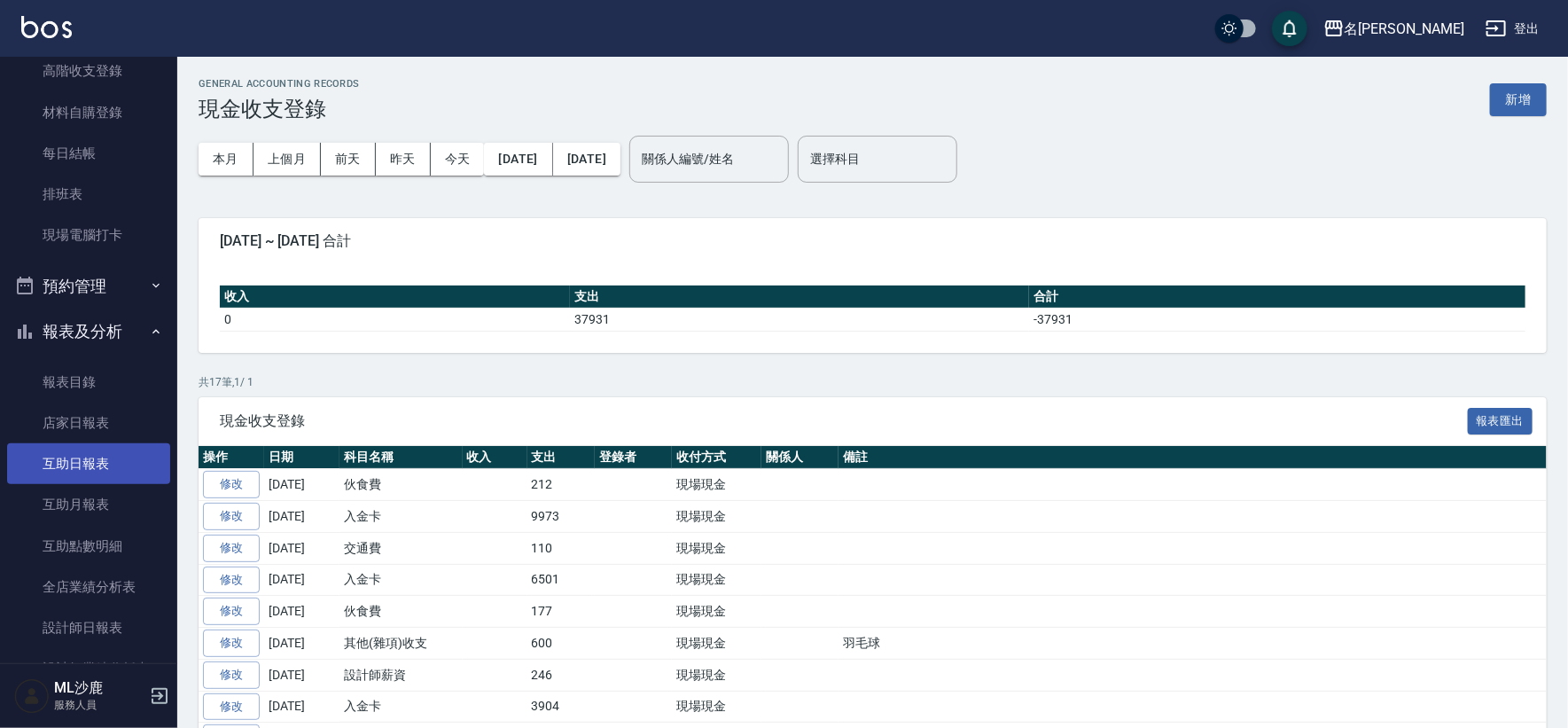
scroll to position [197, 0]
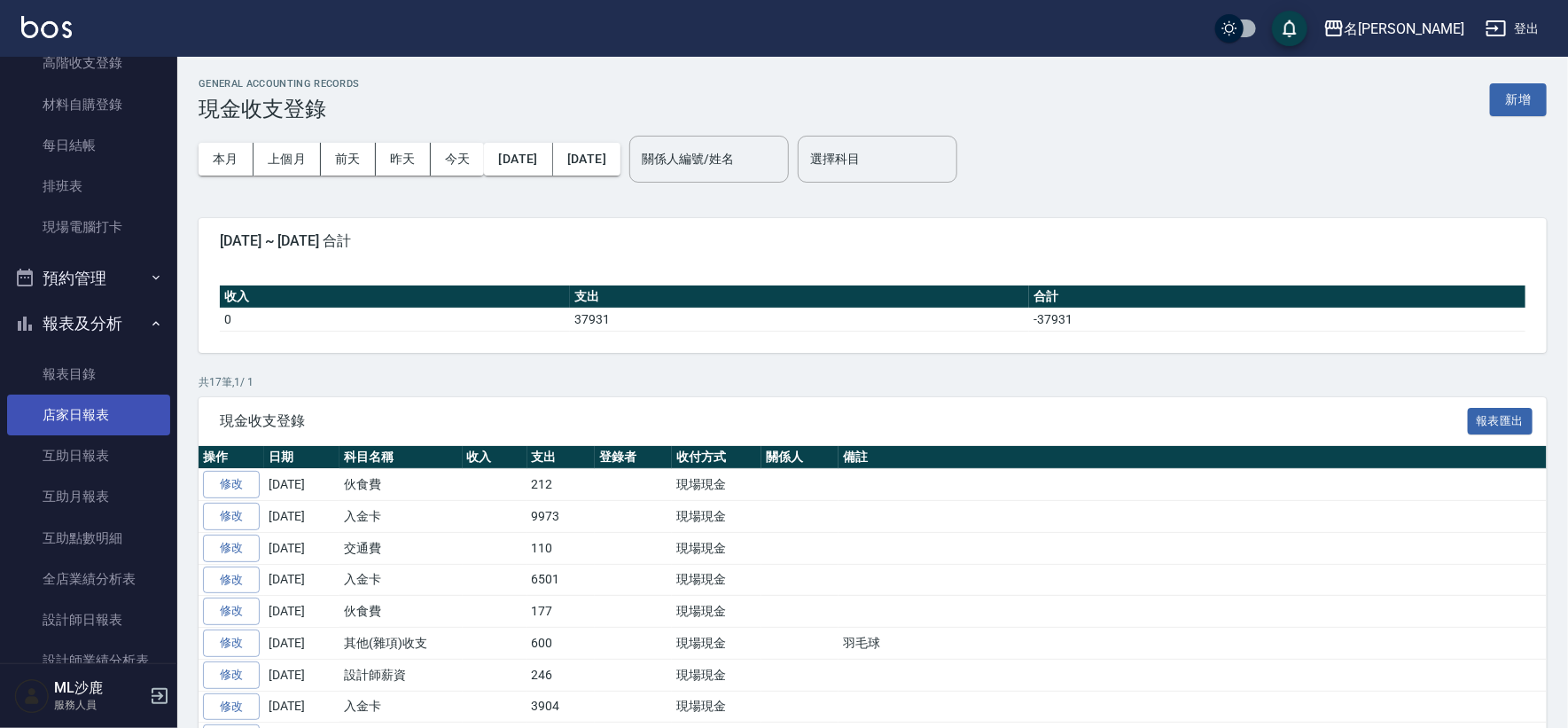
click at [98, 417] on link "店家日報表" at bounding box center [88, 415] width 163 height 41
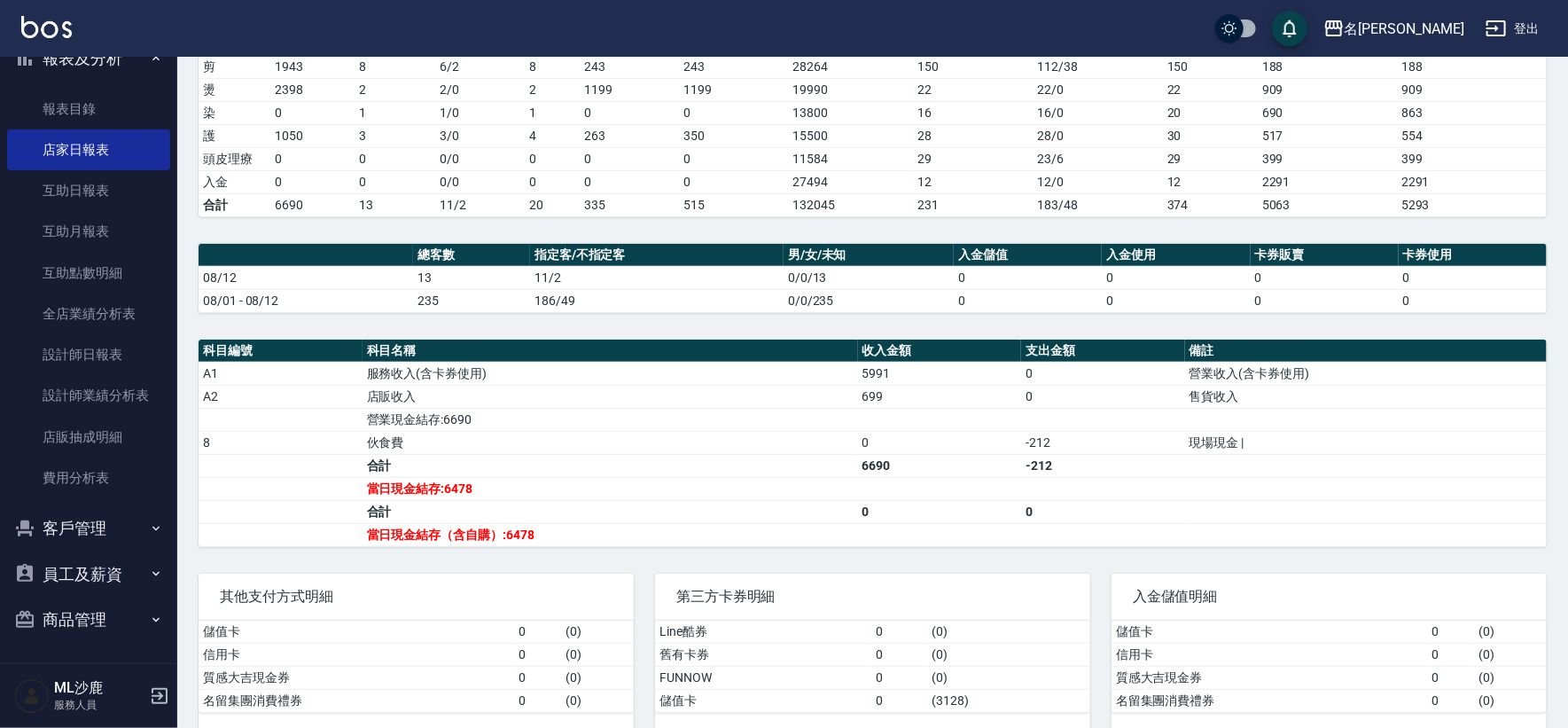
scroll to position [325, 0]
